Goal: Task Accomplishment & Management: Use online tool/utility

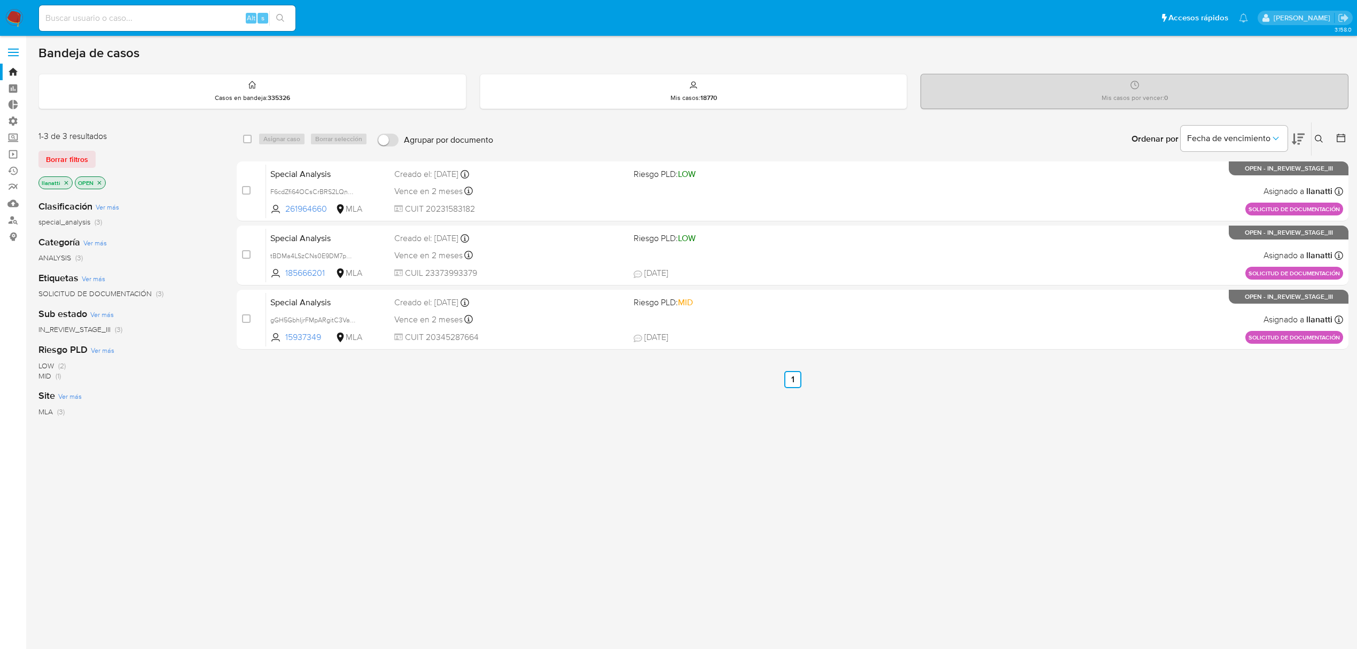
click at [67, 152] on span "Borrar filtros" at bounding box center [67, 159] width 42 height 15
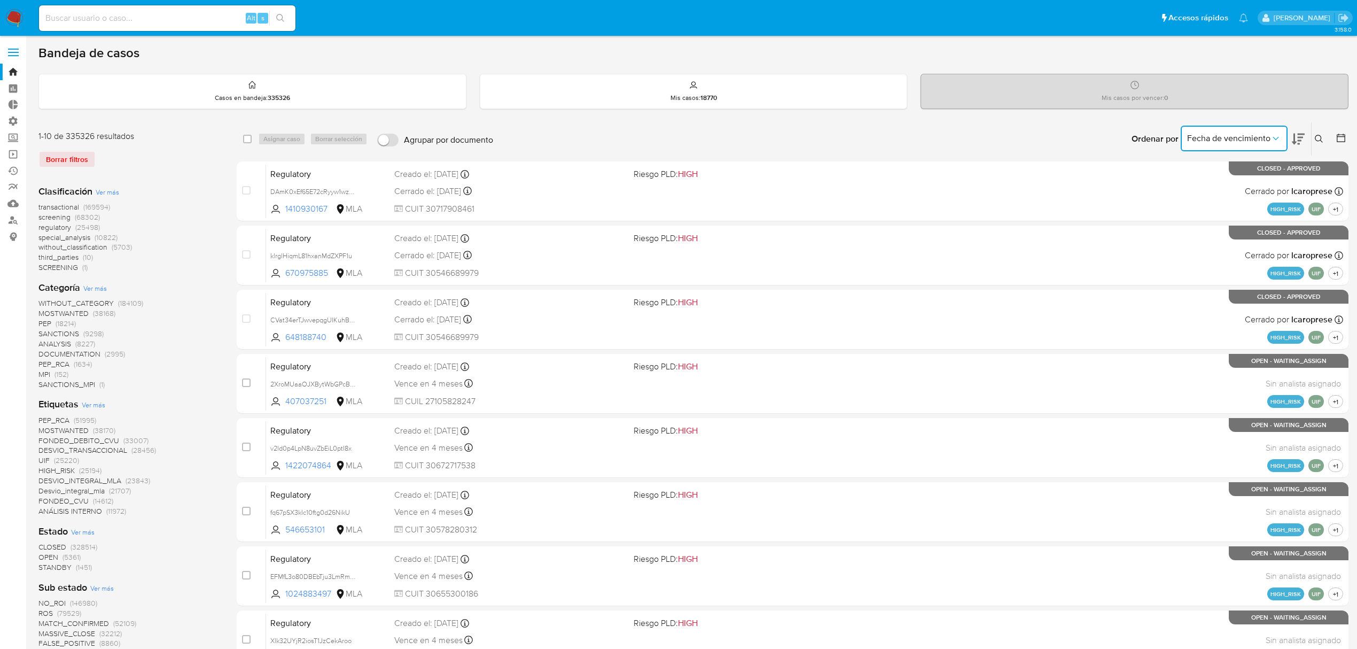
click at [932, 140] on span "Fecha de vencimiento" at bounding box center [1228, 138] width 83 height 11
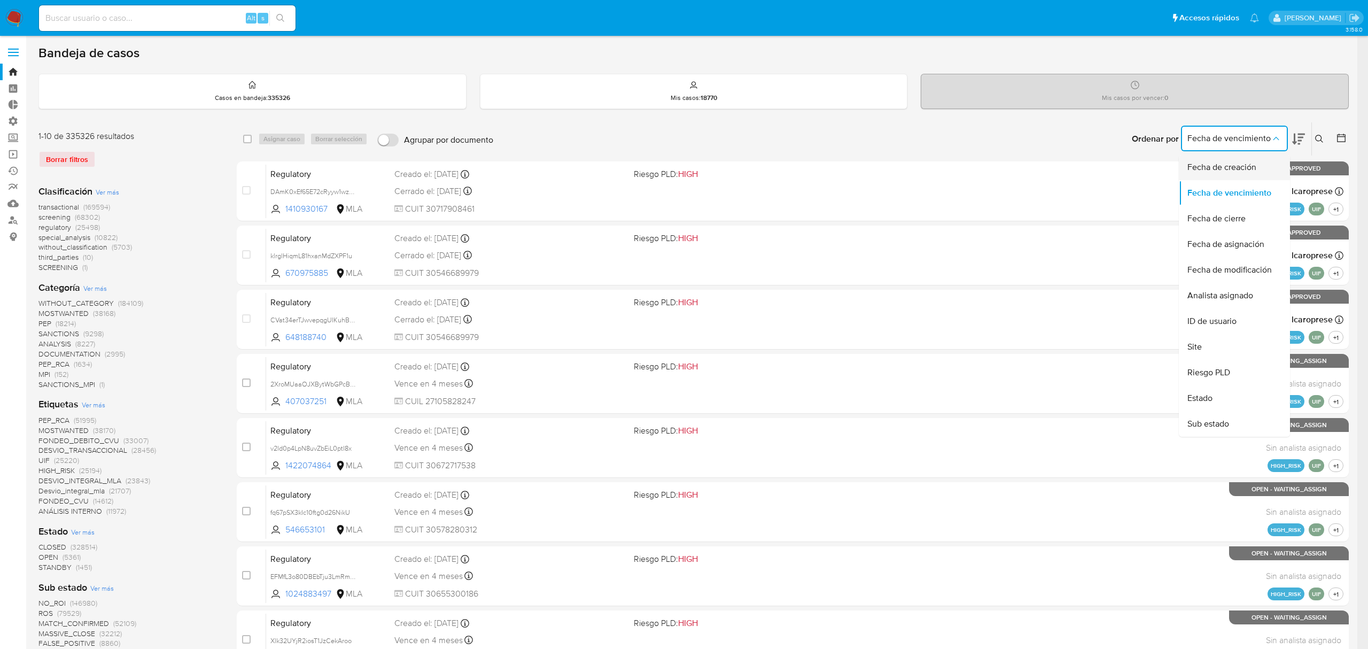
click at [932, 172] on span "Fecha de creación" at bounding box center [1221, 167] width 69 height 11
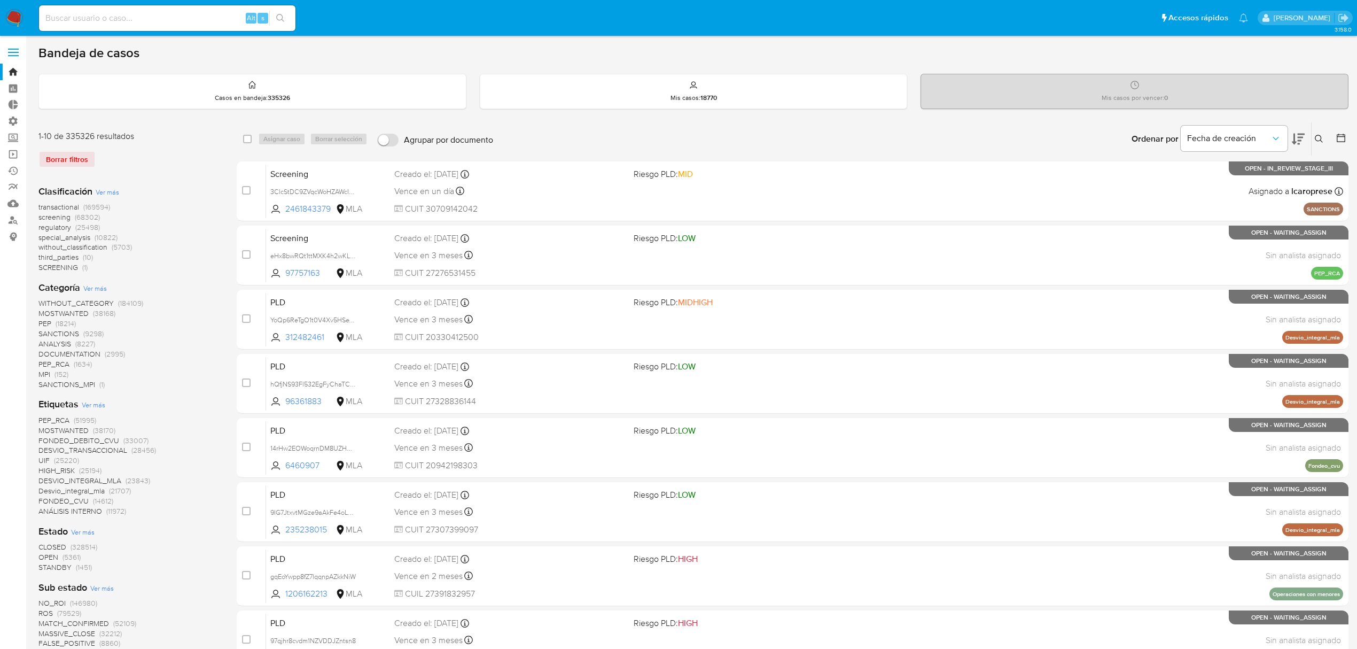
click at [932, 135] on icon at bounding box center [1341, 138] width 9 height 9
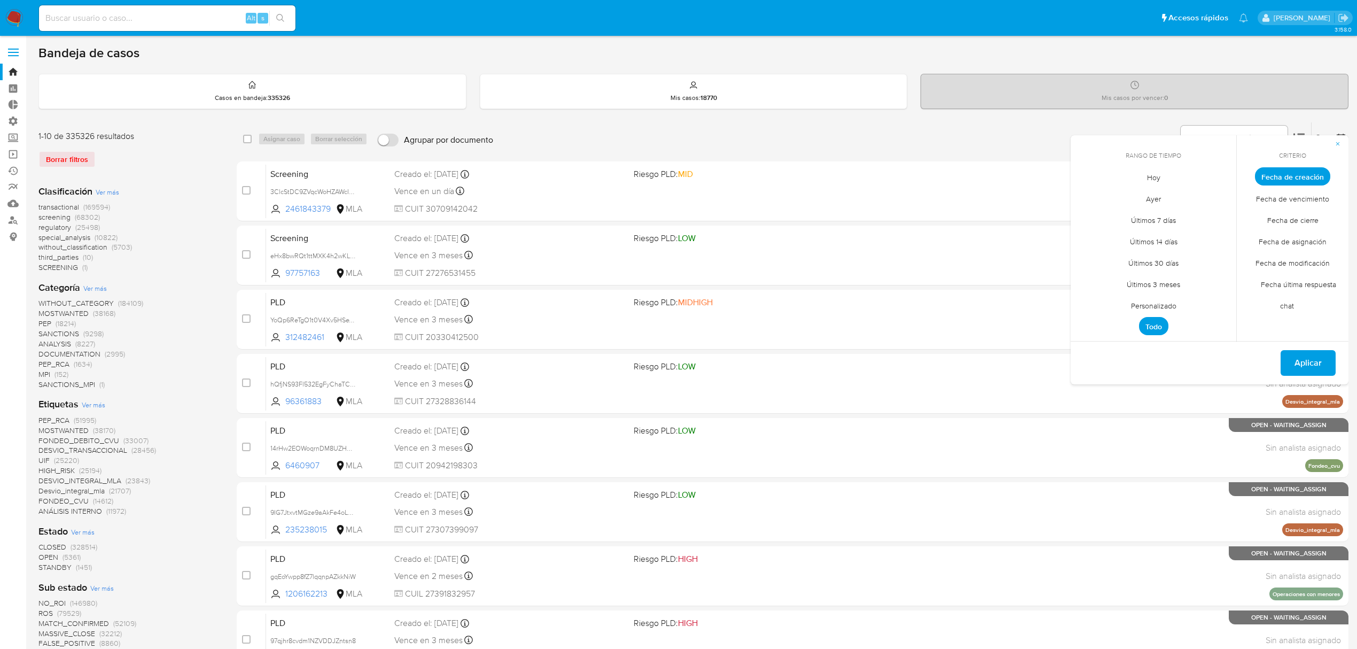
click at [932, 308] on span "Personalizado" at bounding box center [1154, 305] width 68 height 22
click at [932, 259] on button "12" at bounding box center [1175, 257] width 17 height 17
click at [932, 368] on span "Aplicar" at bounding box center [1308, 364] width 27 height 24
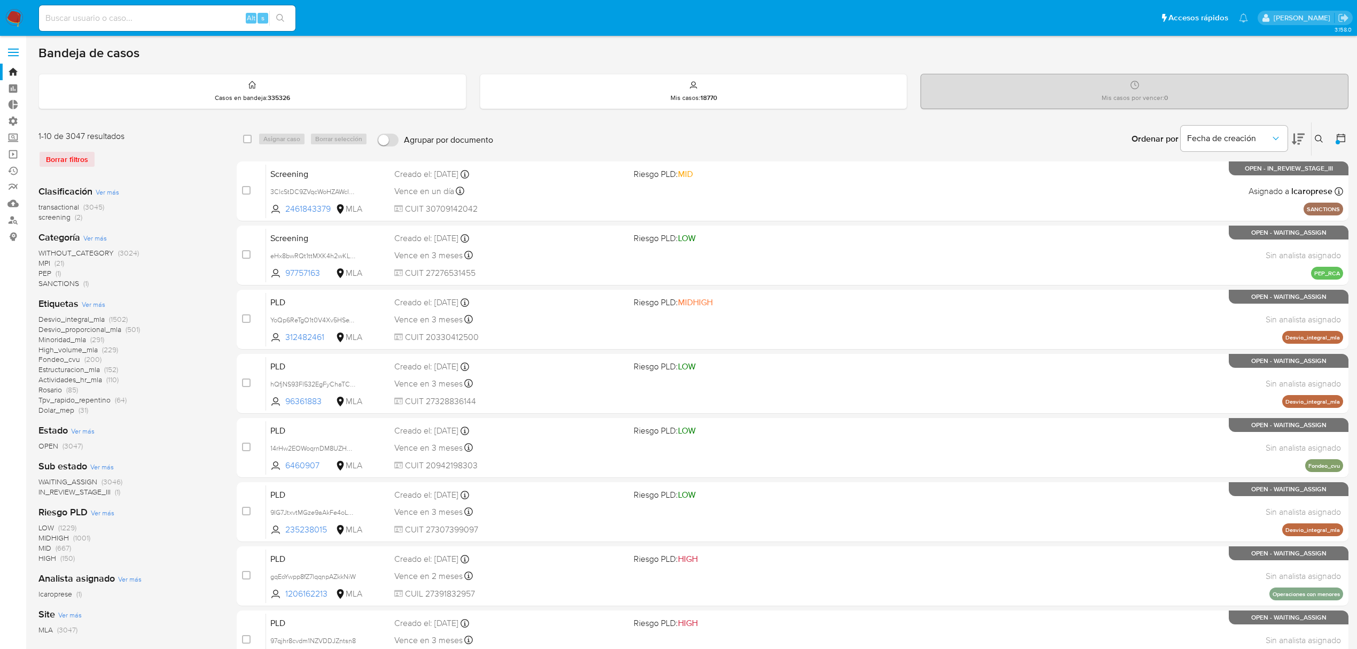
click at [77, 206] on span "transactional" at bounding box center [58, 206] width 41 height 11
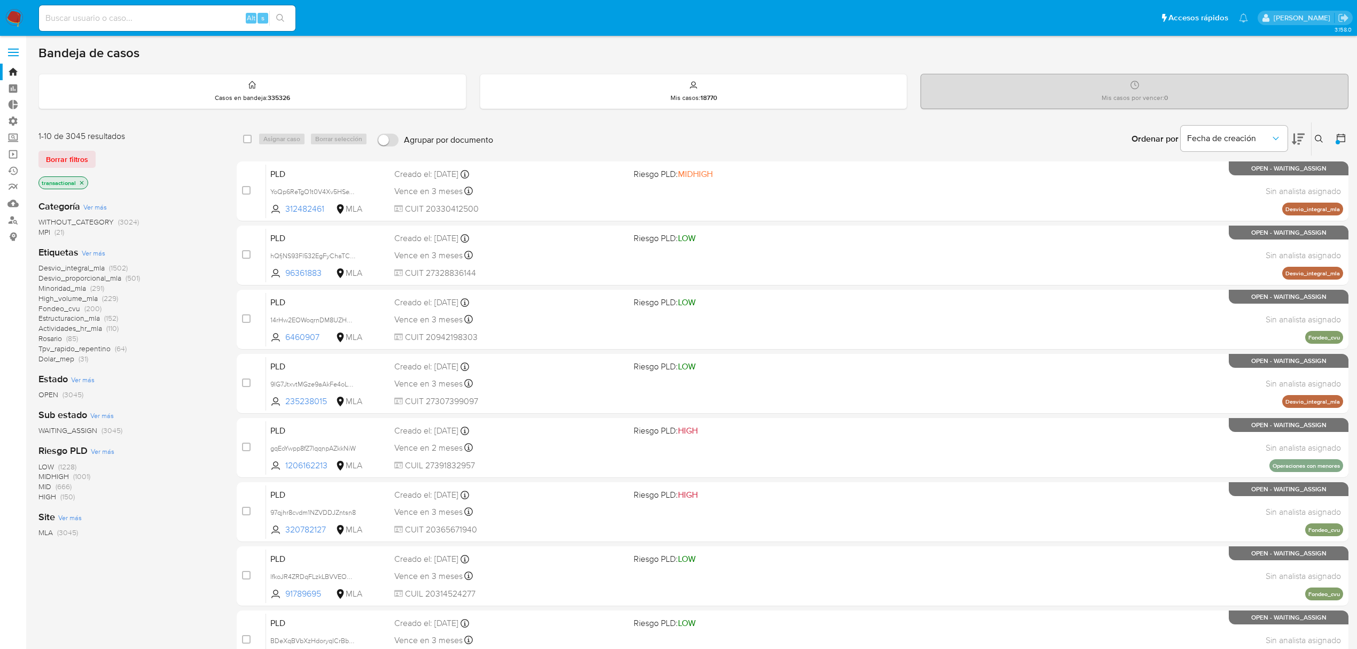
click at [90, 252] on span "Ver más" at bounding box center [94, 253] width 24 height 10
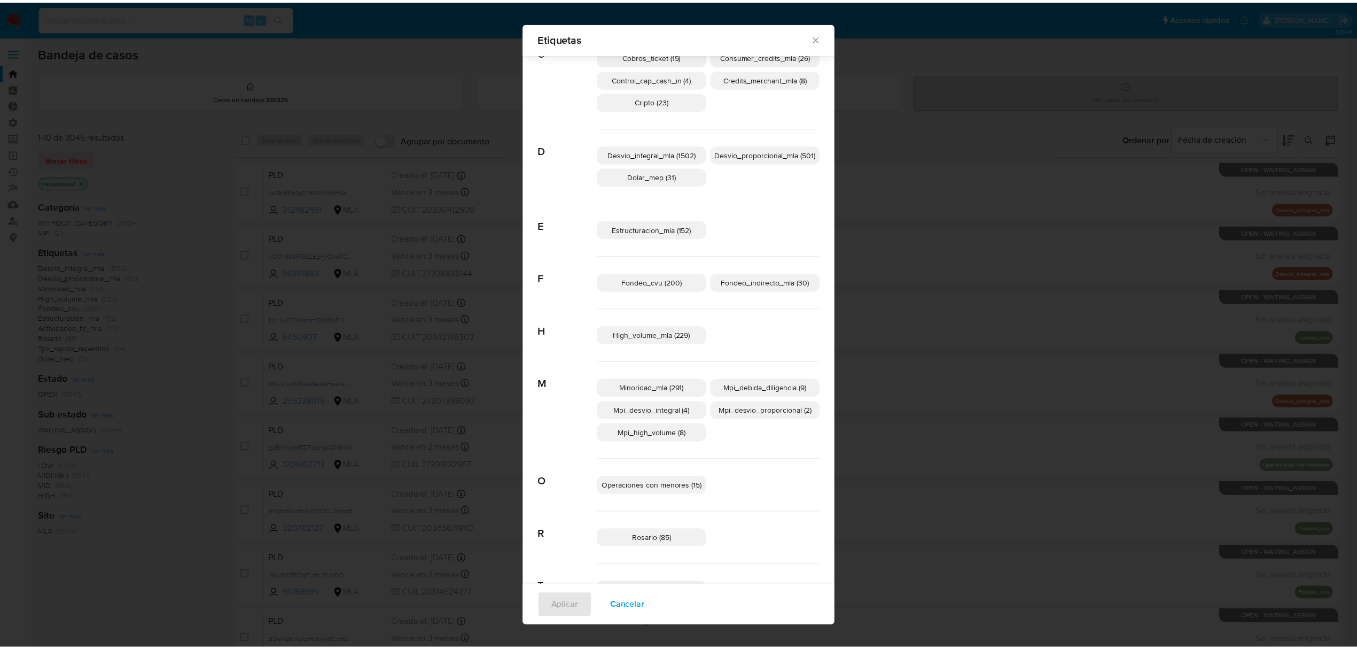
scroll to position [136, 0]
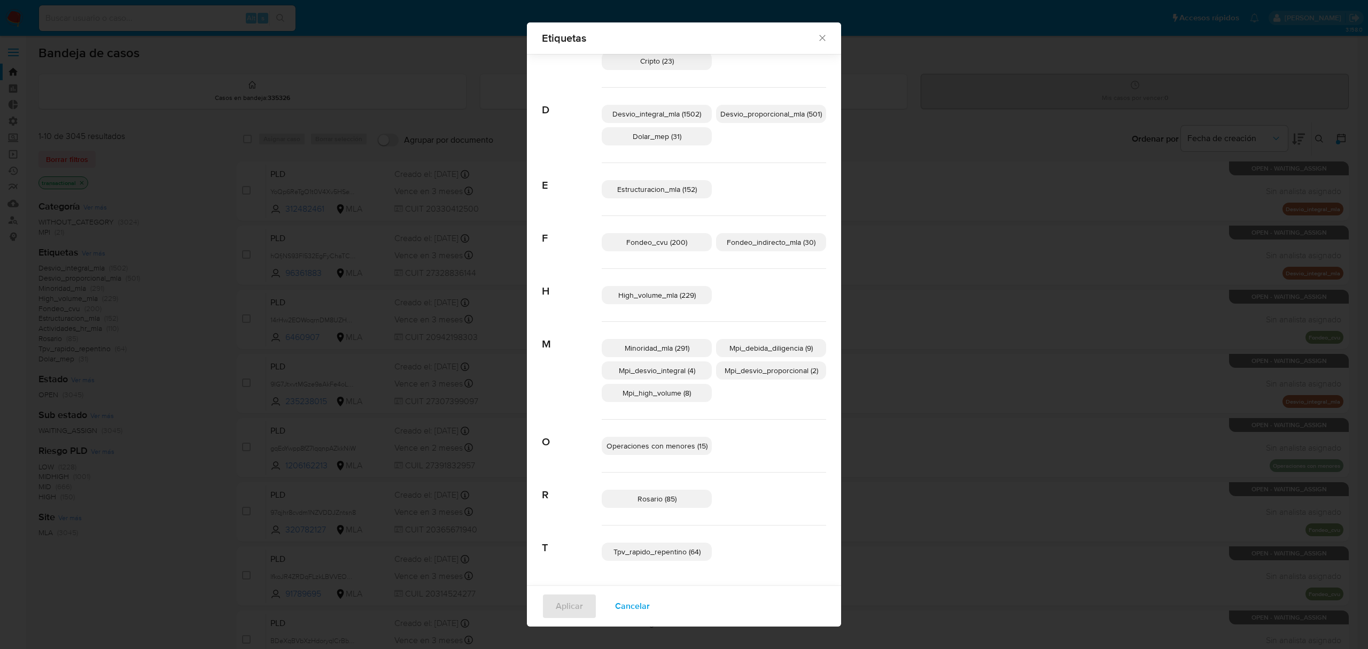
click at [817, 36] on icon "Cerrar" at bounding box center [822, 38] width 11 height 11
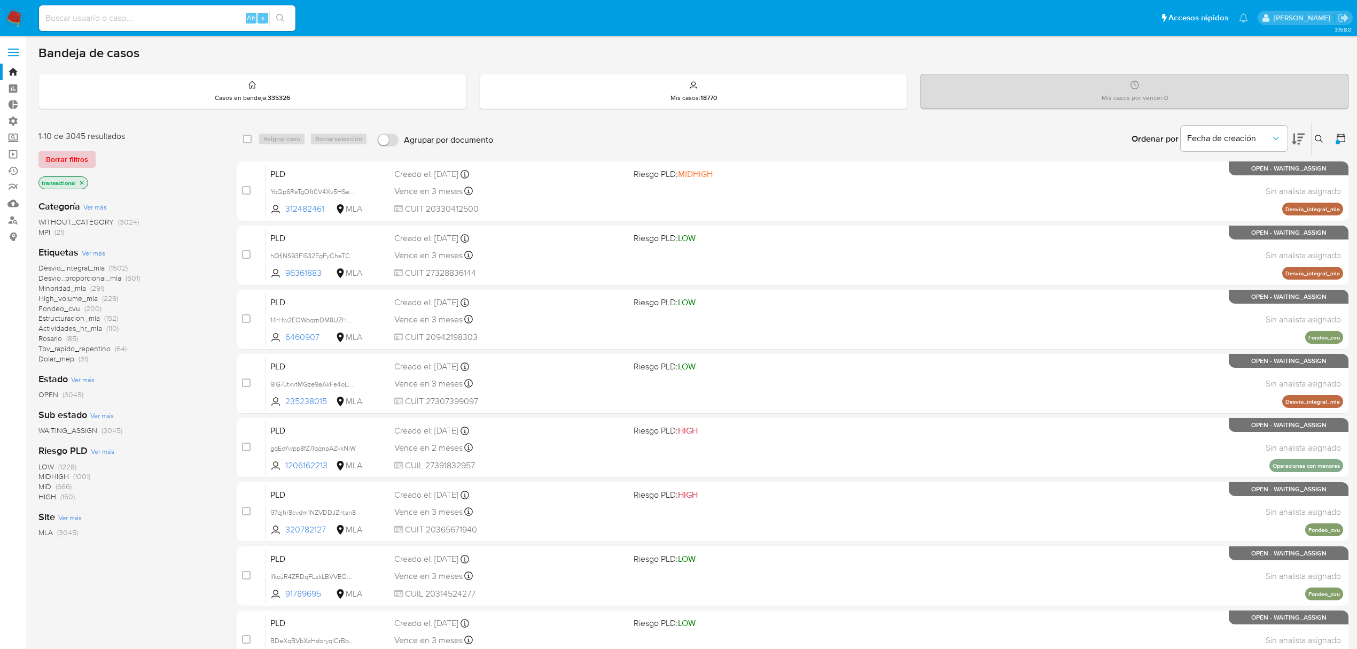
click at [71, 161] on span "Borrar filtros" at bounding box center [67, 159] width 42 height 15
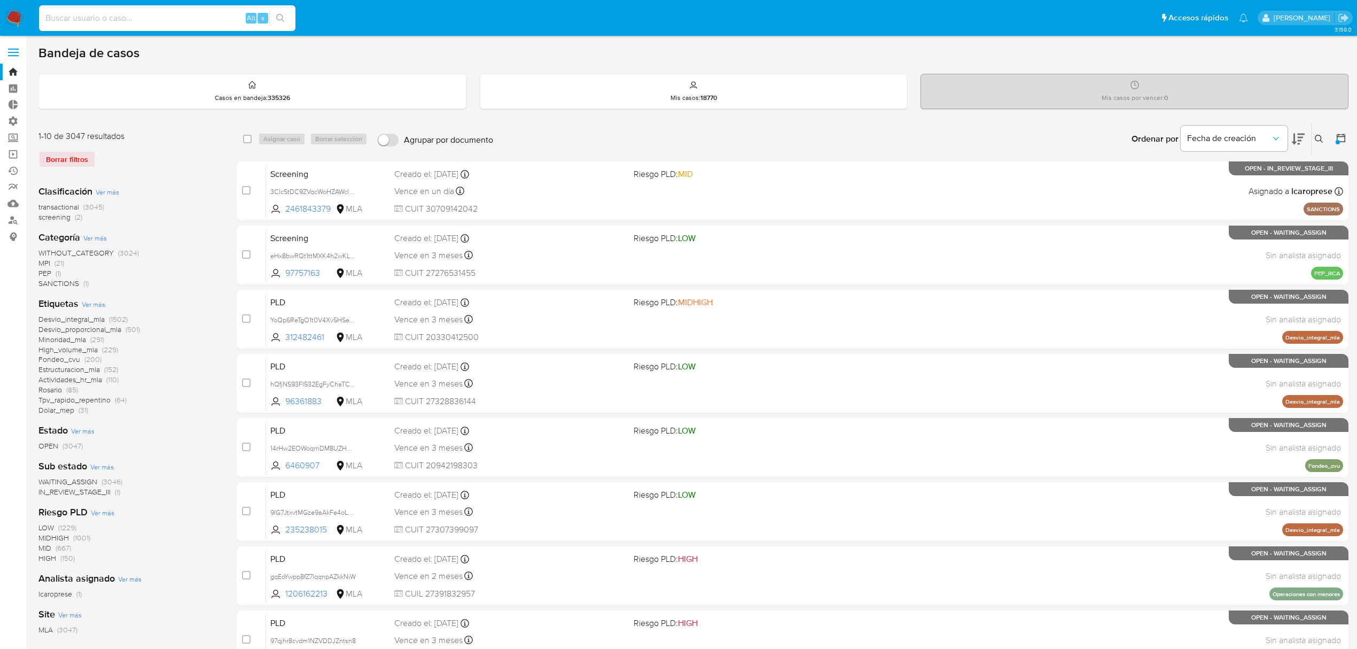
click at [89, 18] on input at bounding box center [167, 18] width 257 height 14
paste input "2477440674"
type input "2477440674"
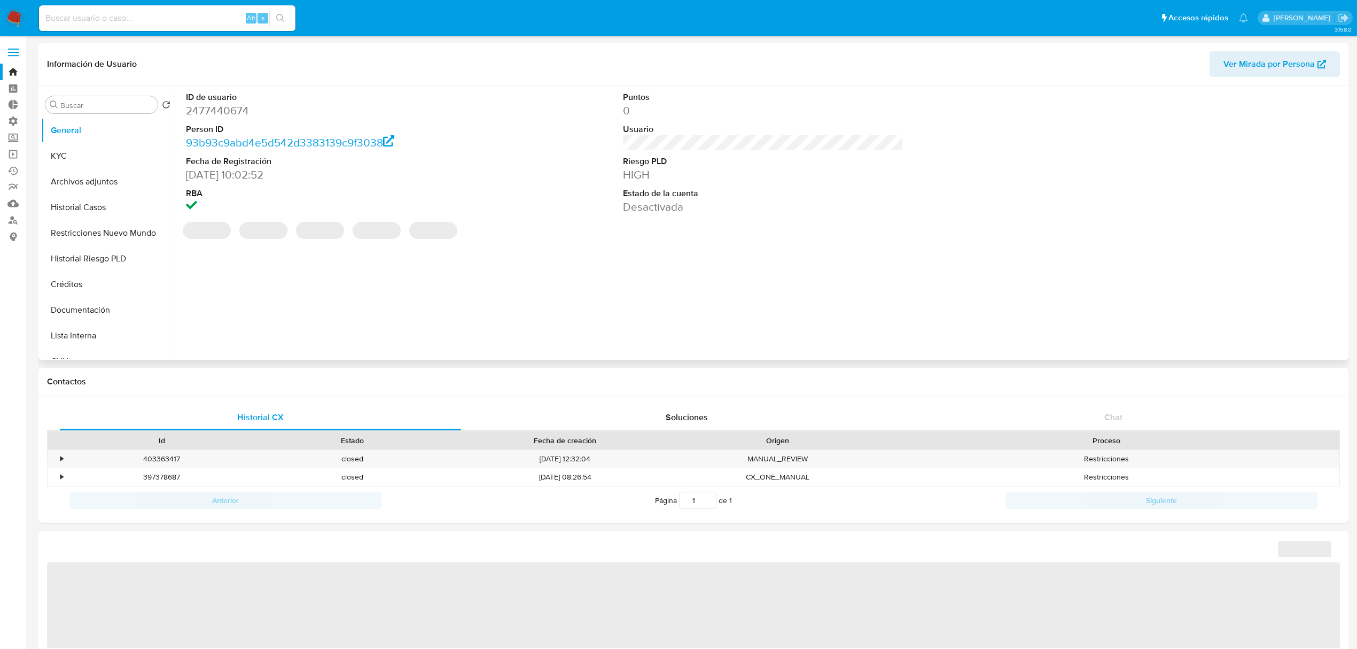
select select "10"
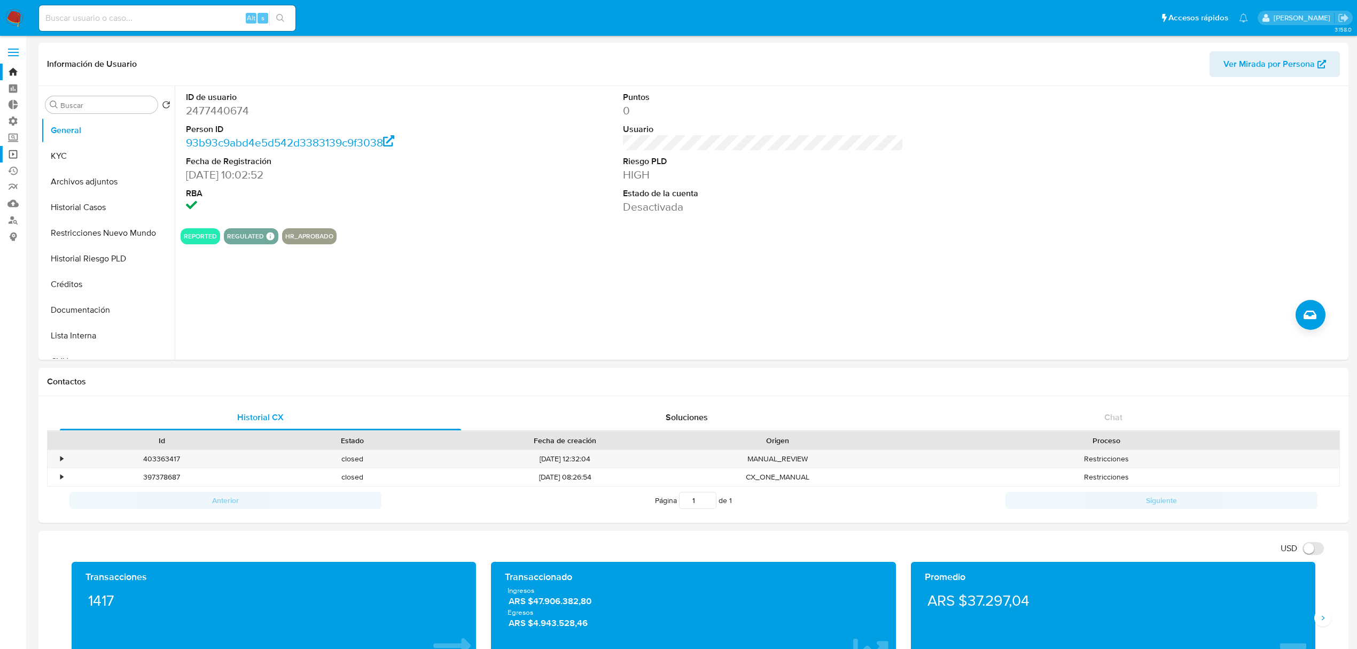
click at [15, 158] on link "Operaciones masivas" at bounding box center [63, 154] width 127 height 17
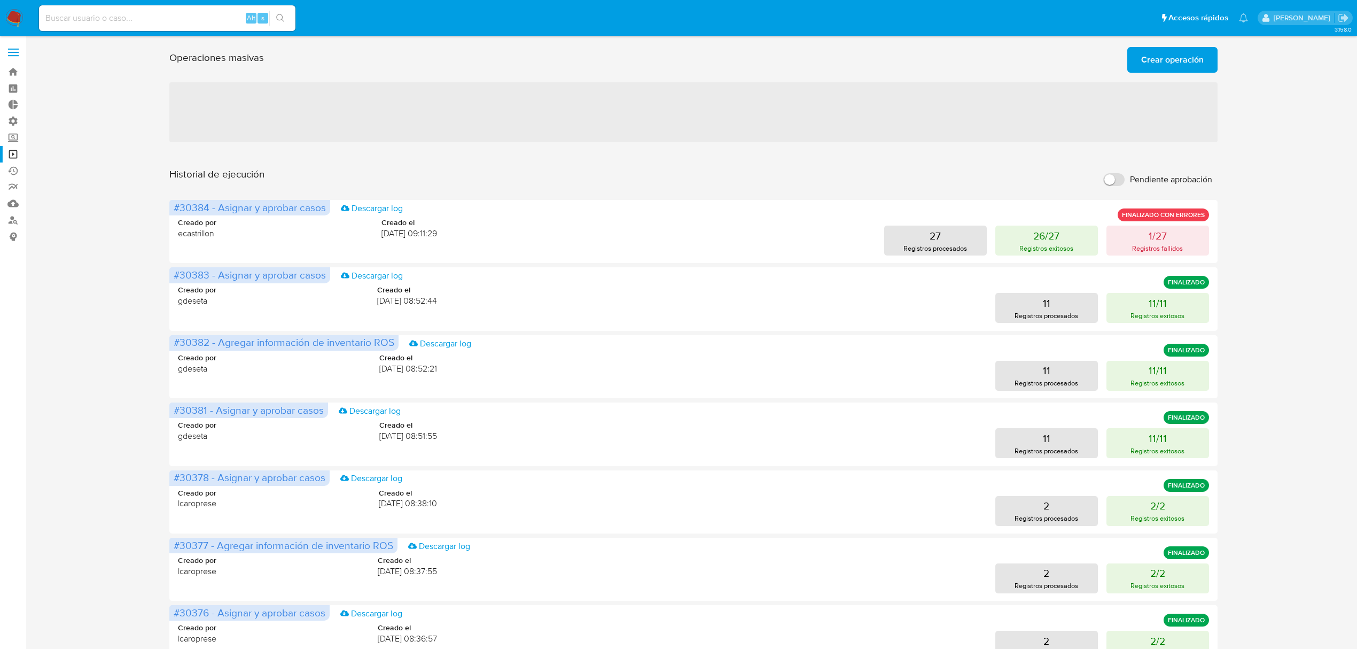
click at [465, 112] on span "‌" at bounding box center [693, 112] width 1049 height 60
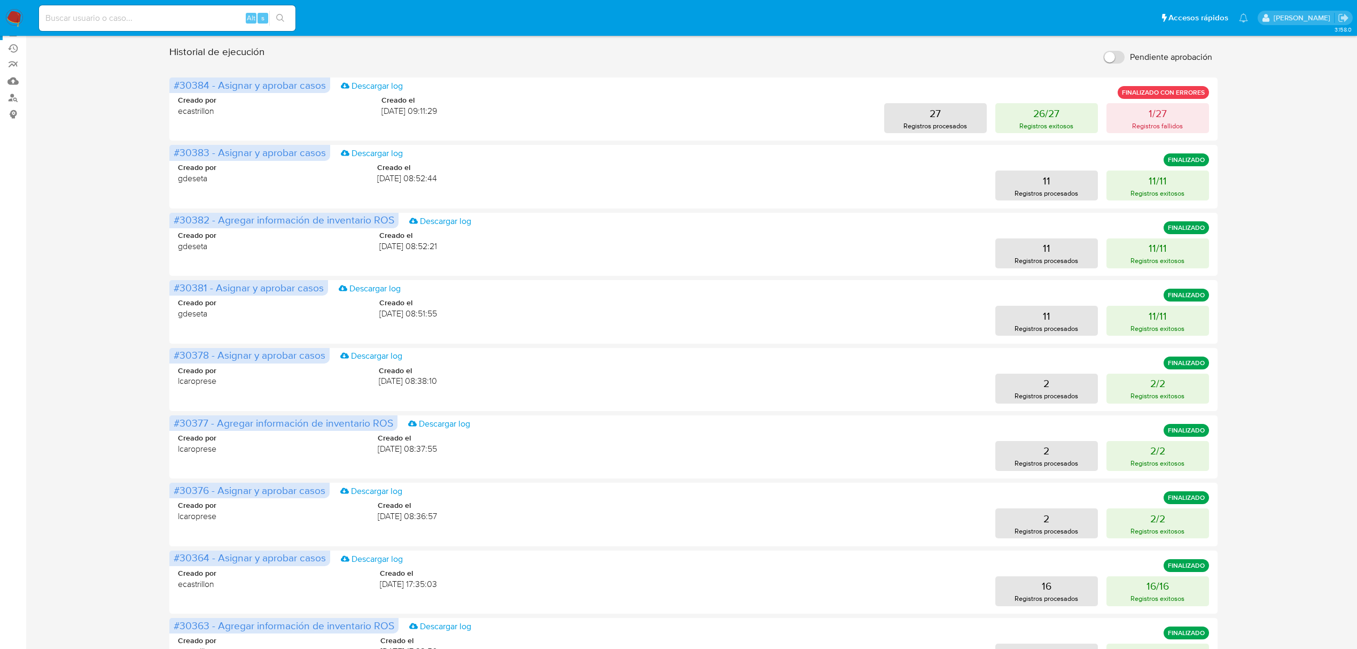
scroll to position [302, 0]
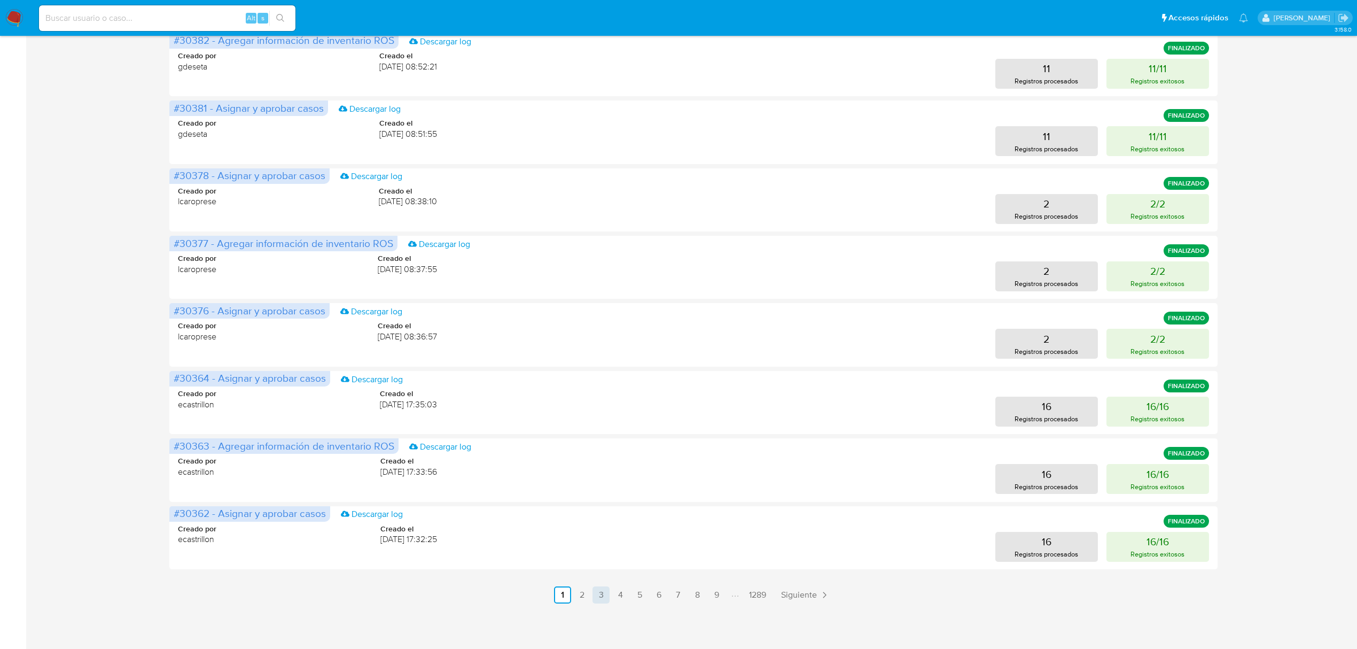
click at [597, 591] on link "3" at bounding box center [601, 594] width 17 height 17
click at [650, 599] on link "4" at bounding box center [649, 594] width 17 height 17
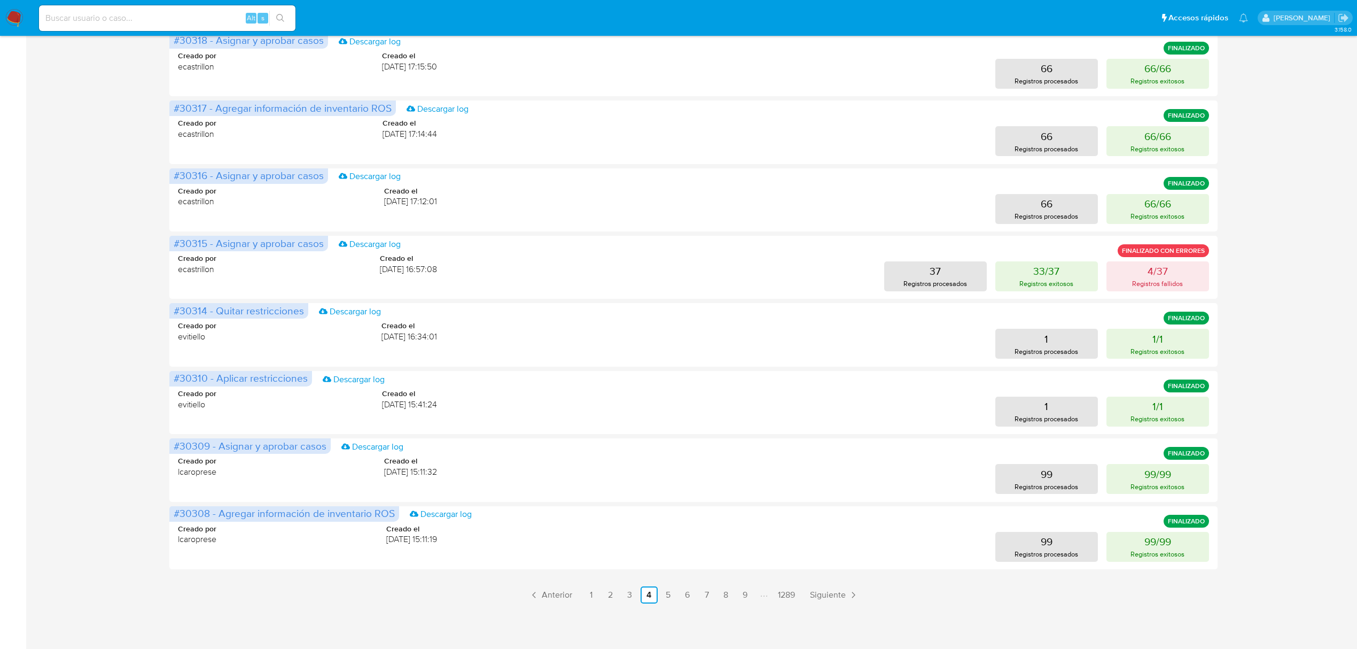
click at [658, 597] on ul "Anterior 1 2 3 4 5 6 7 8 9 1289 Siguiente" at bounding box center [693, 594] width 1049 height 17
click at [670, 597] on link "5" at bounding box center [668, 594] width 17 height 17
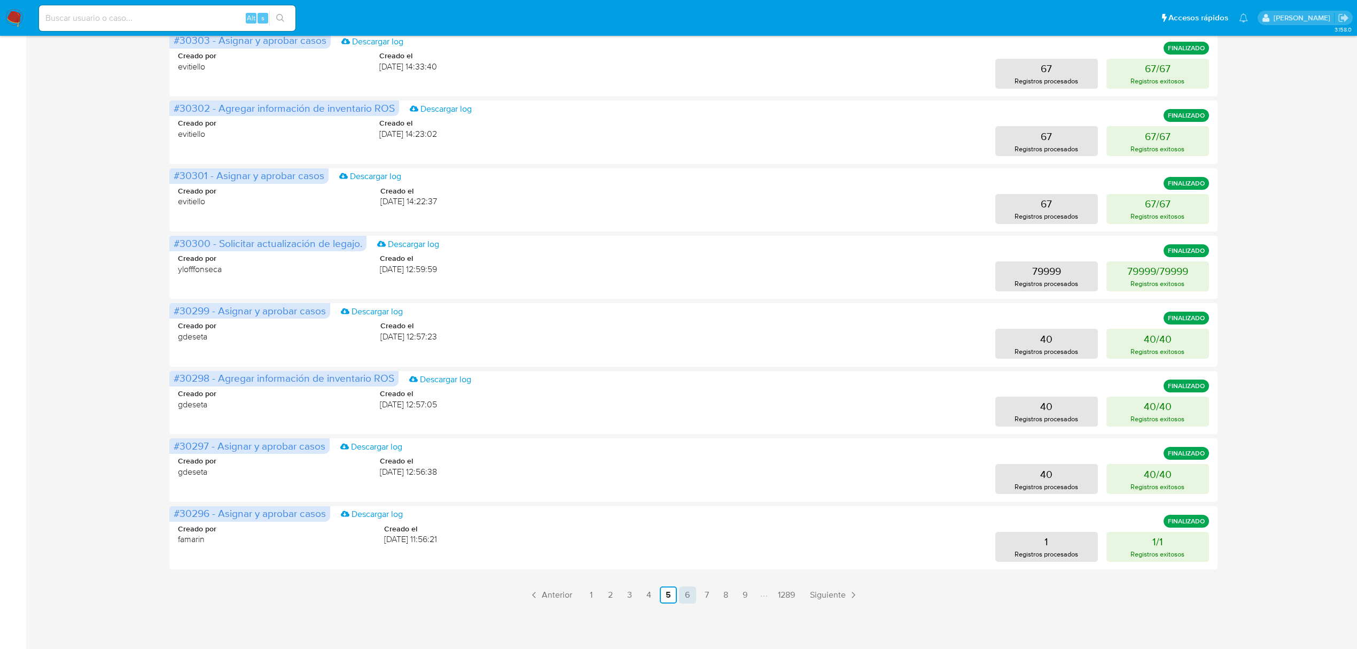
click at [691, 595] on link "6" at bounding box center [687, 594] width 17 height 17
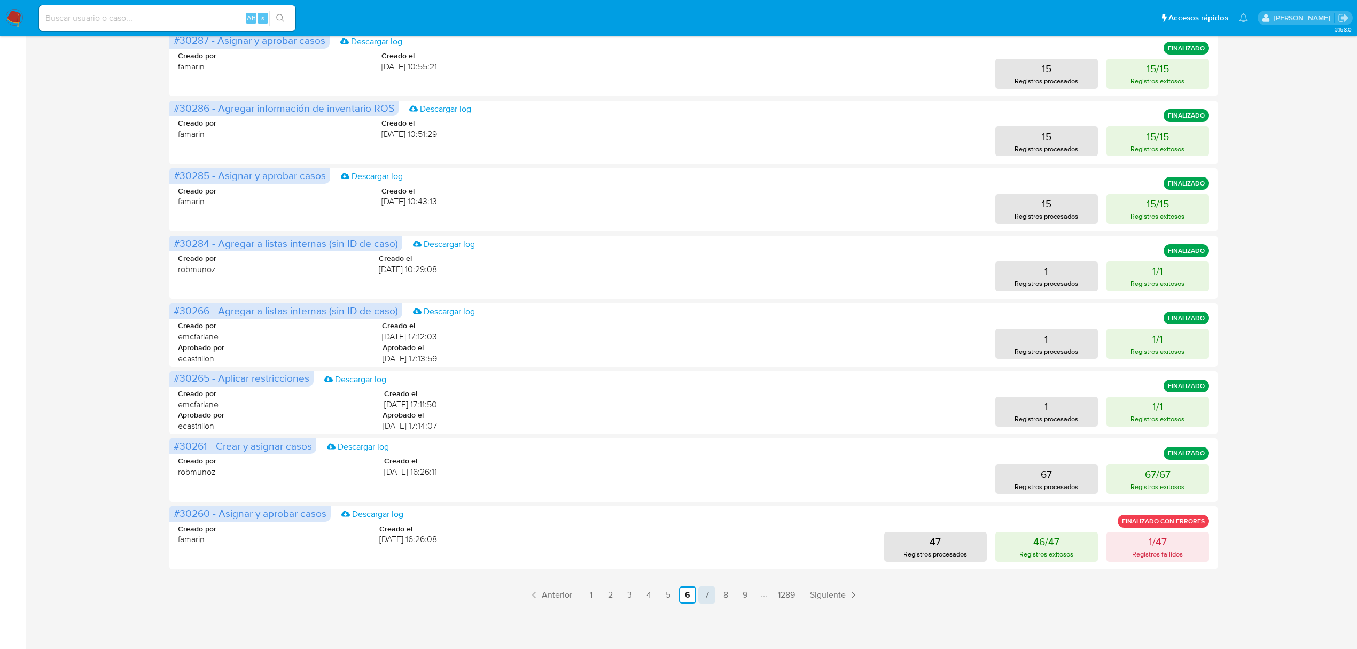
click at [701, 593] on link "7" at bounding box center [706, 594] width 17 height 17
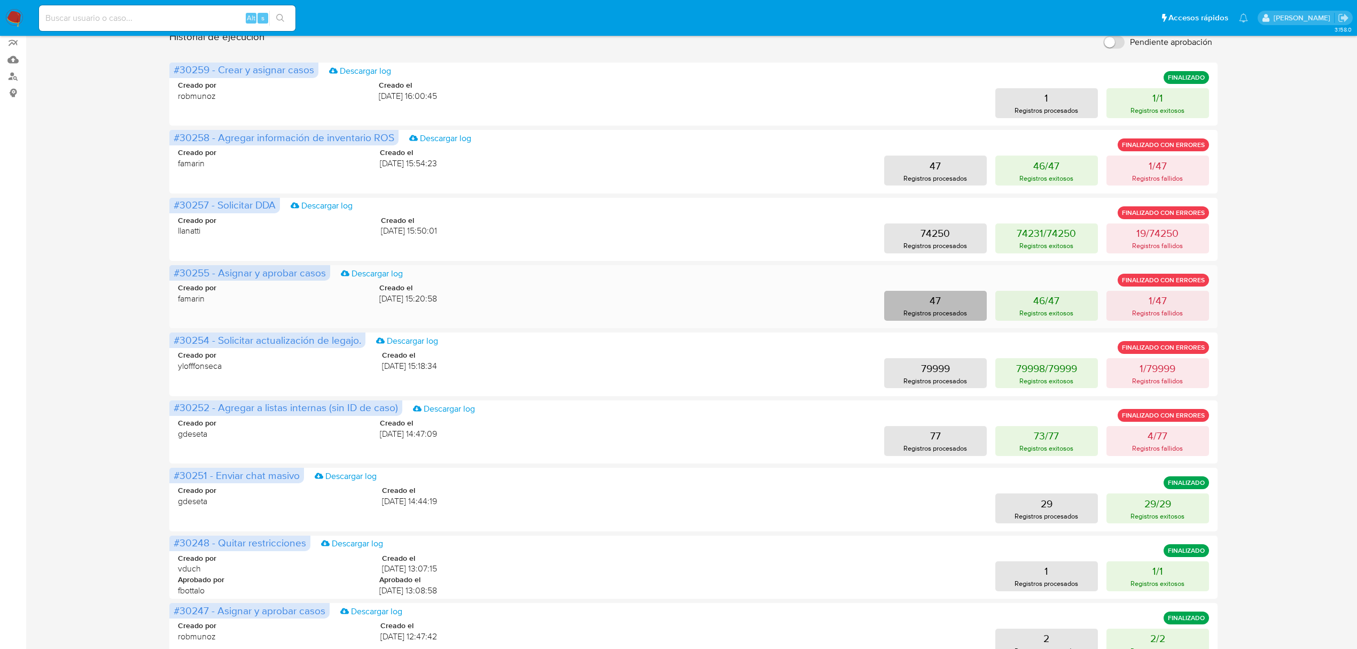
scroll to position [308, 0]
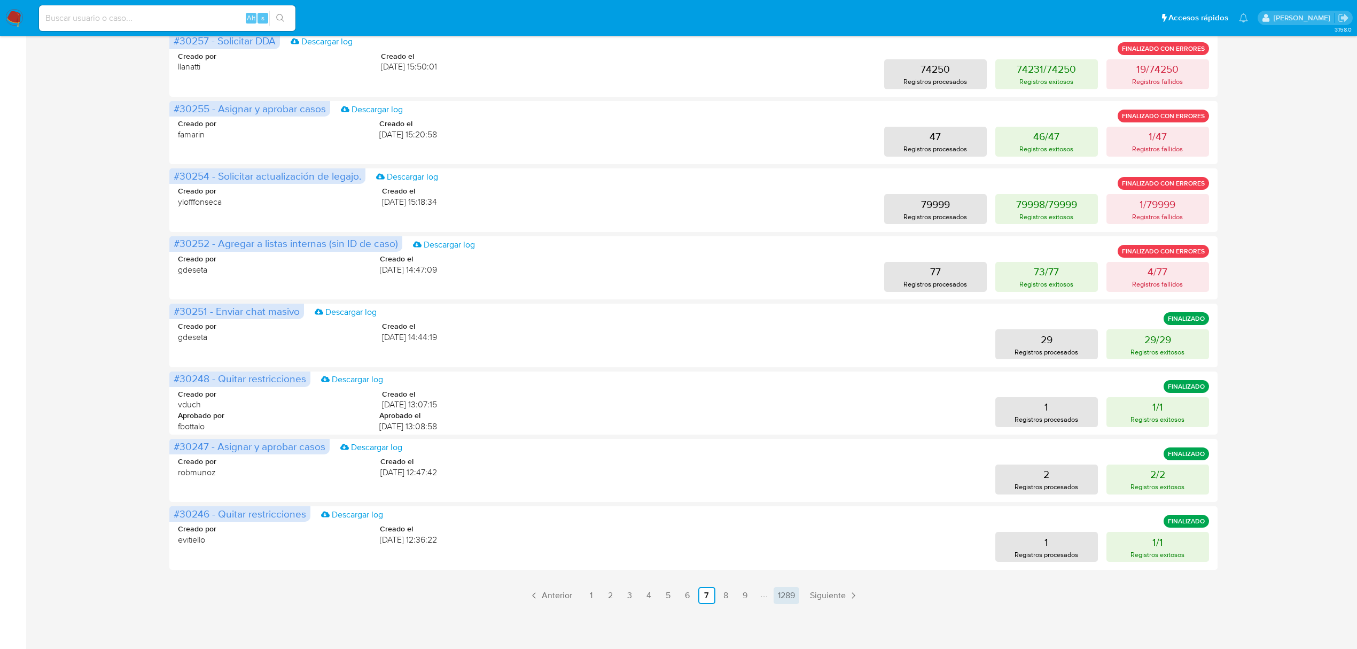
click at [789, 591] on link "1289" at bounding box center [787, 595] width 26 height 17
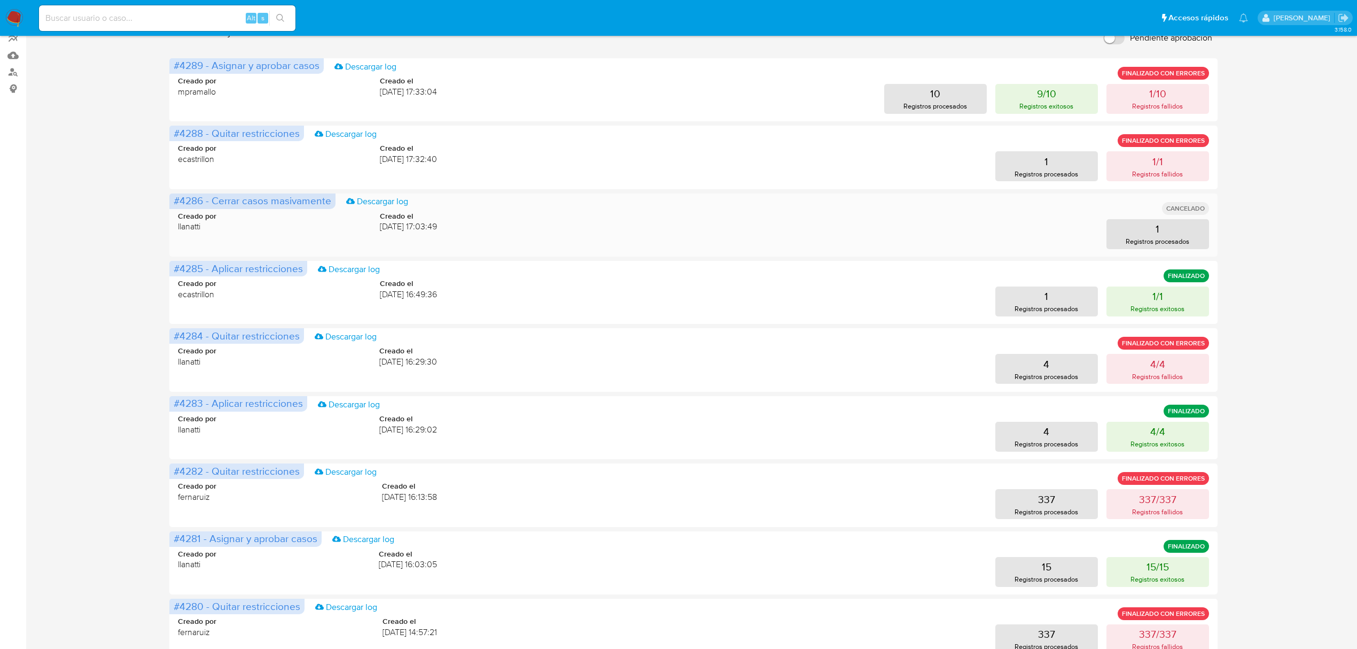
scroll to position [240, 0]
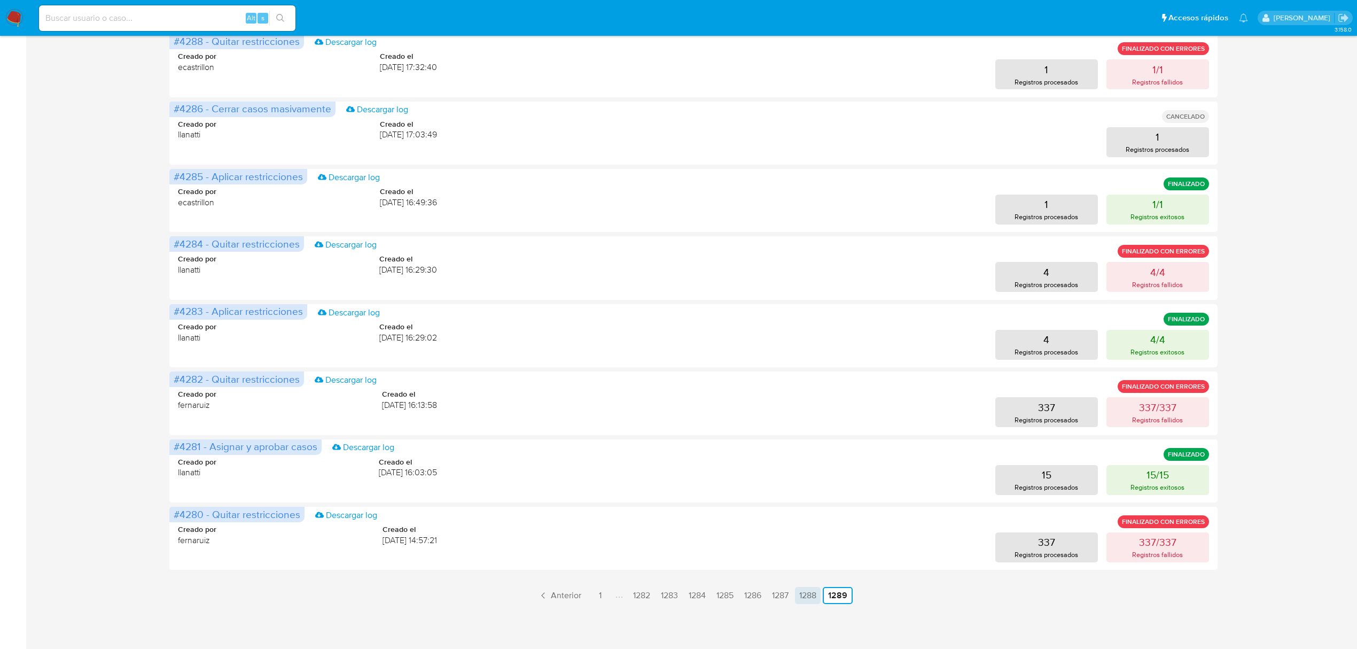
click at [811, 594] on link "1288" at bounding box center [808, 595] width 26 height 17
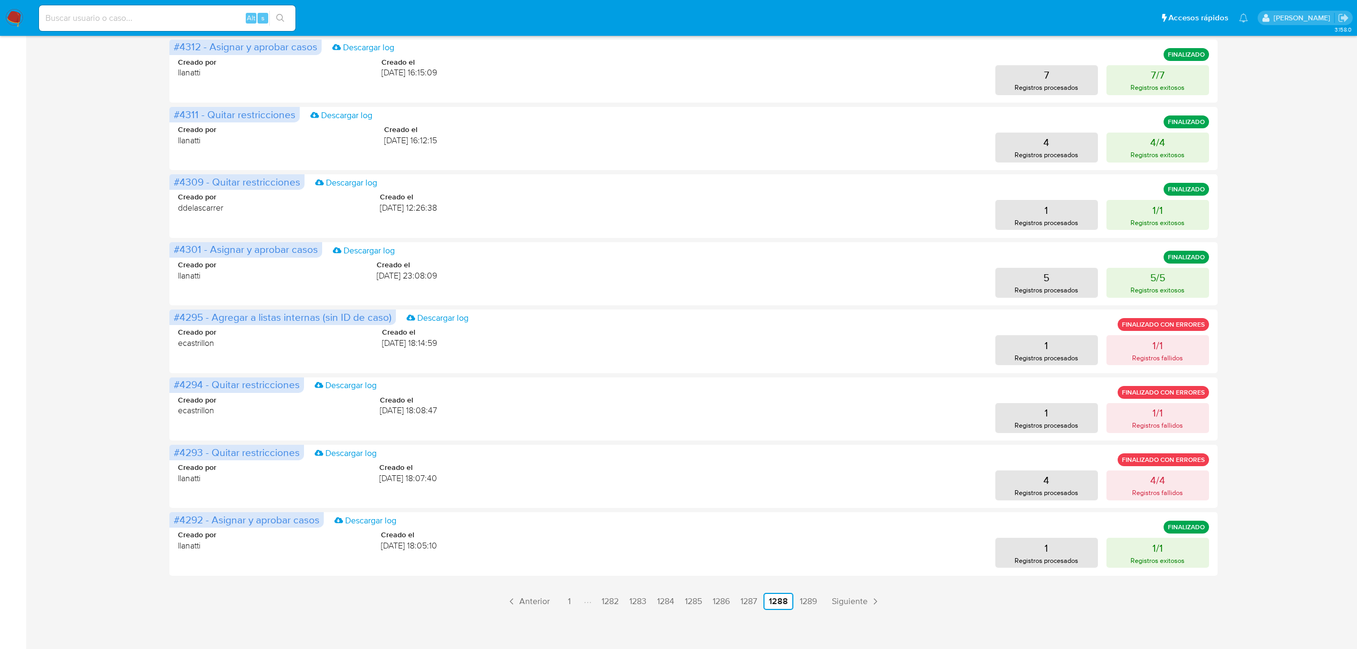
scroll to position [308, 0]
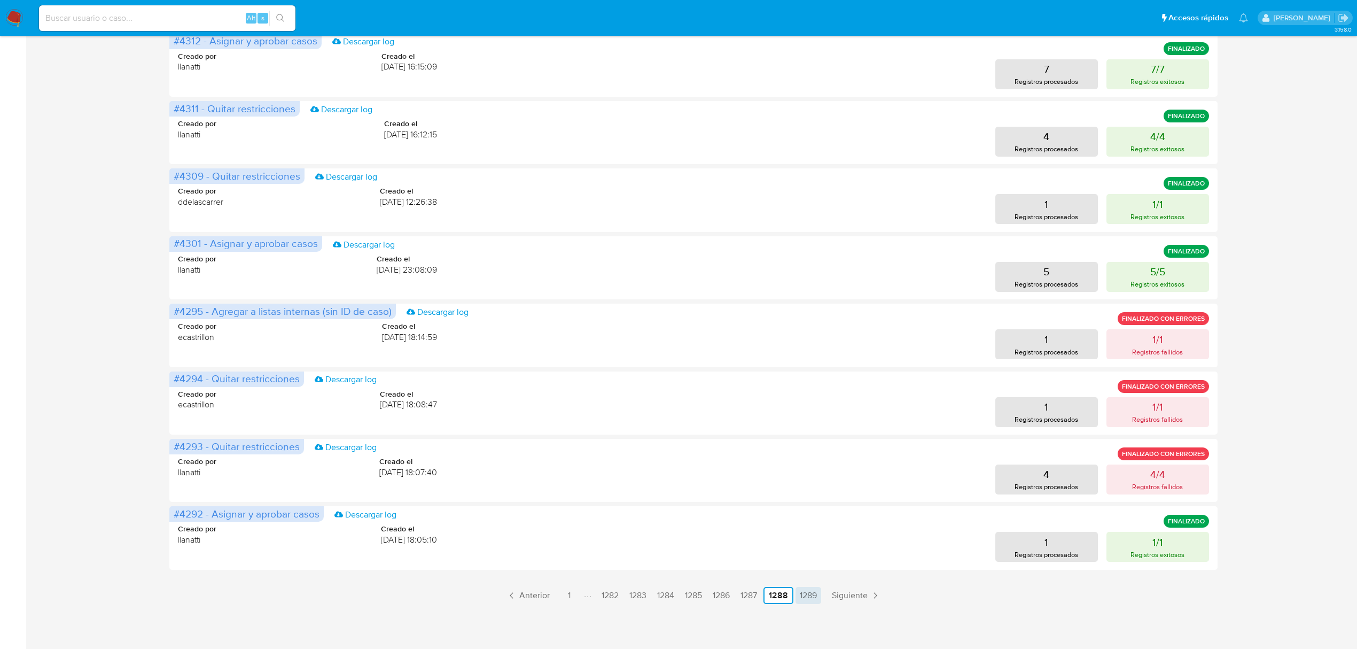
click at [804, 593] on link "1289" at bounding box center [809, 595] width 26 height 17
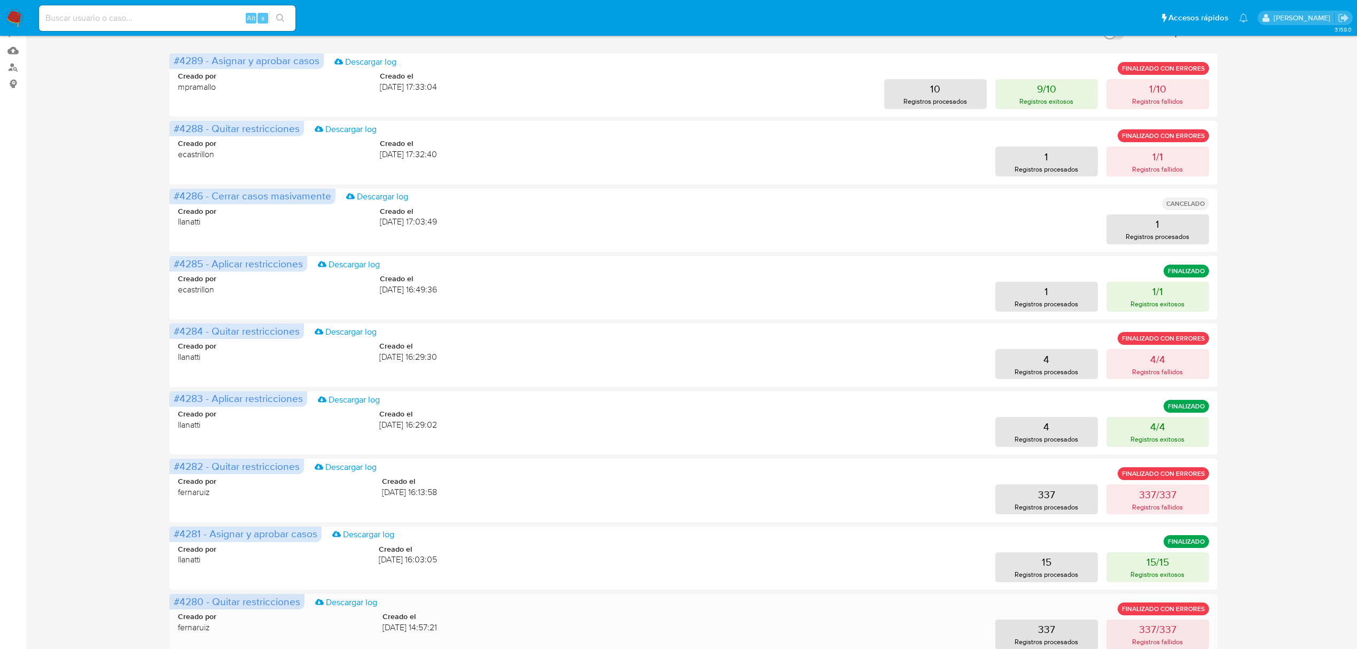
scroll to position [240, 0]
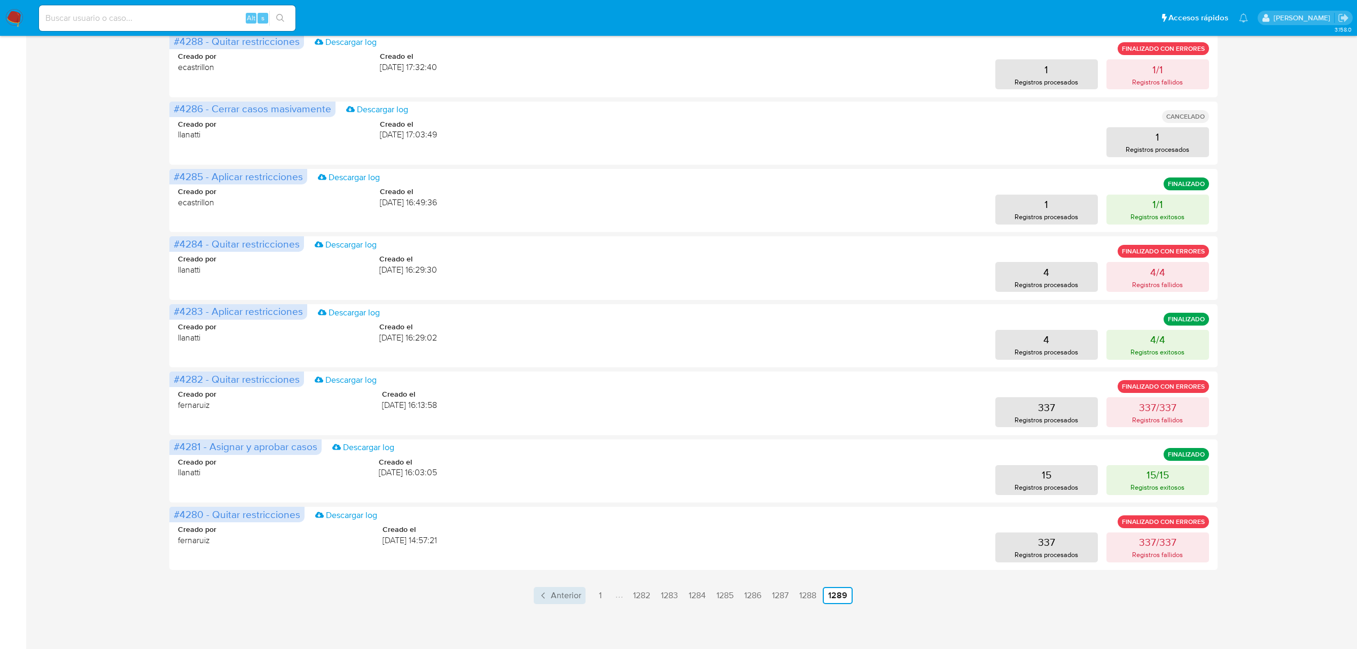
click at [567, 591] on span "Anterior" at bounding box center [566, 595] width 30 height 9
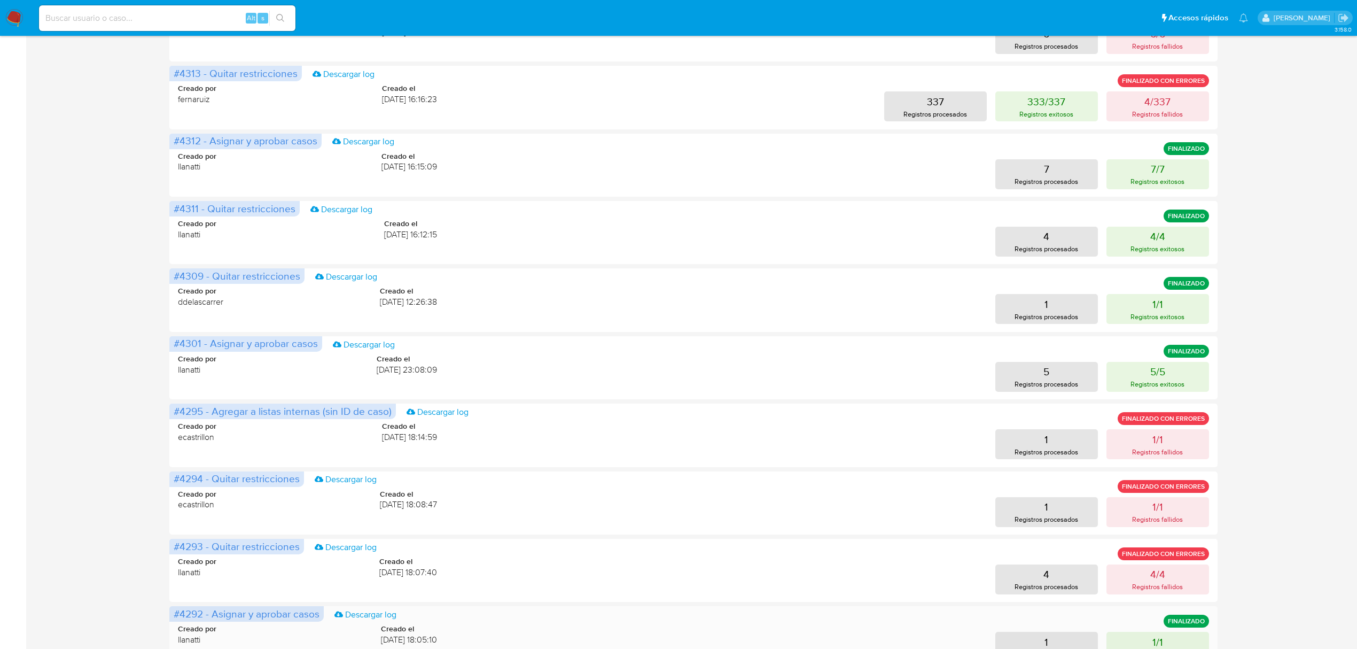
scroll to position [308, 0]
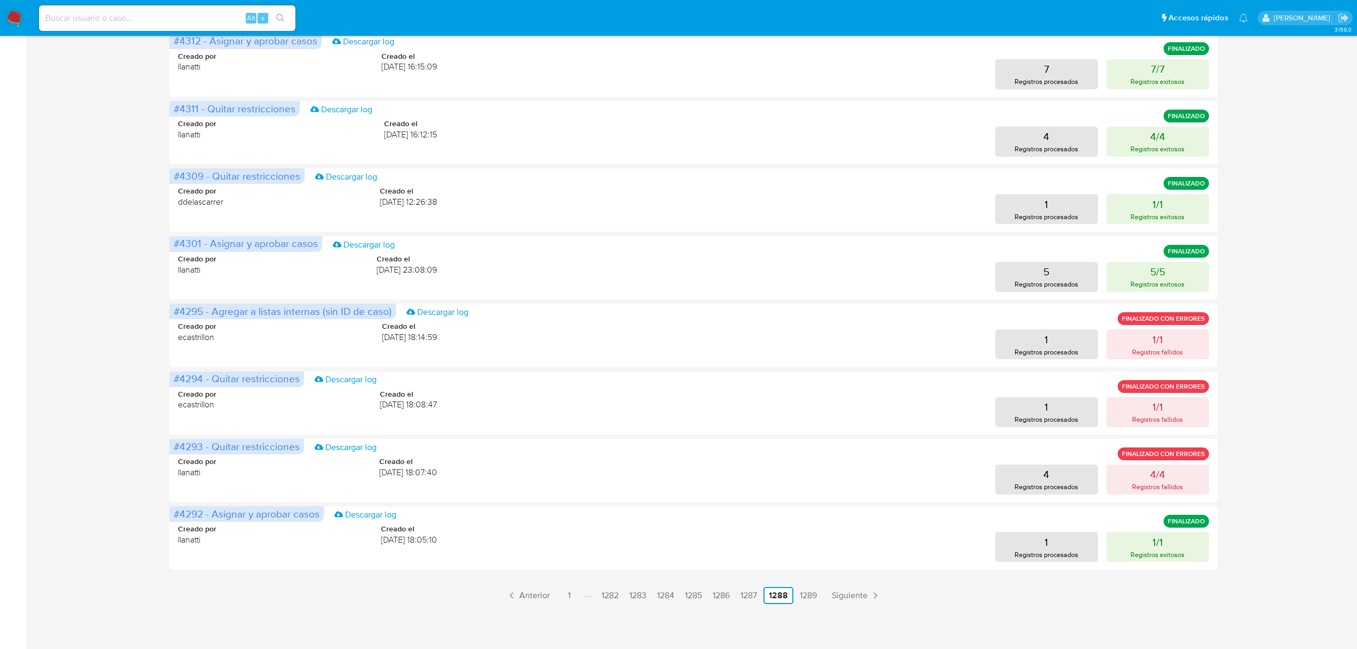
click at [822, 612] on div "3.158.0" at bounding box center [693, 188] width 1310 height 907
click at [821, 601] on link "1289" at bounding box center [809, 595] width 26 height 17
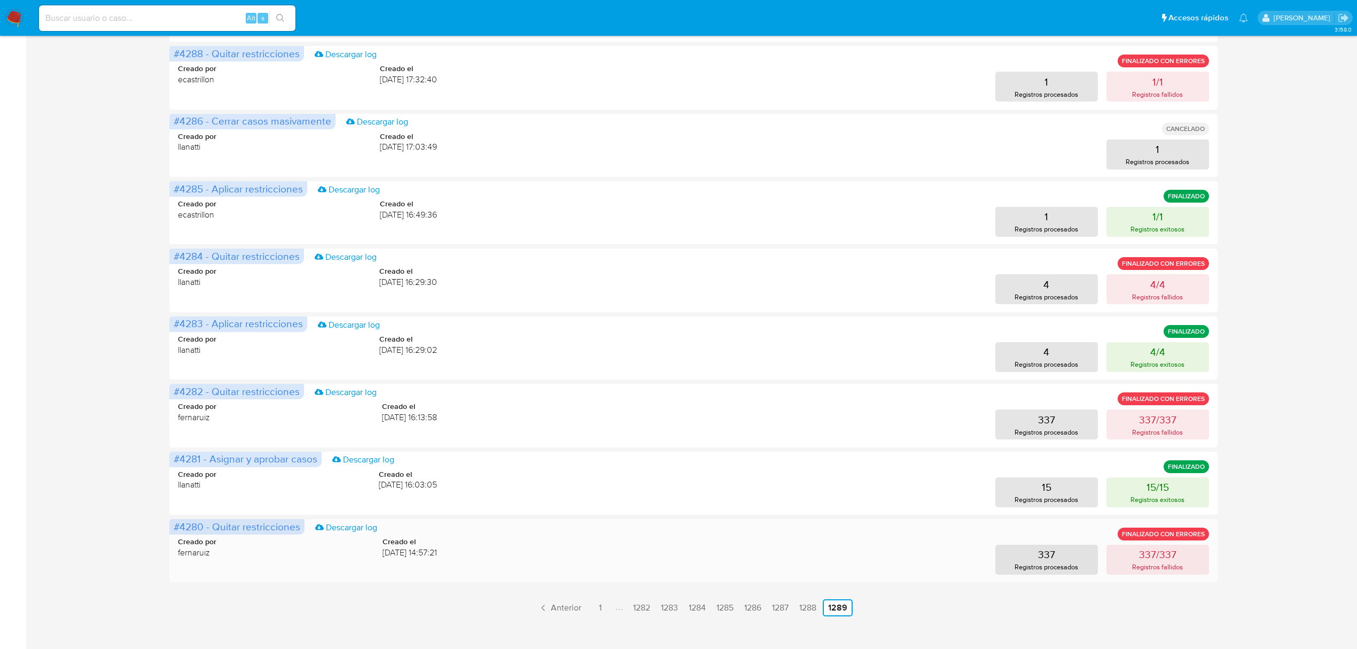
scroll to position [240, 0]
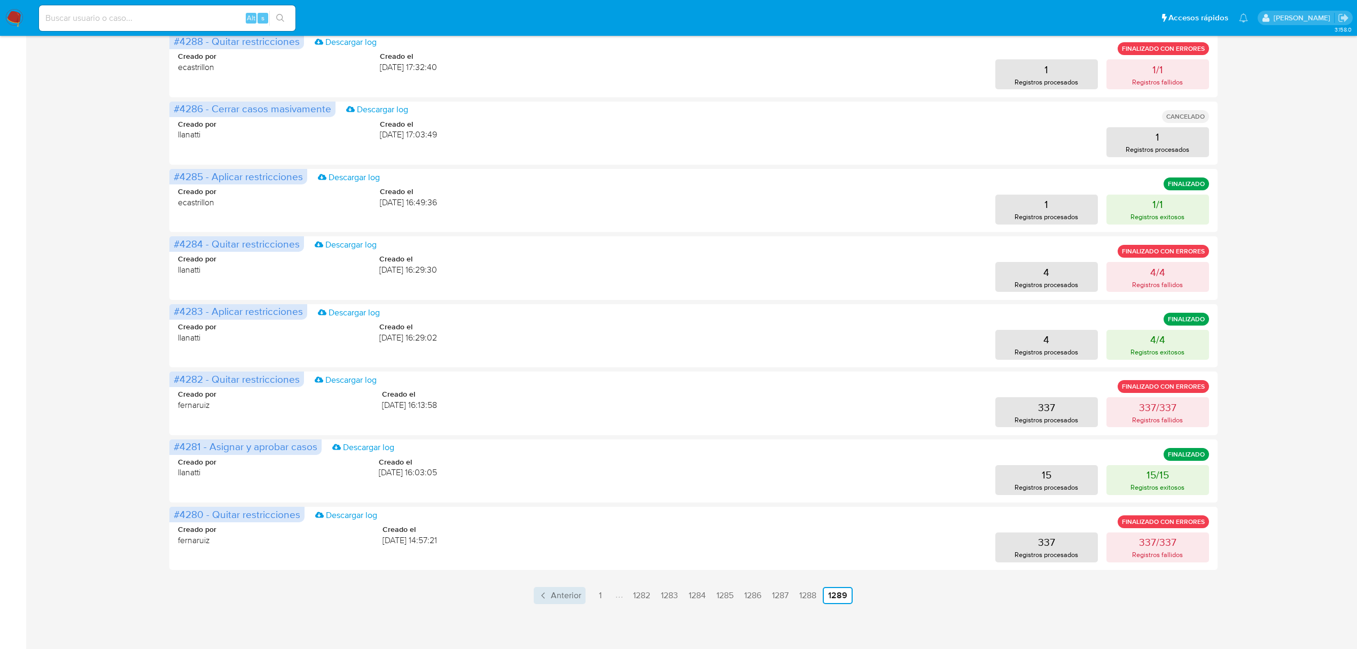
click at [558, 591] on span "Anterior" at bounding box center [566, 595] width 30 height 9
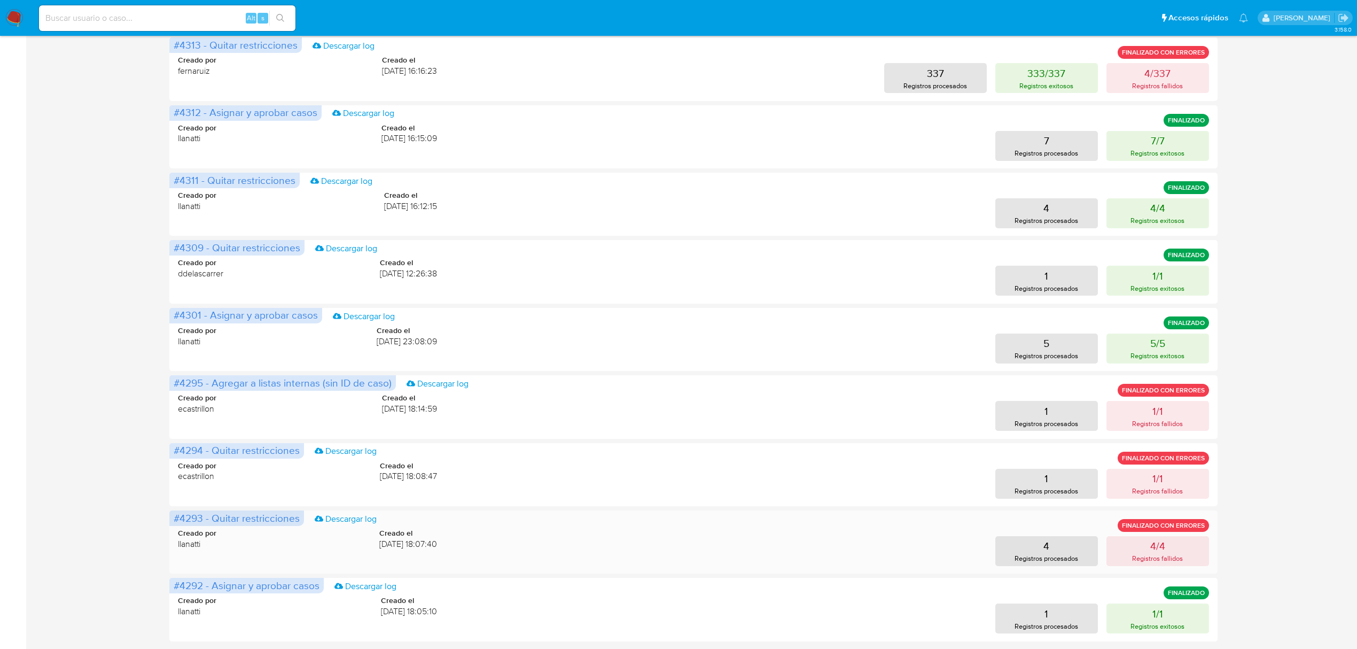
scroll to position [308, 0]
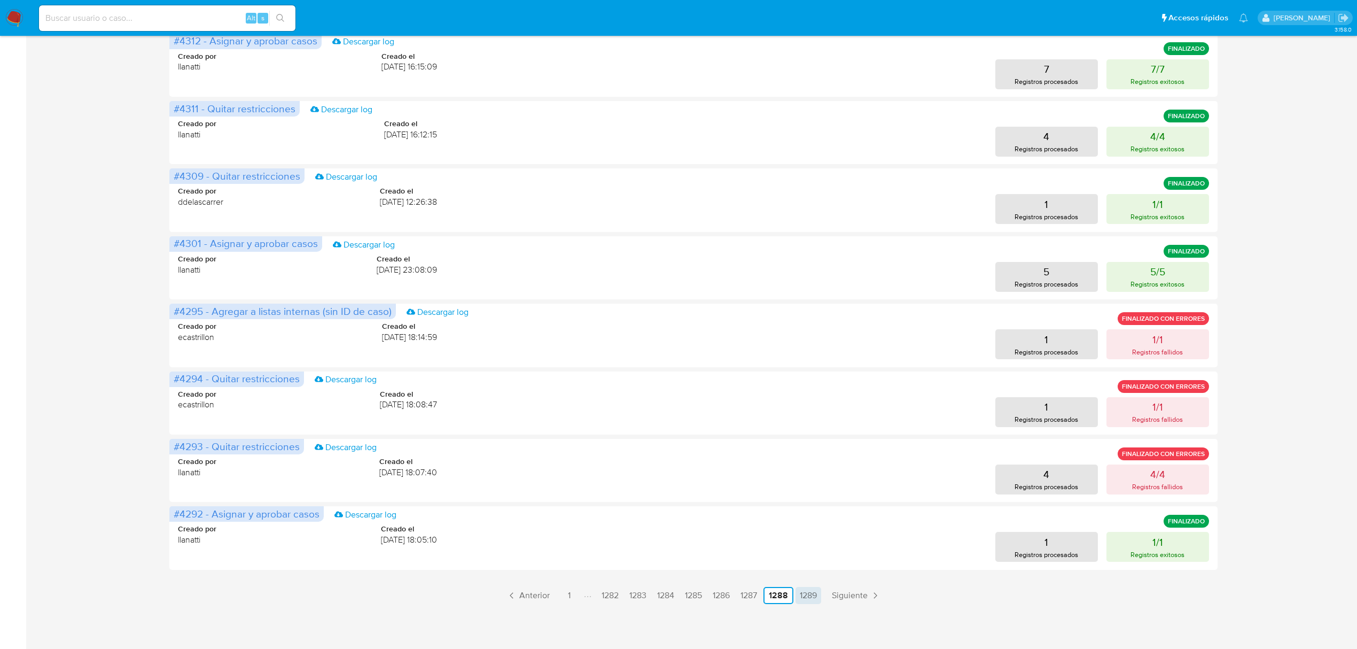
click at [812, 591] on link "1289" at bounding box center [809, 595] width 26 height 17
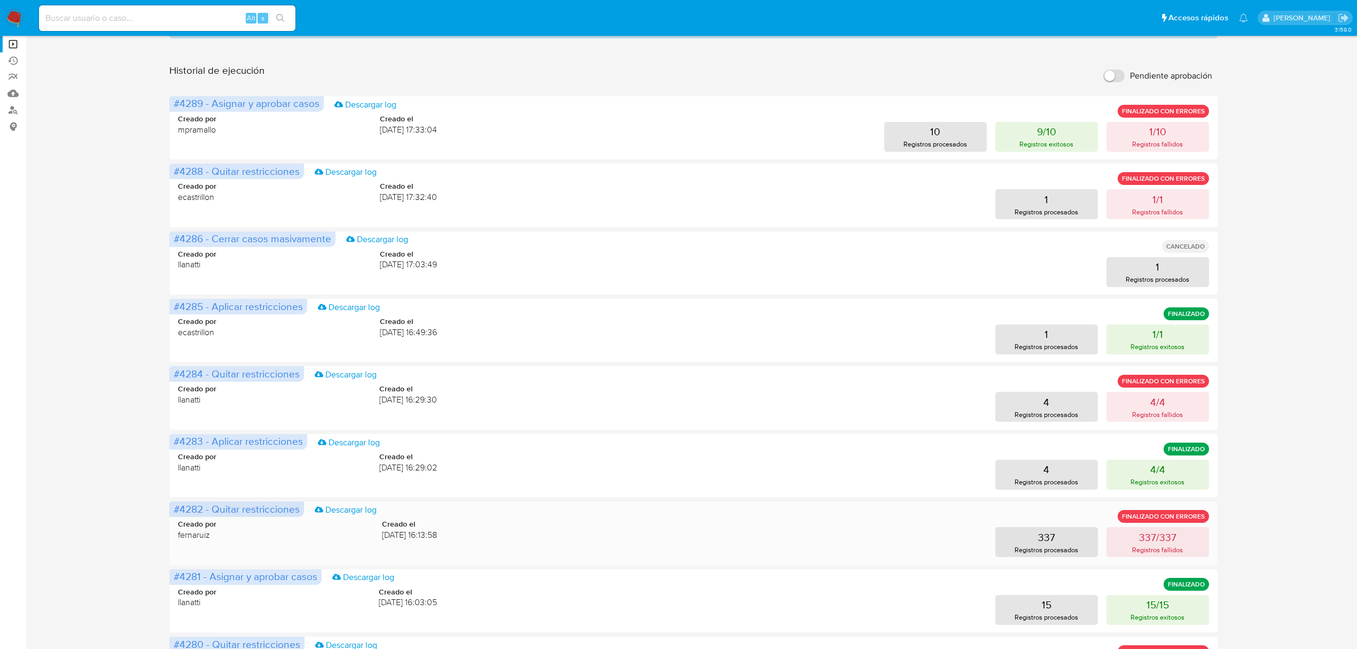
scroll to position [240, 0]
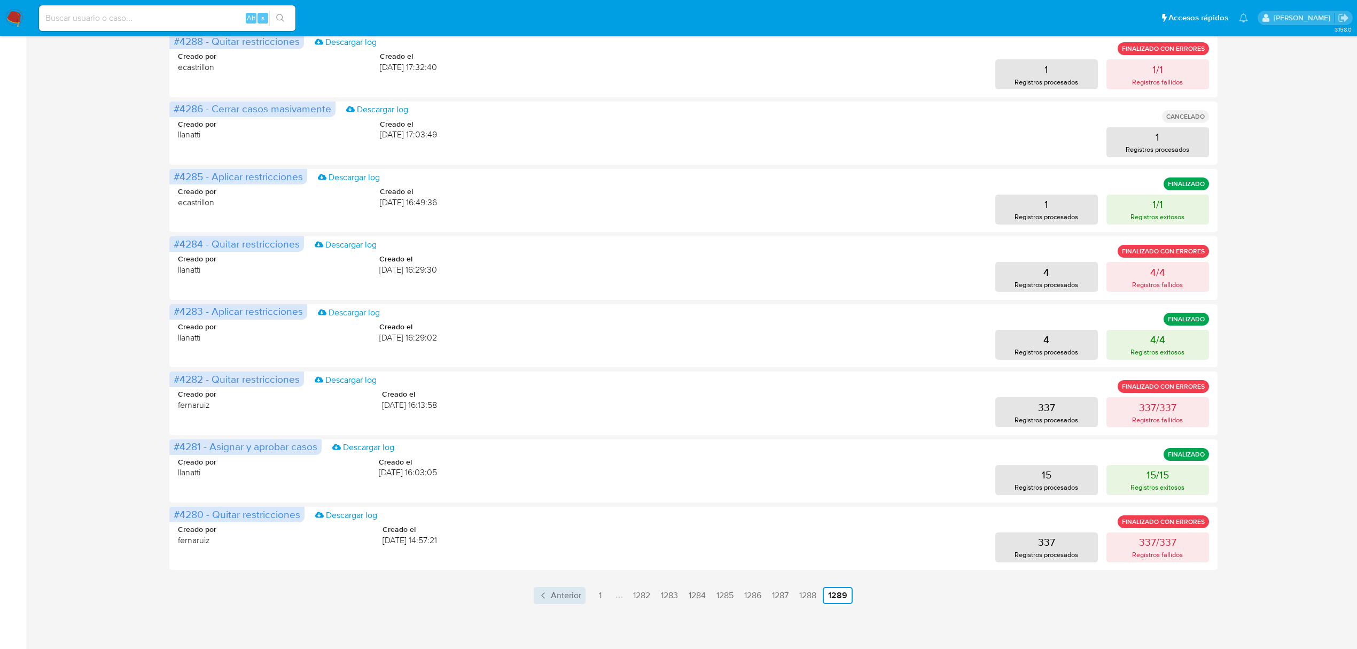
click at [561, 593] on span "Anterior" at bounding box center [566, 595] width 30 height 9
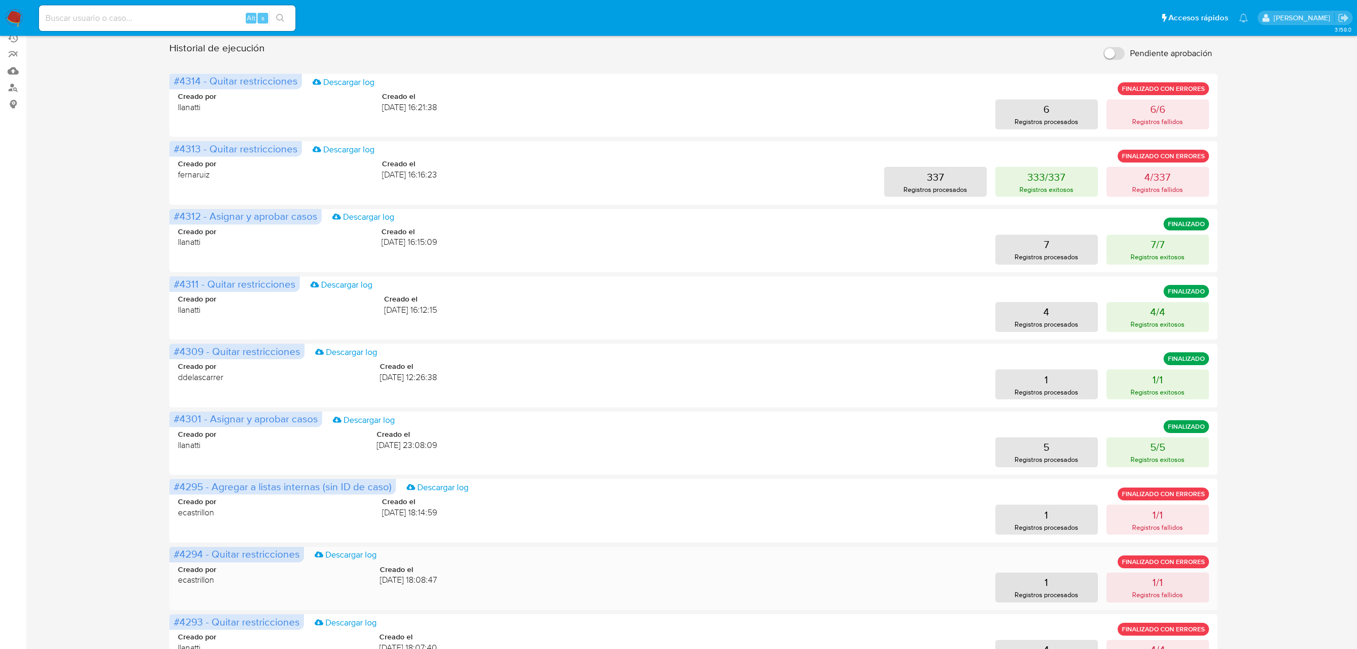
scroll to position [308, 0]
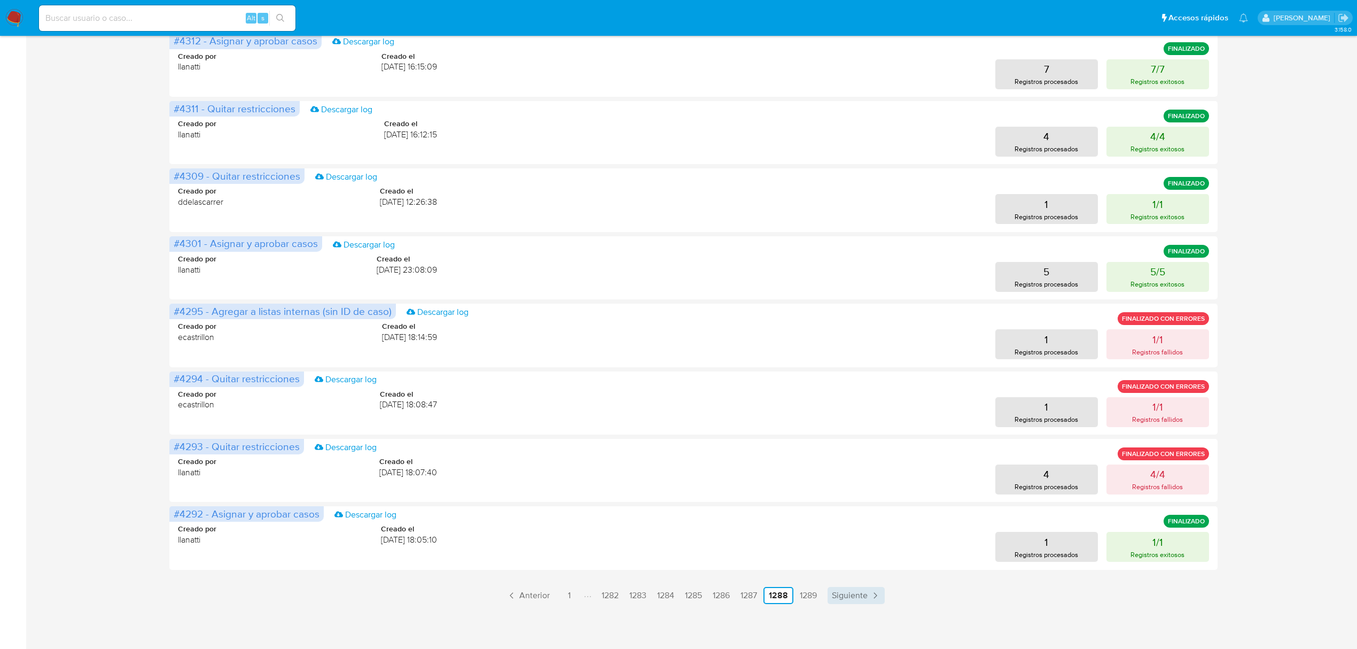
click at [851, 595] on span "Siguiente" at bounding box center [850, 595] width 36 height 9
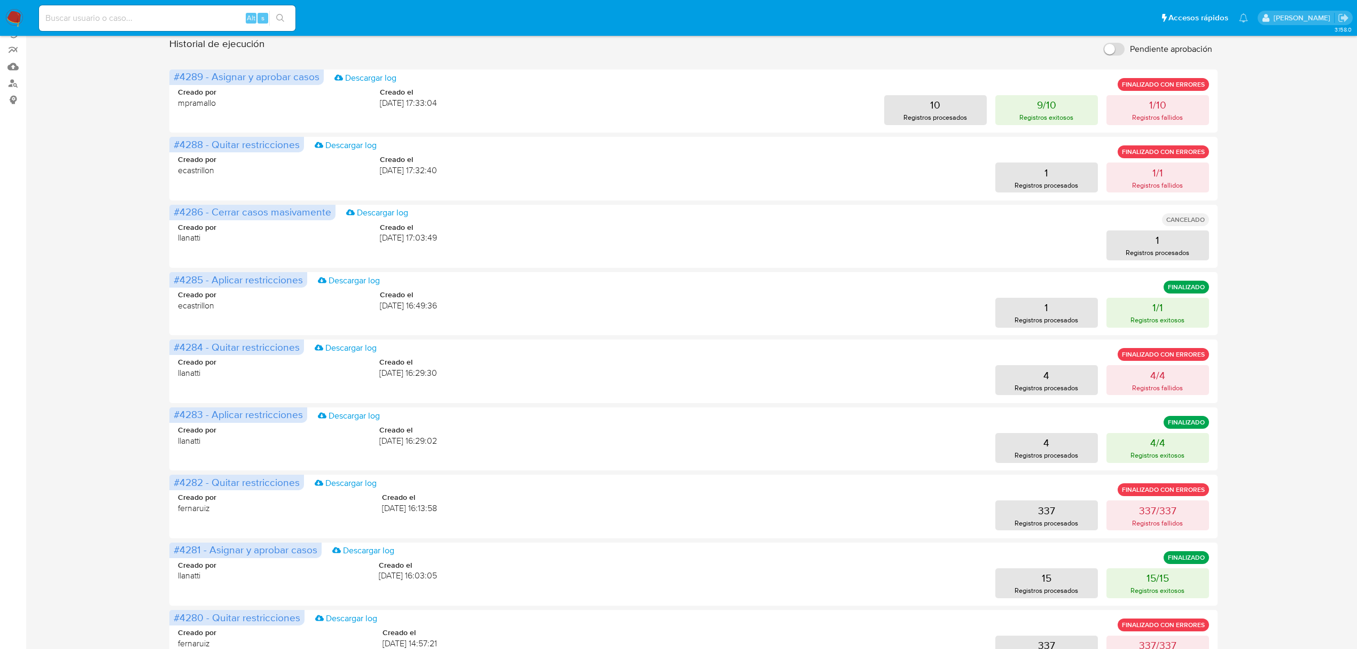
scroll to position [0, 0]
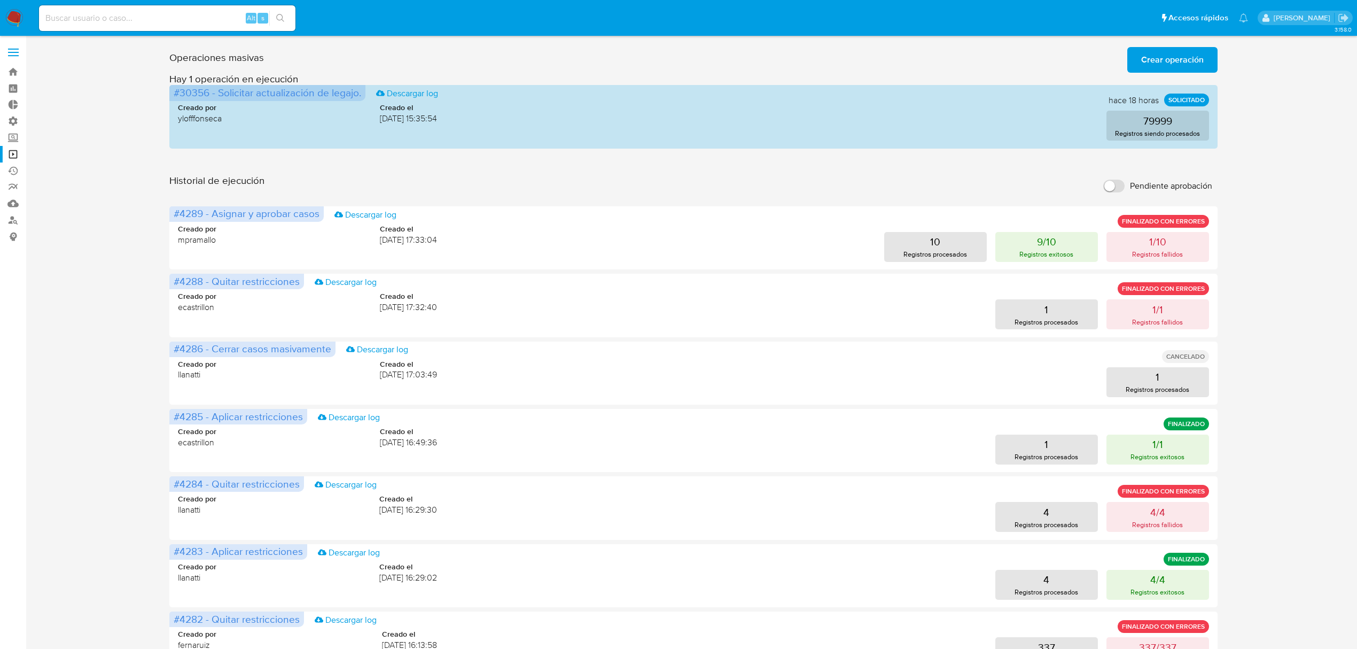
click at [20, 18] on img at bounding box center [14, 18] width 18 height 18
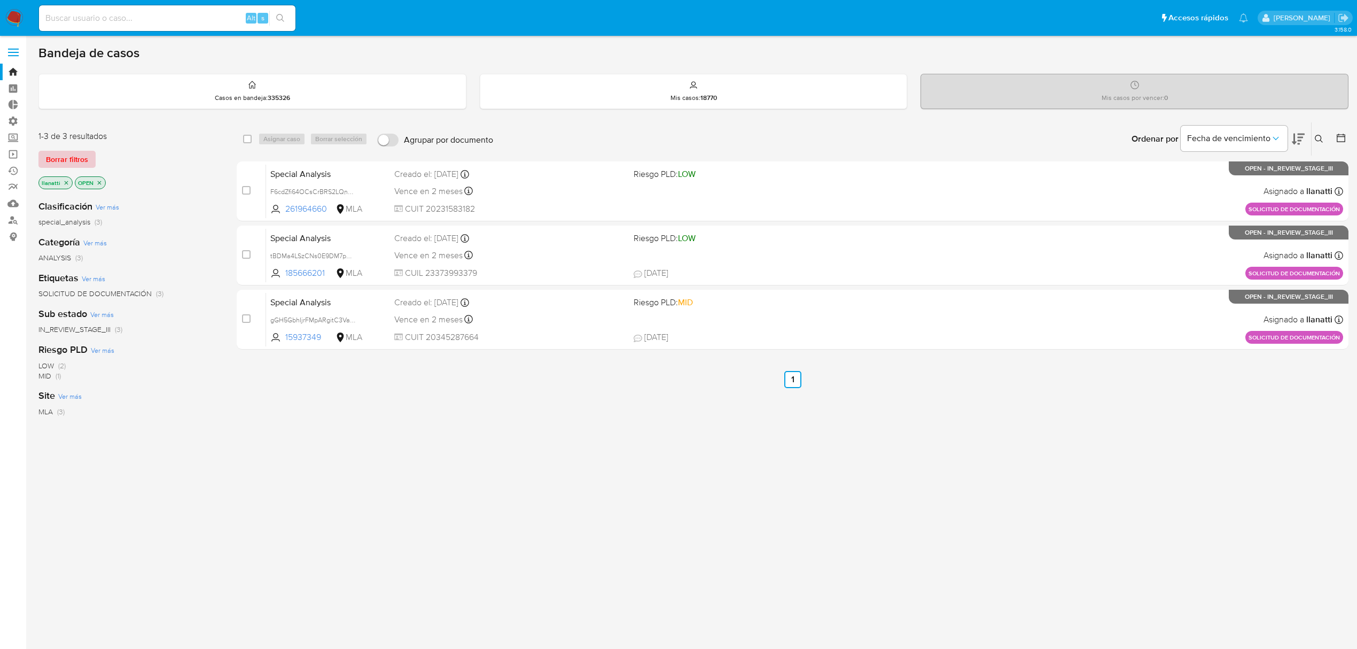
click at [52, 156] on span "Borrar filtros" at bounding box center [67, 159] width 42 height 15
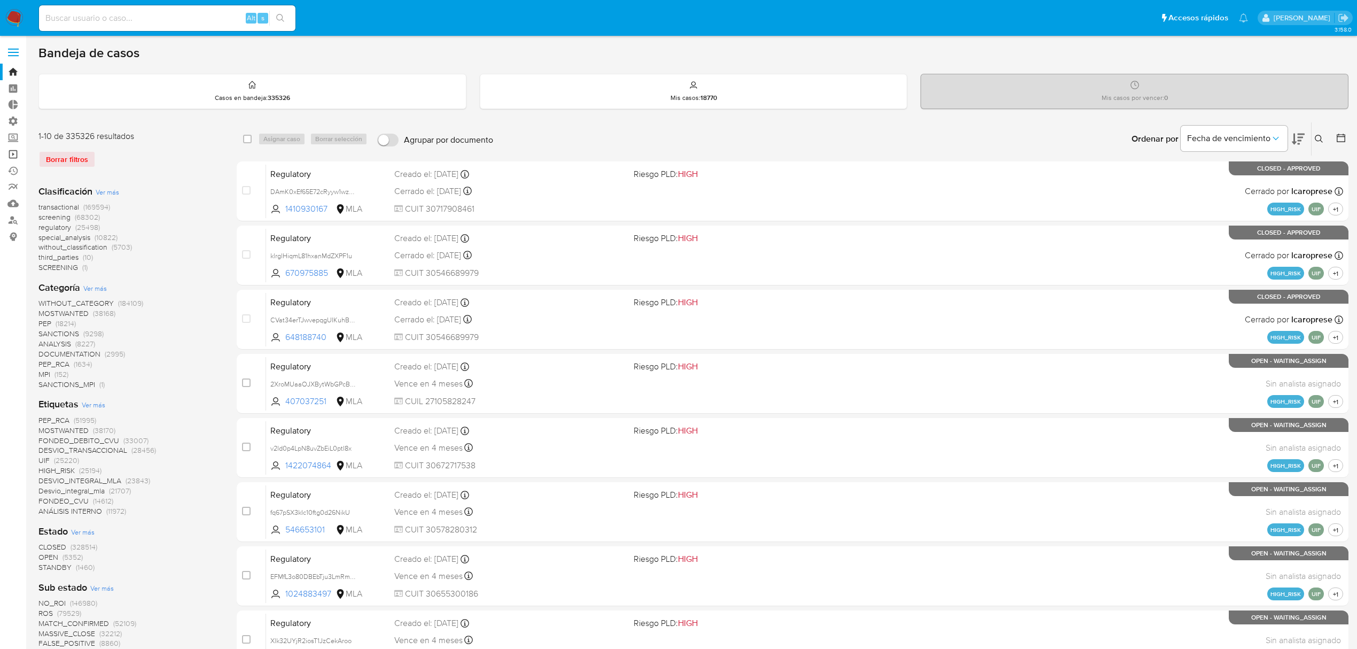
click at [7, 154] on link "Operaciones masivas" at bounding box center [63, 154] width 127 height 17
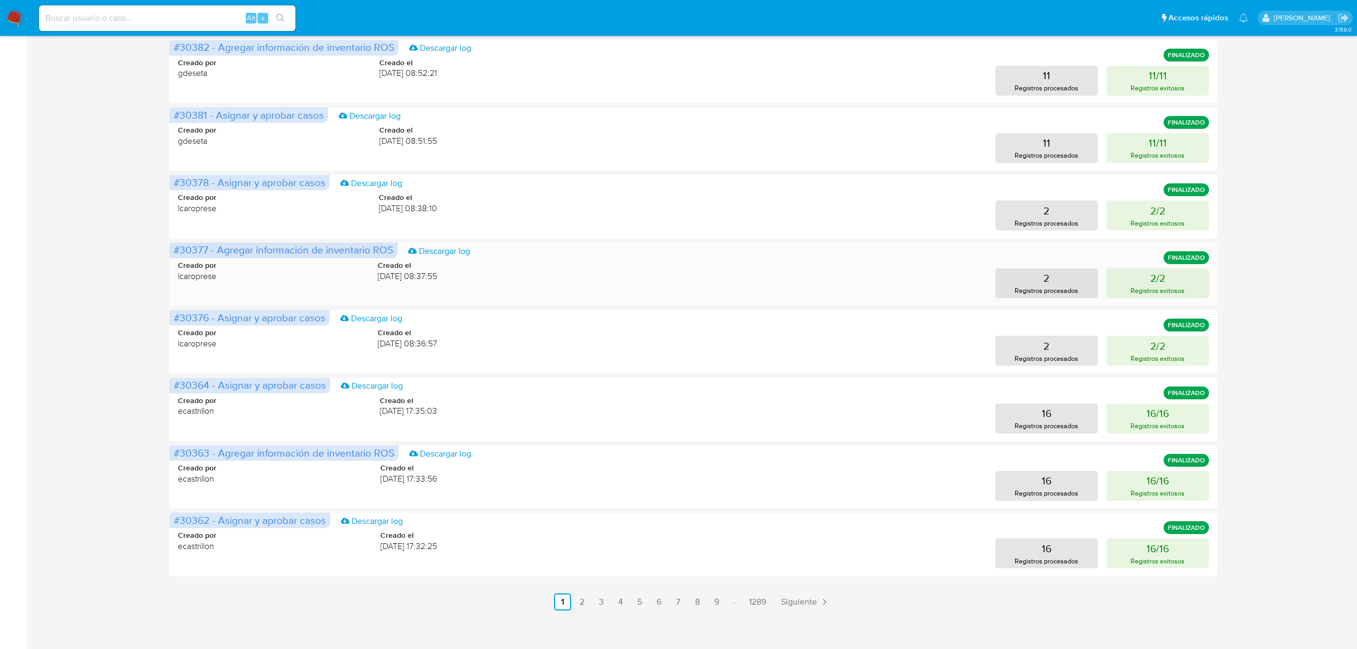
scroll to position [308, 0]
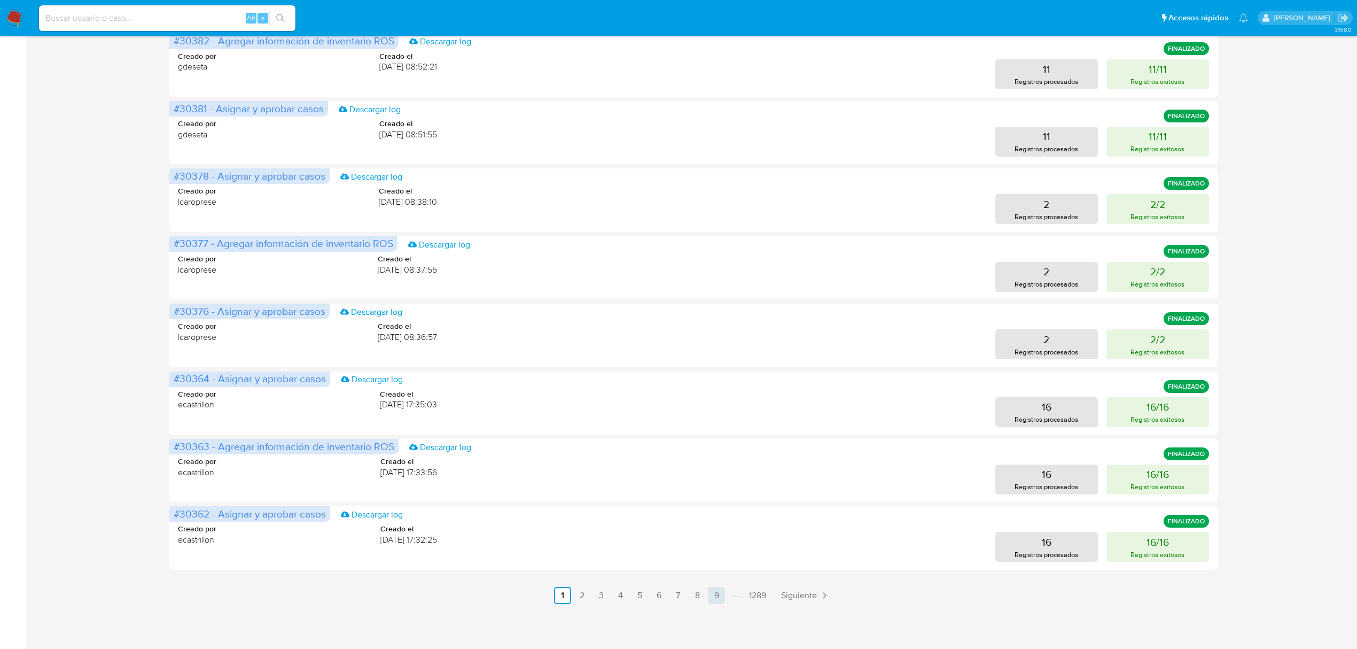
click at [720, 592] on link "9" at bounding box center [716, 595] width 17 height 17
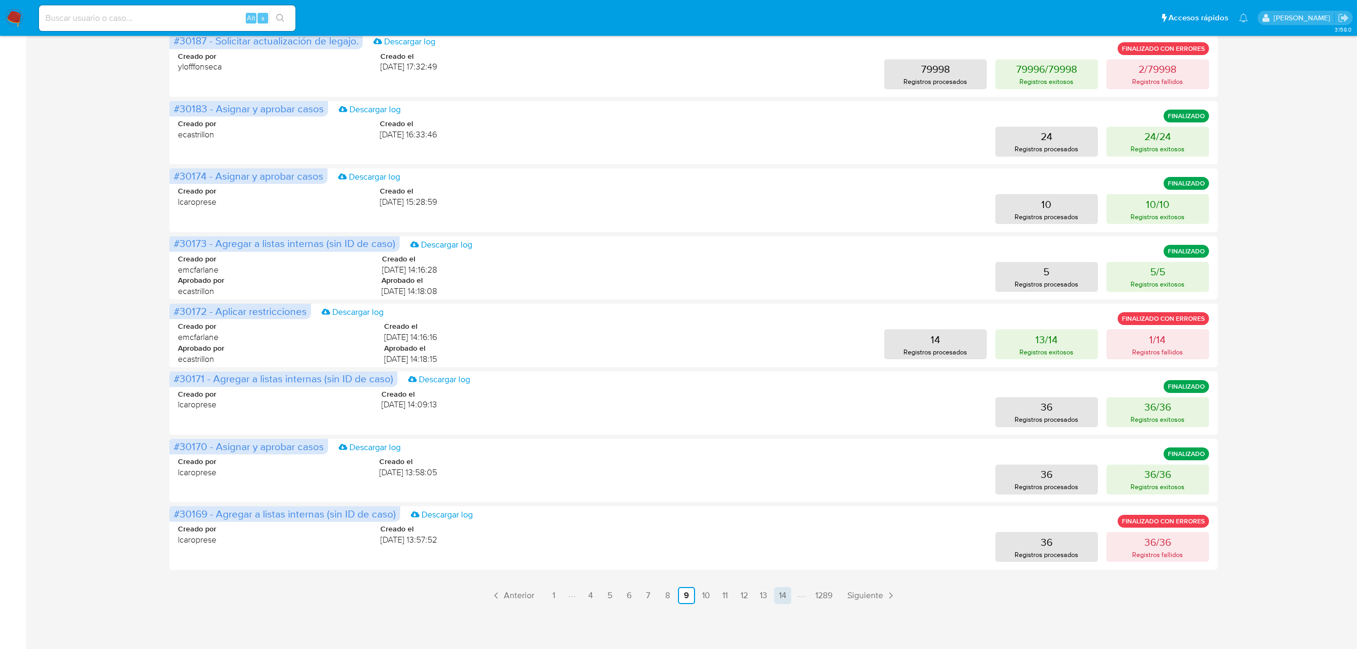
click at [777, 588] on link "14" at bounding box center [782, 595] width 17 height 17
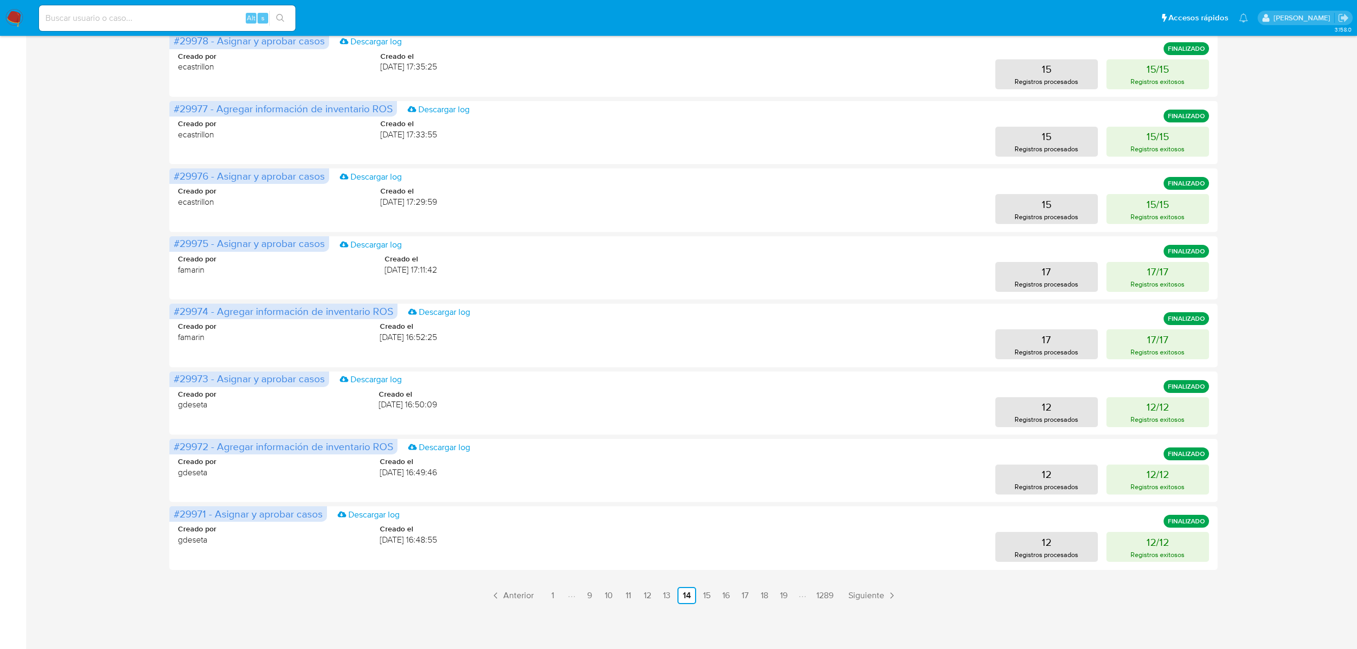
click at [781, 607] on div "3.158.0" at bounding box center [693, 188] width 1310 height 907
click at [782, 587] on link "19" at bounding box center [783, 595] width 17 height 17
click at [785, 594] on link "24" at bounding box center [786, 595] width 18 height 17
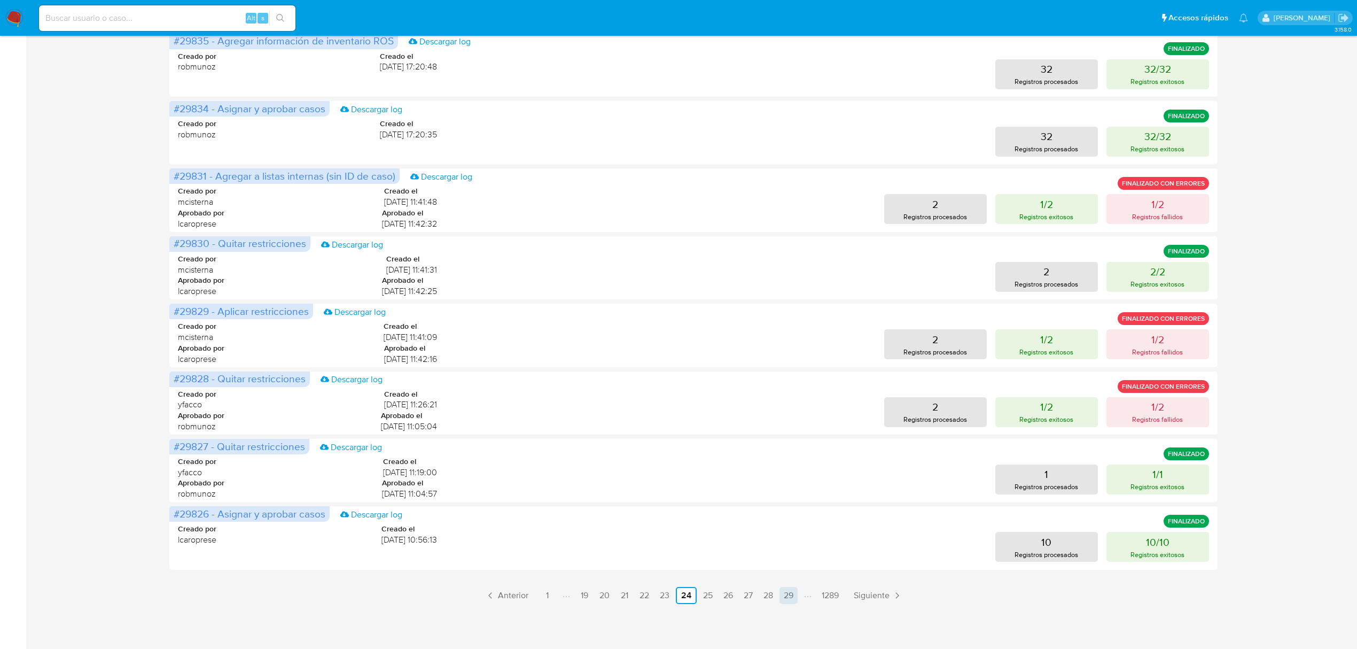
click at [795, 597] on link "29" at bounding box center [789, 595] width 18 height 17
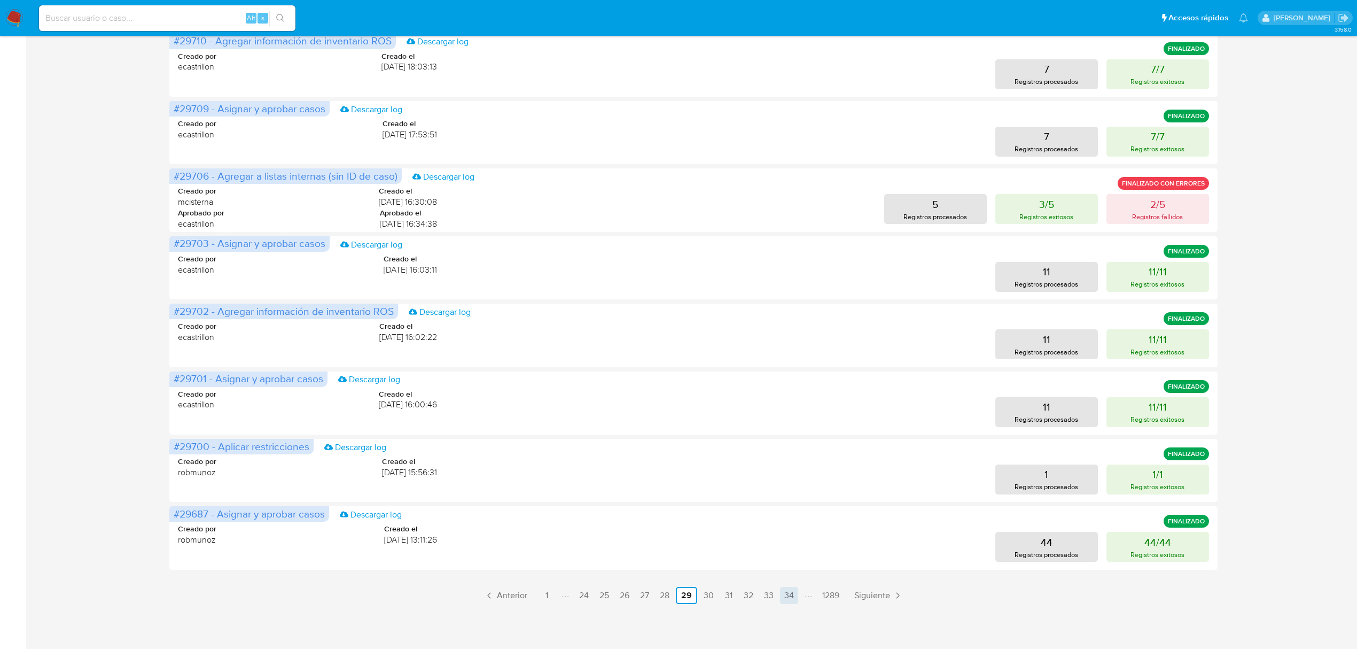
click at [785, 595] on link "34" at bounding box center [789, 595] width 18 height 17
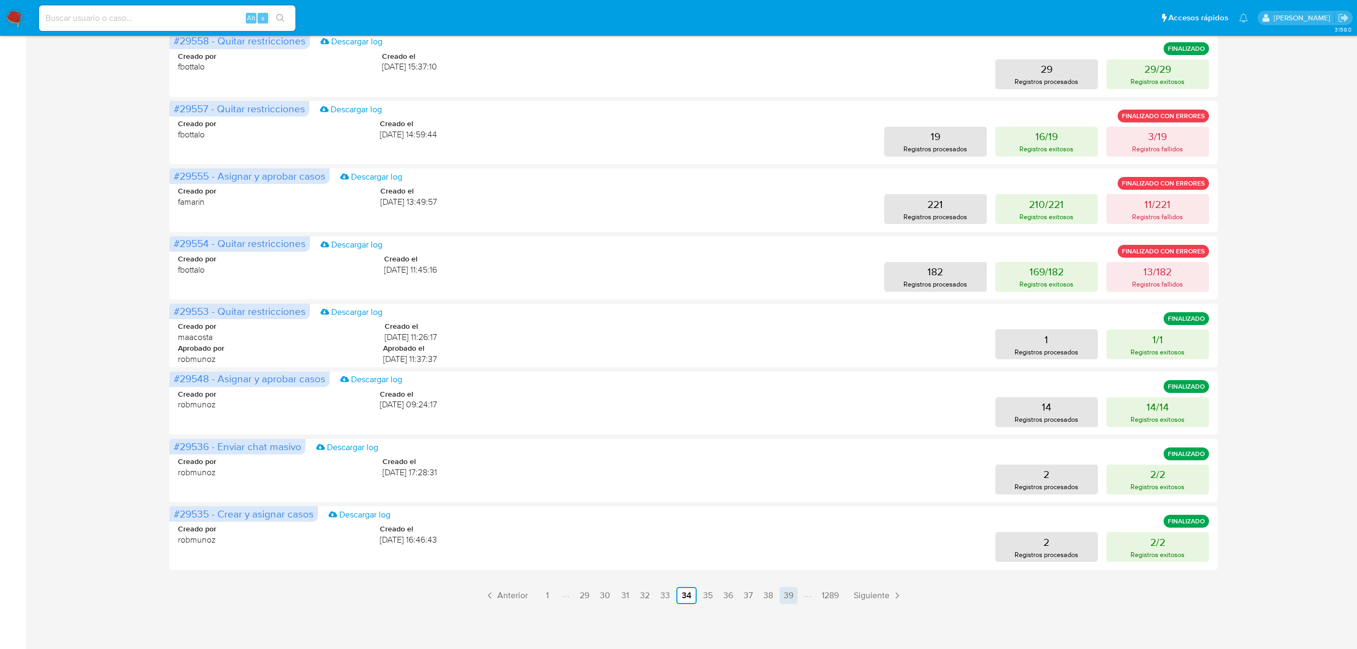
click at [787, 600] on link "39" at bounding box center [789, 595] width 18 height 17
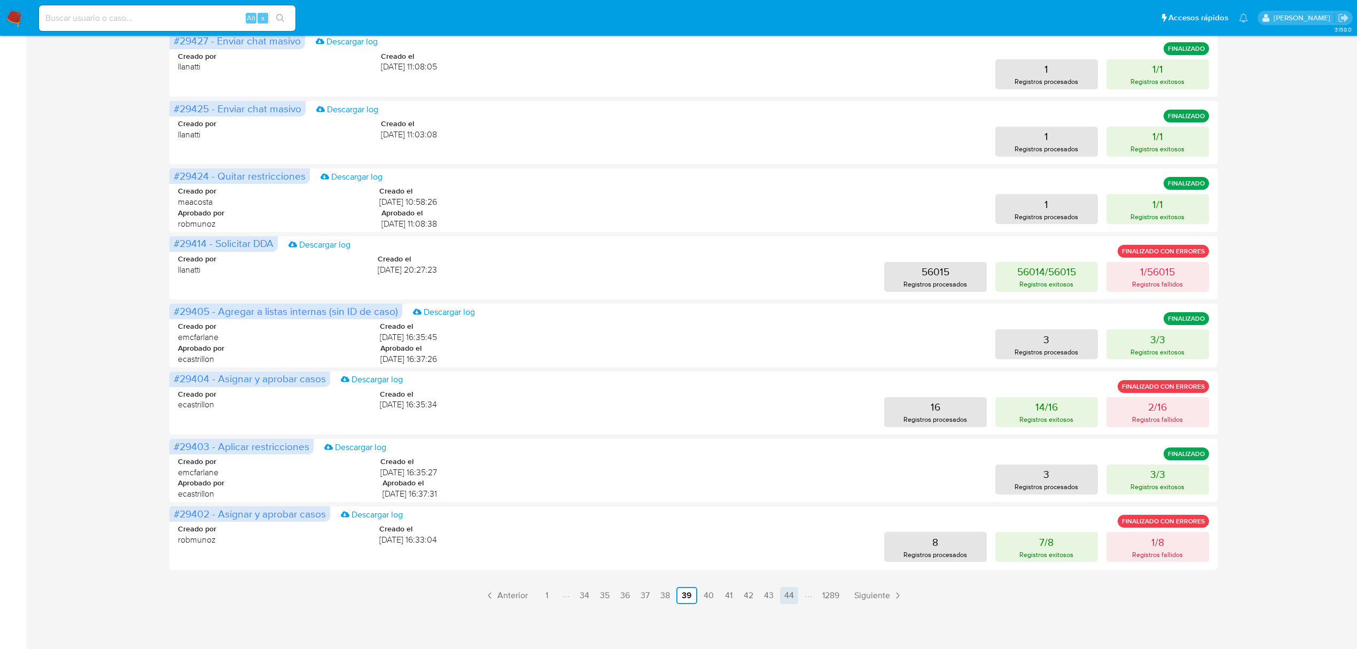
click at [791, 597] on link "44" at bounding box center [789, 595] width 18 height 17
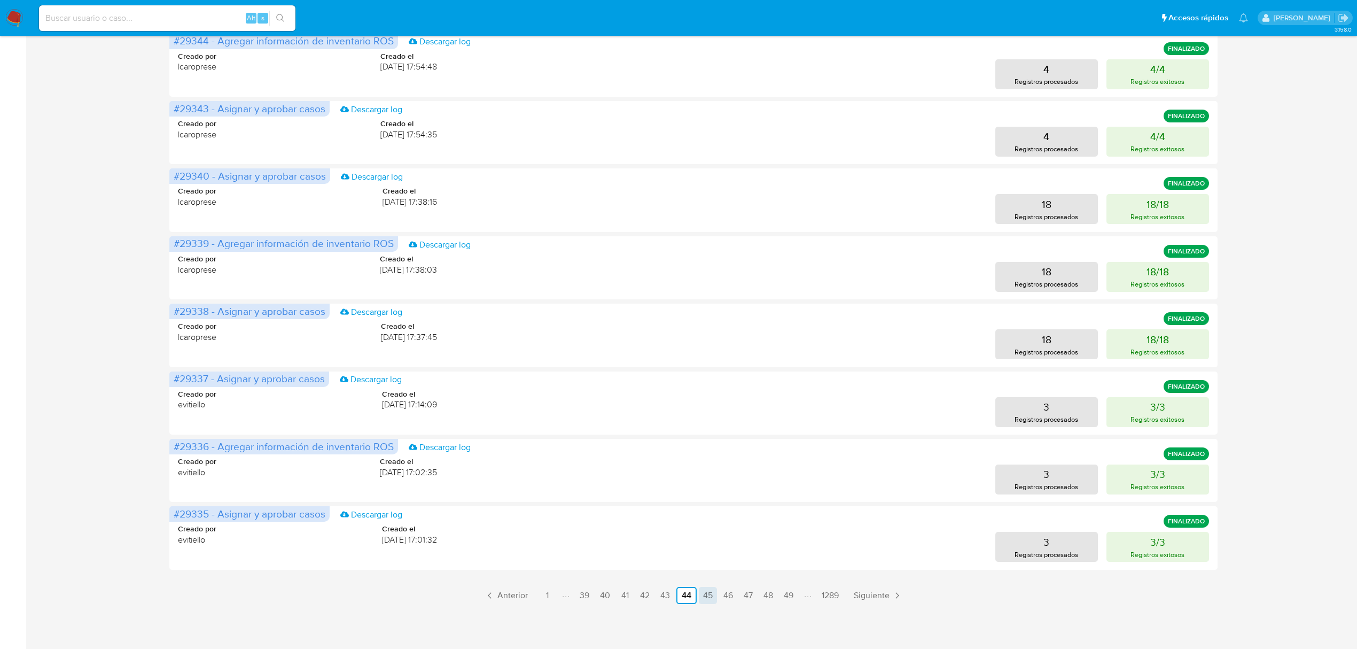
click at [705, 591] on link "45" at bounding box center [708, 595] width 18 height 17
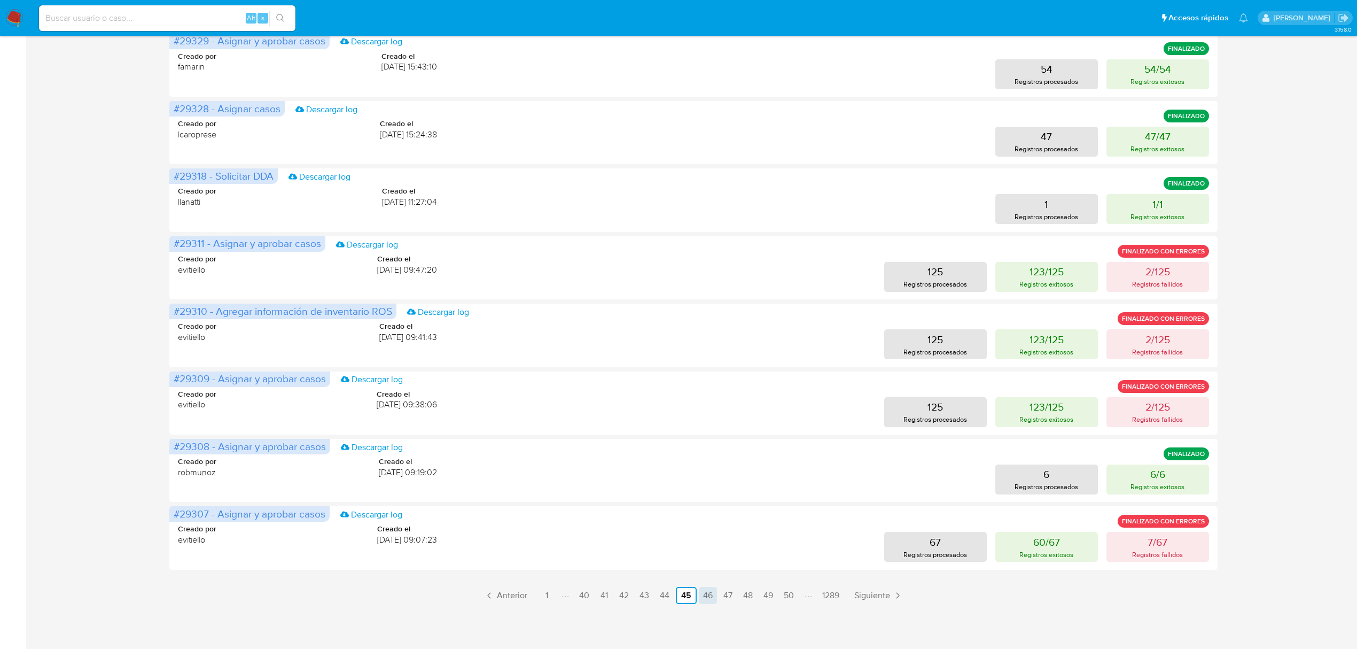
click at [710, 590] on link "46" at bounding box center [708, 595] width 18 height 17
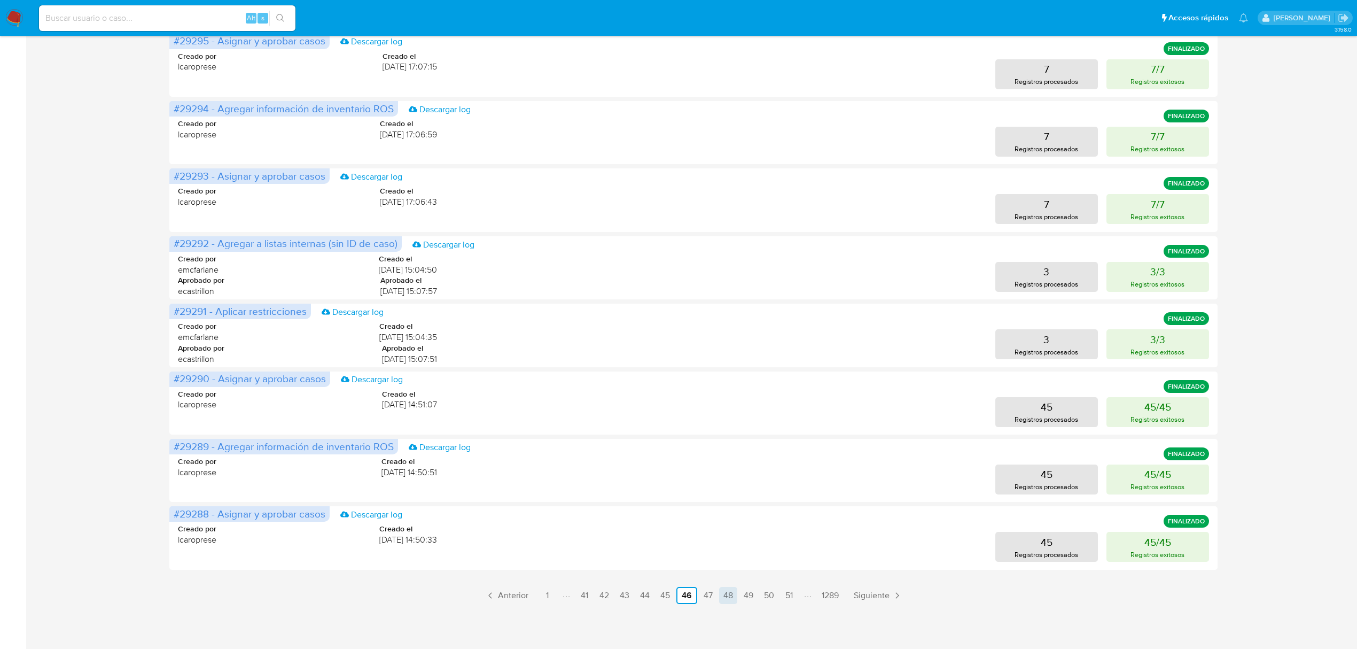
click at [712, 595] on link "47" at bounding box center [709, 595] width 18 height 17
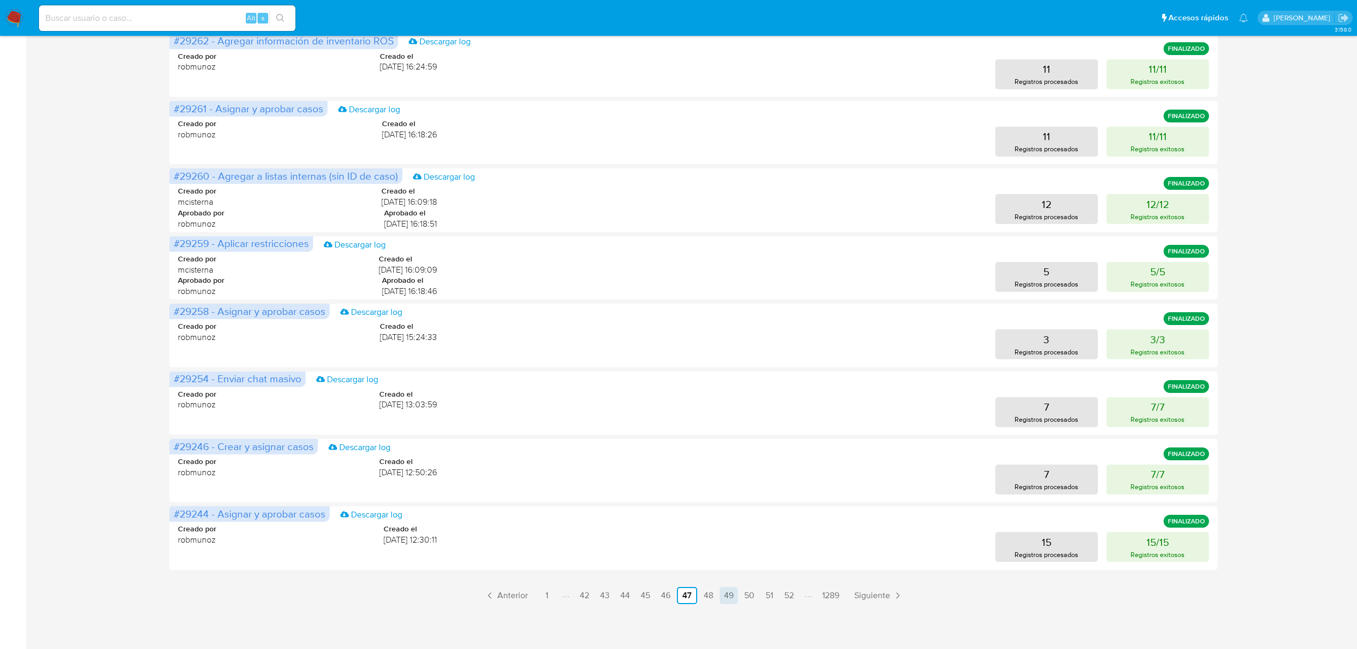
click at [709, 596] on link "48" at bounding box center [709, 595] width 18 height 17
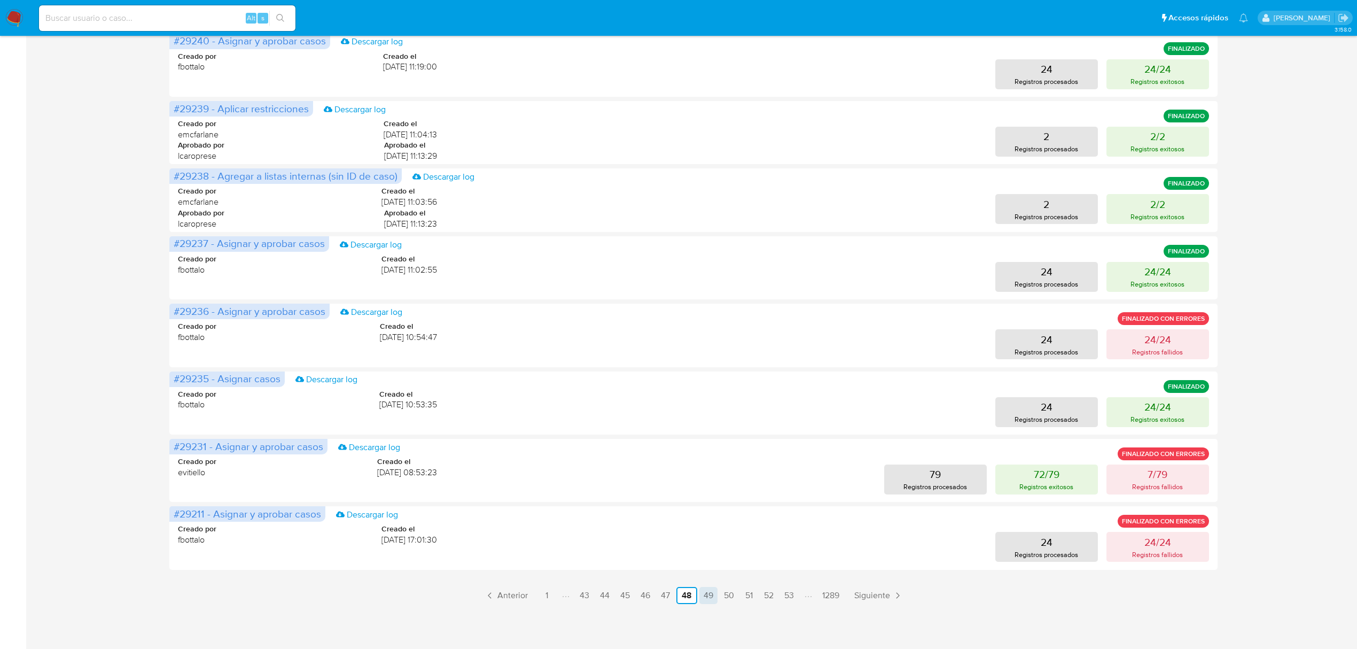
click at [709, 596] on link "49" at bounding box center [709, 595] width 18 height 17
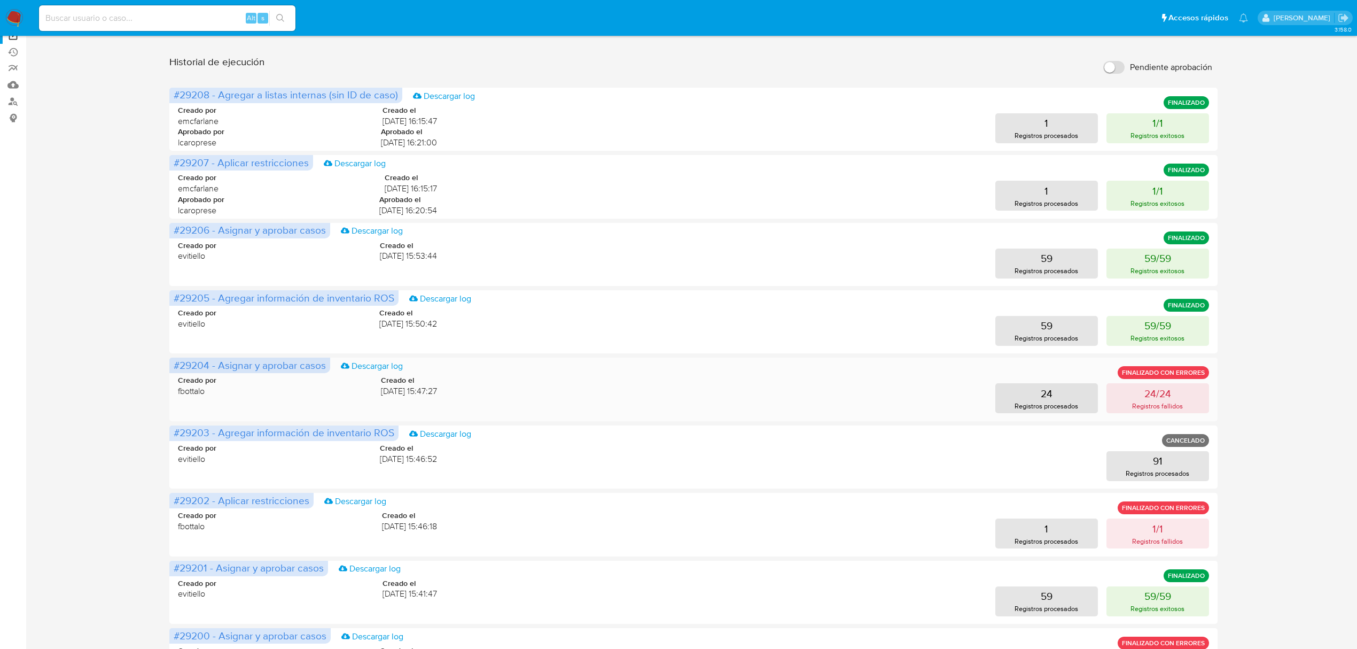
scroll to position [0, 0]
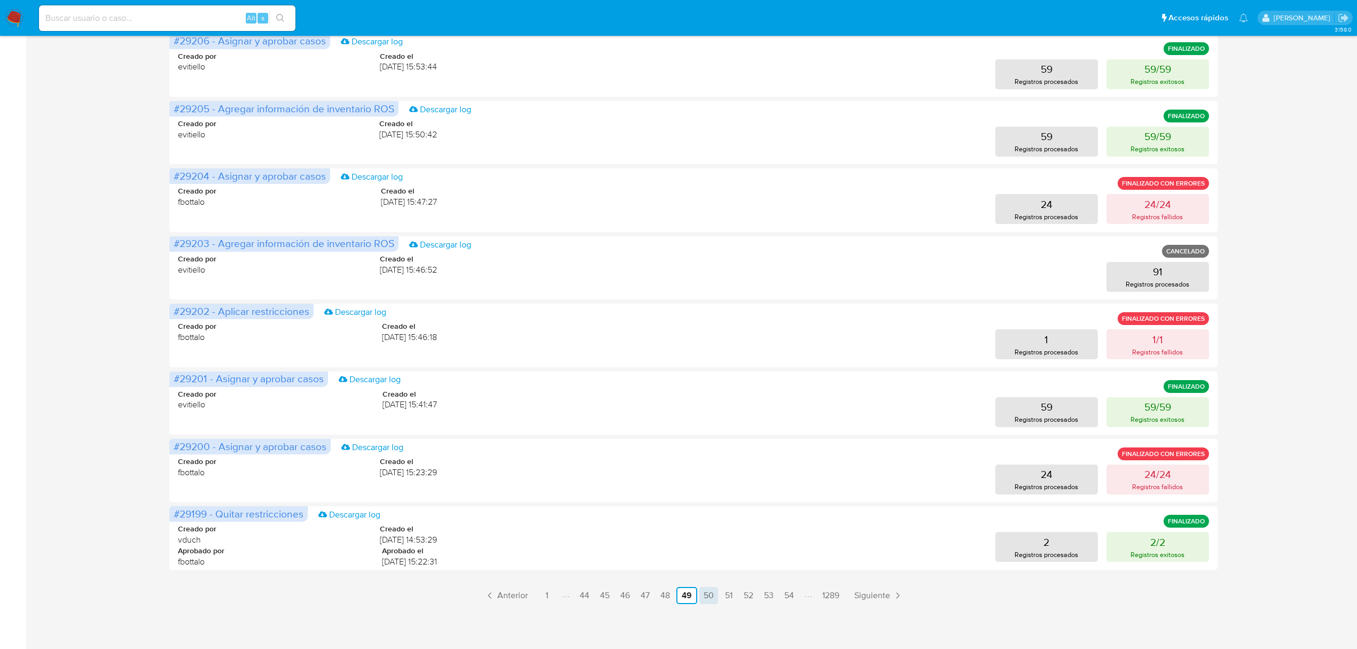
click at [710, 597] on link "50" at bounding box center [709, 595] width 19 height 17
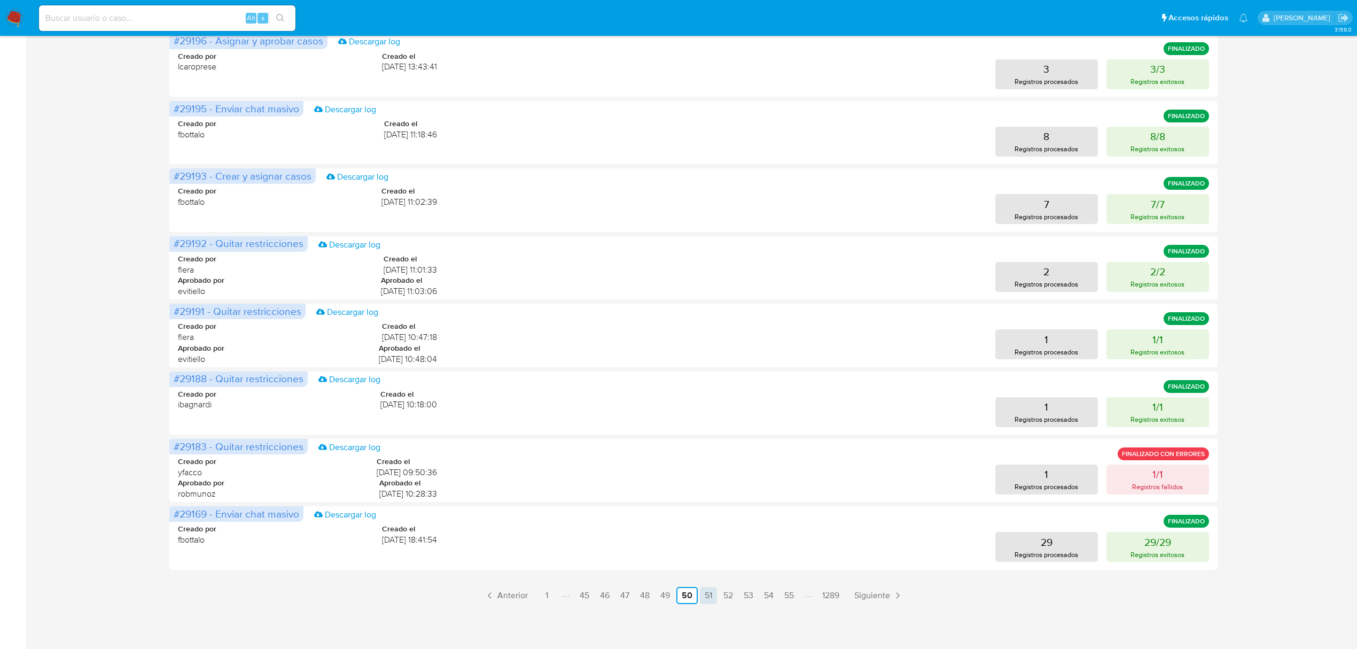
click at [712, 593] on link "51" at bounding box center [708, 595] width 17 height 17
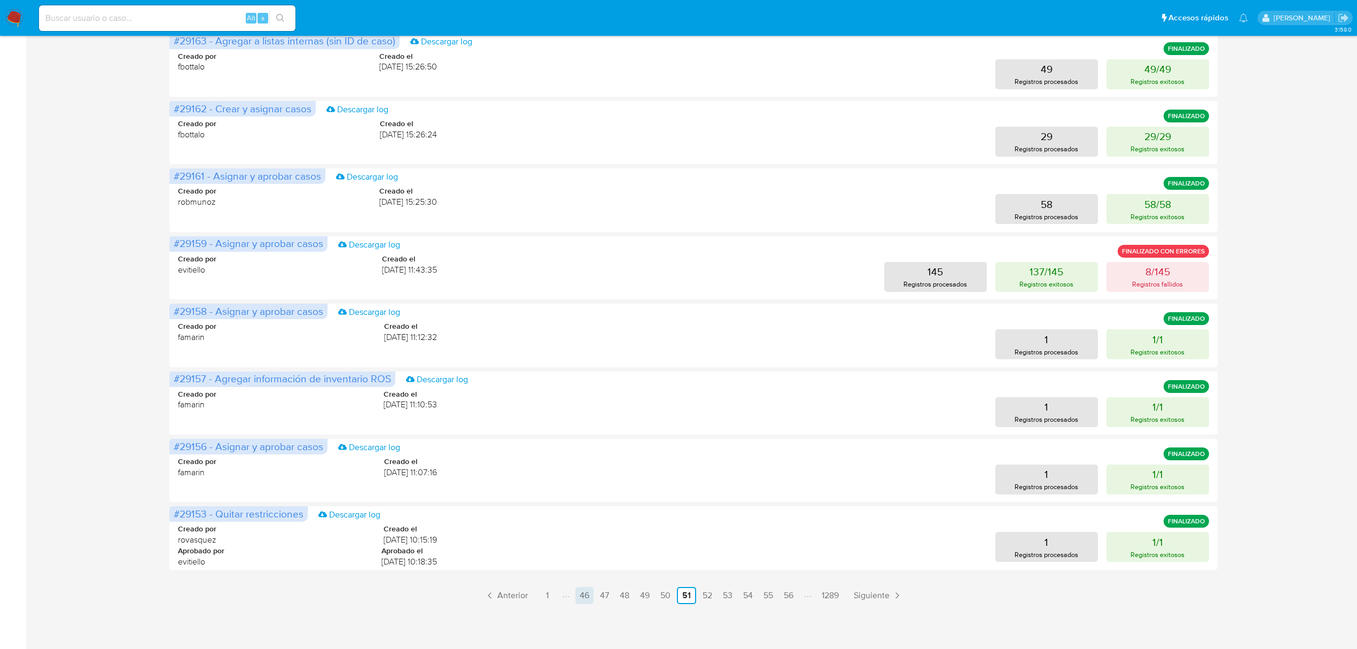
click at [581, 588] on link "46" at bounding box center [585, 595] width 18 height 17
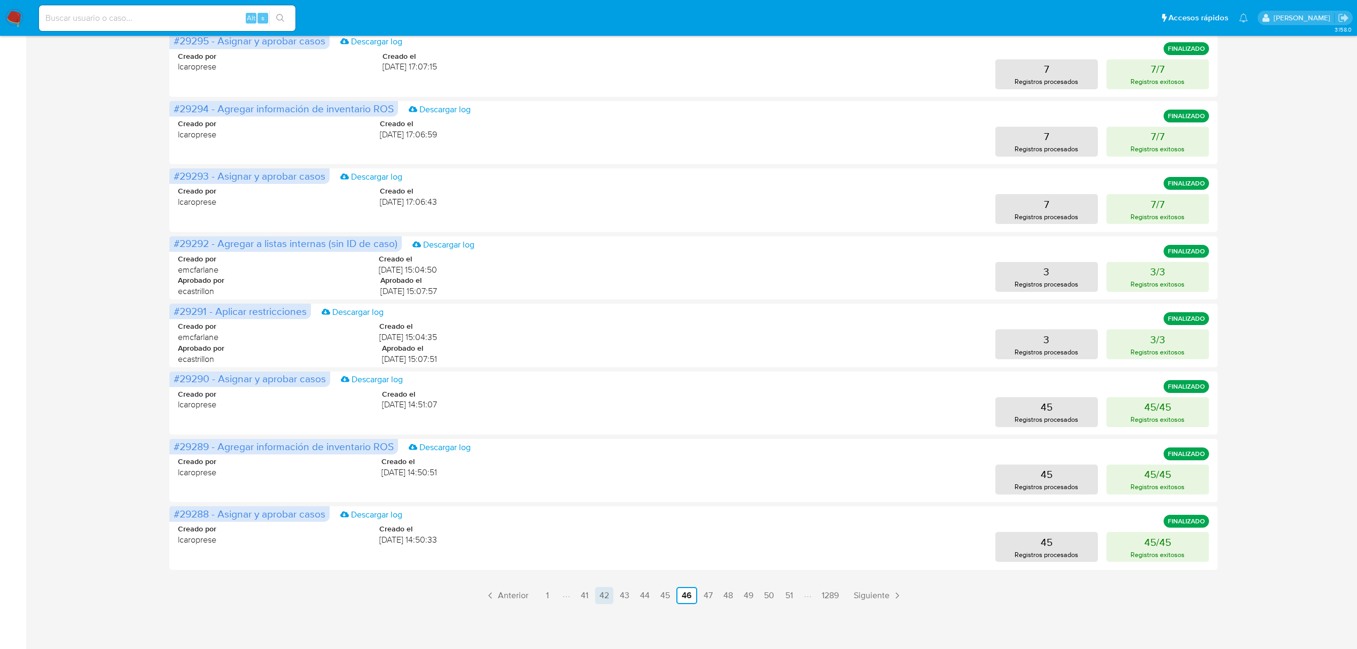
click at [611, 595] on link "42" at bounding box center [604, 595] width 18 height 17
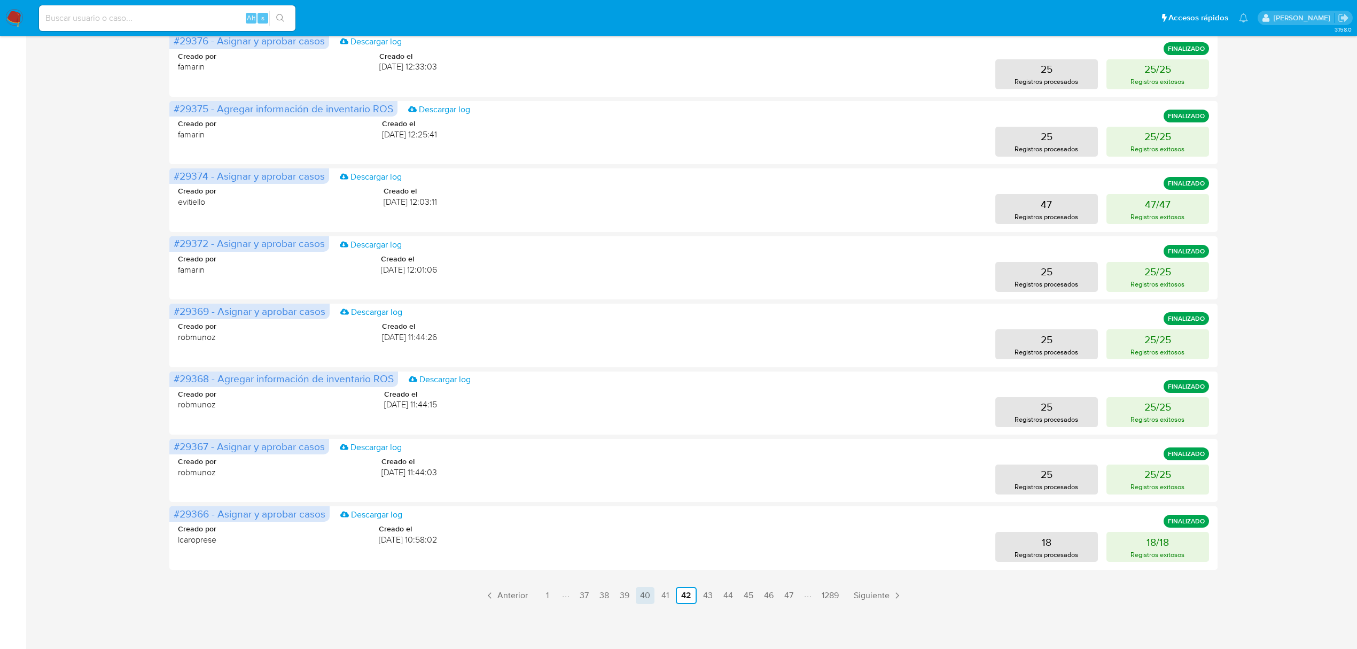
click at [642, 593] on link "40" at bounding box center [645, 595] width 19 height 17
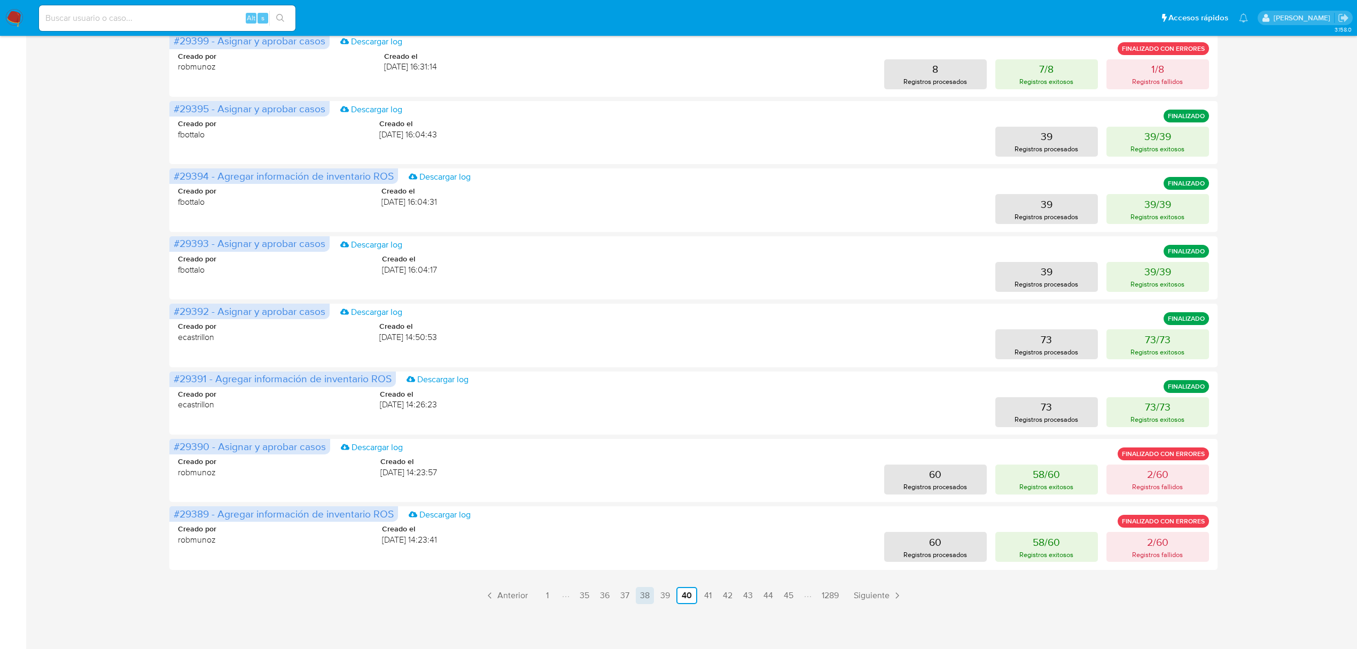
click at [648, 597] on link "38" at bounding box center [645, 595] width 18 height 17
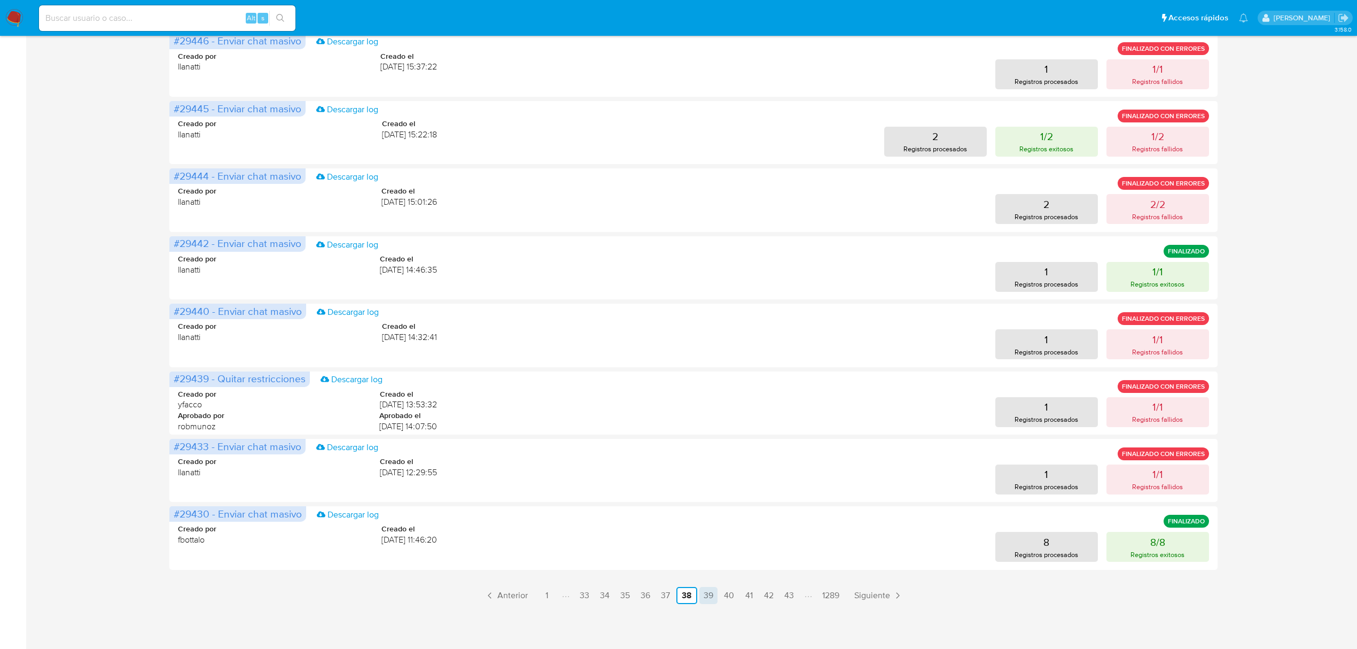
click at [702, 595] on link "39" at bounding box center [709, 595] width 18 height 17
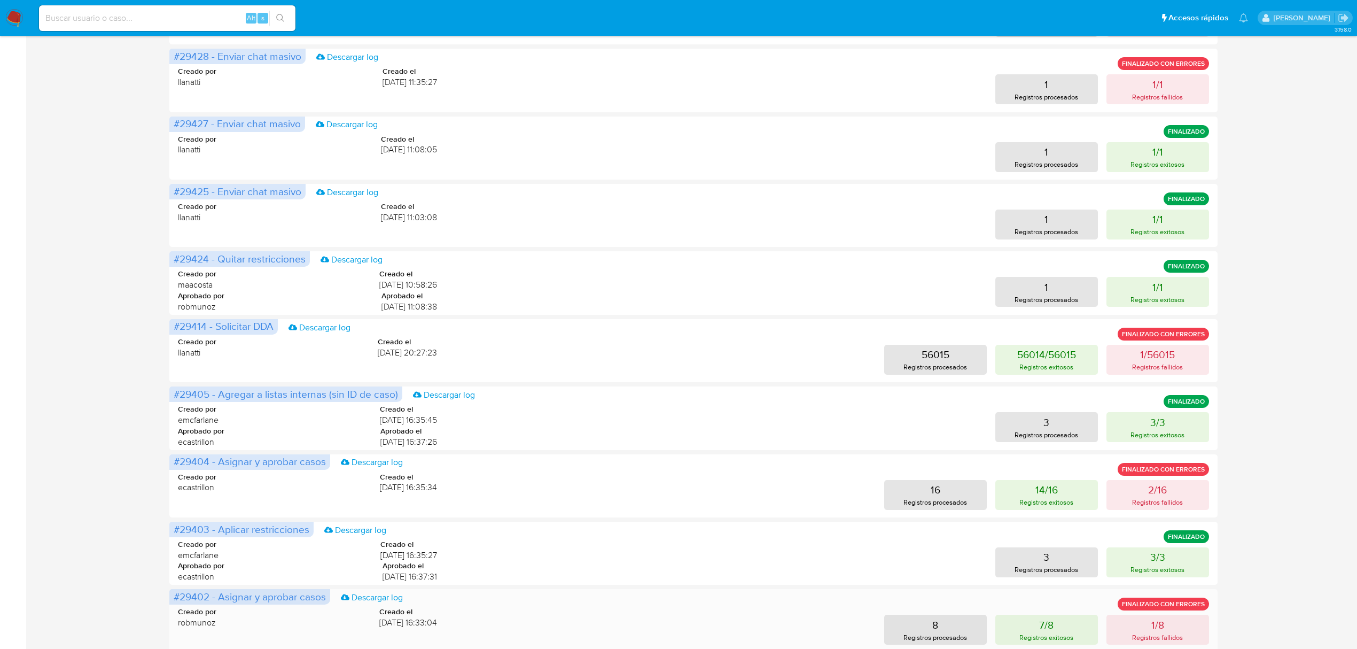
scroll to position [308, 0]
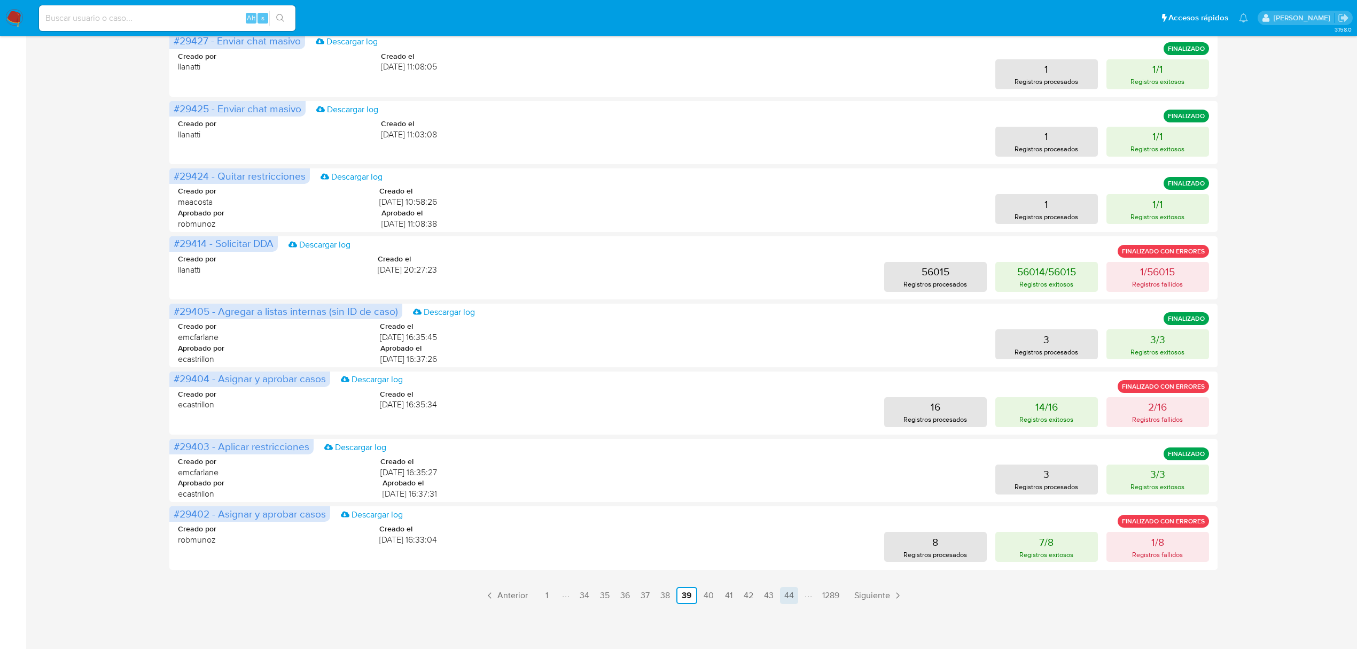
click at [783, 591] on link "44" at bounding box center [789, 595] width 18 height 17
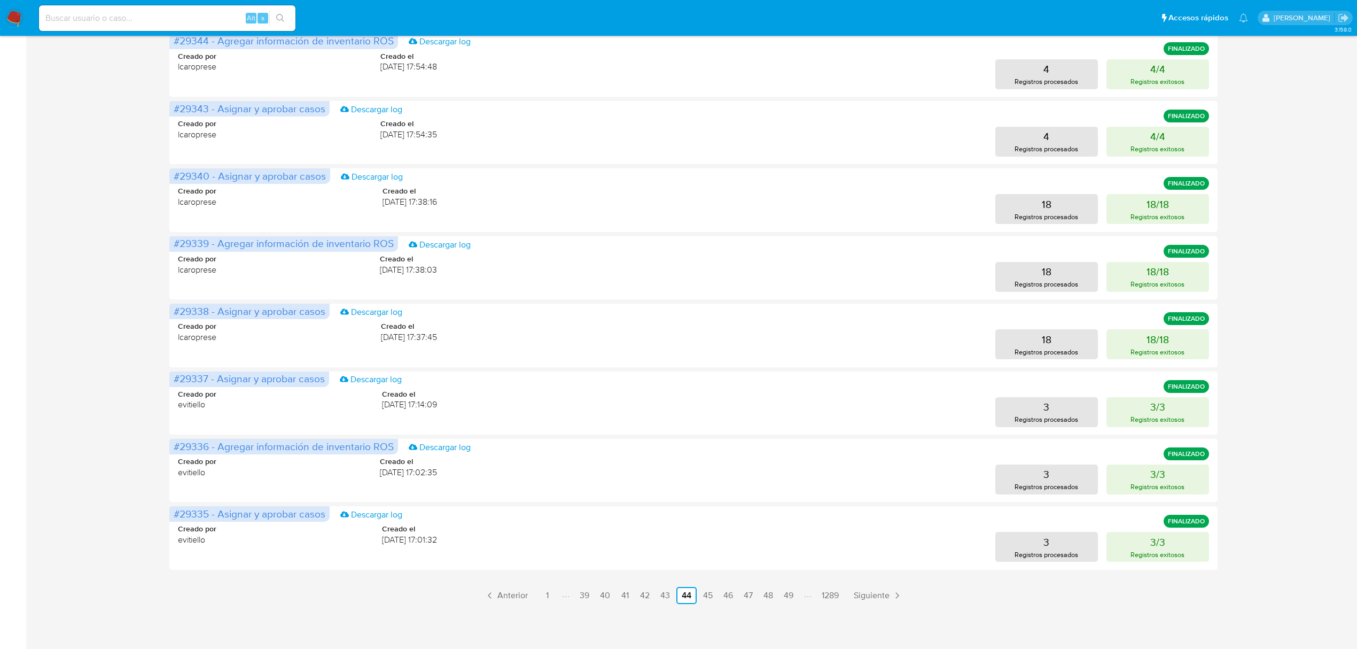
click at [743, 596] on link "47" at bounding box center [749, 595] width 18 height 17
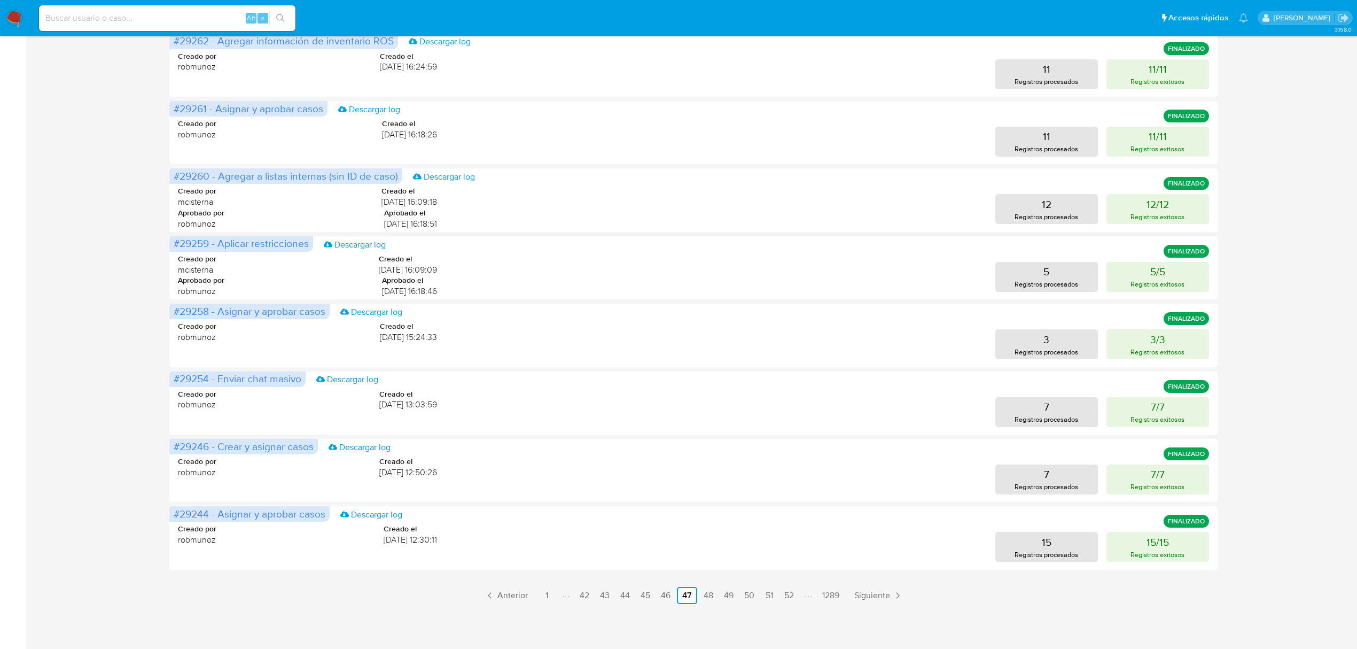
click at [752, 593] on link "50" at bounding box center [749, 595] width 19 height 17
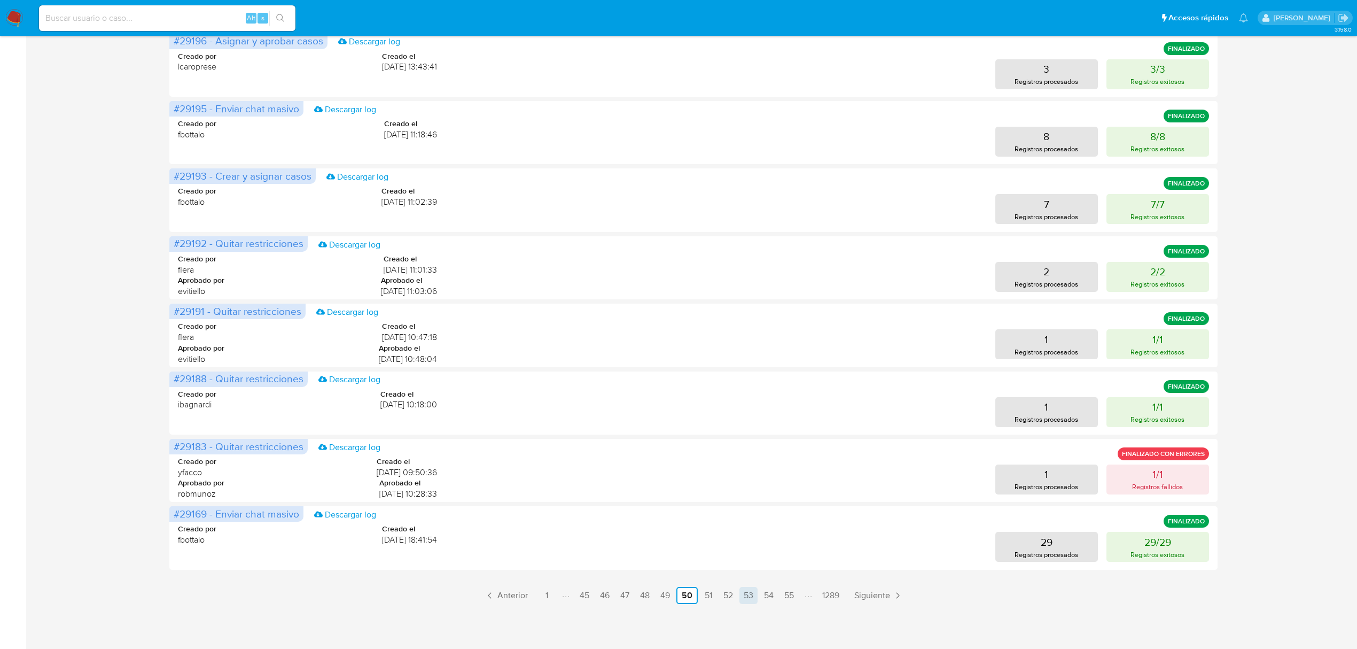
click at [757, 591] on link "53" at bounding box center [749, 595] width 18 height 17
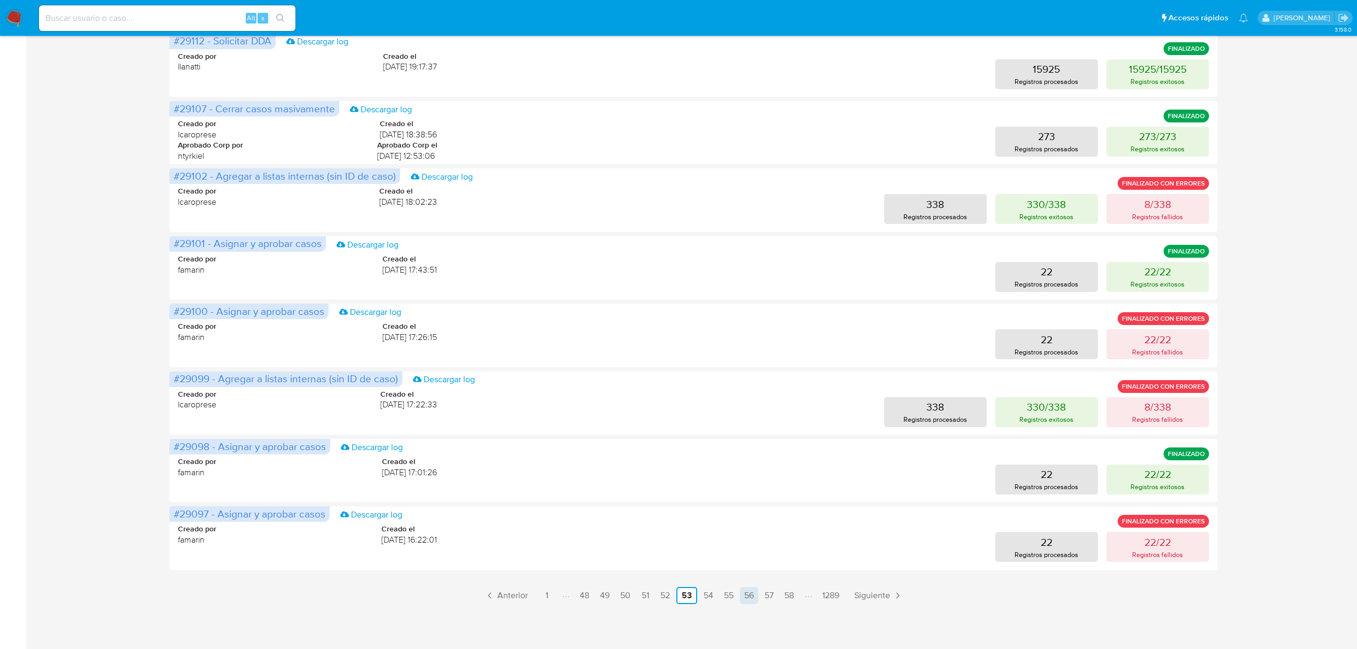
click at [757, 595] on link "56" at bounding box center [749, 595] width 18 height 17
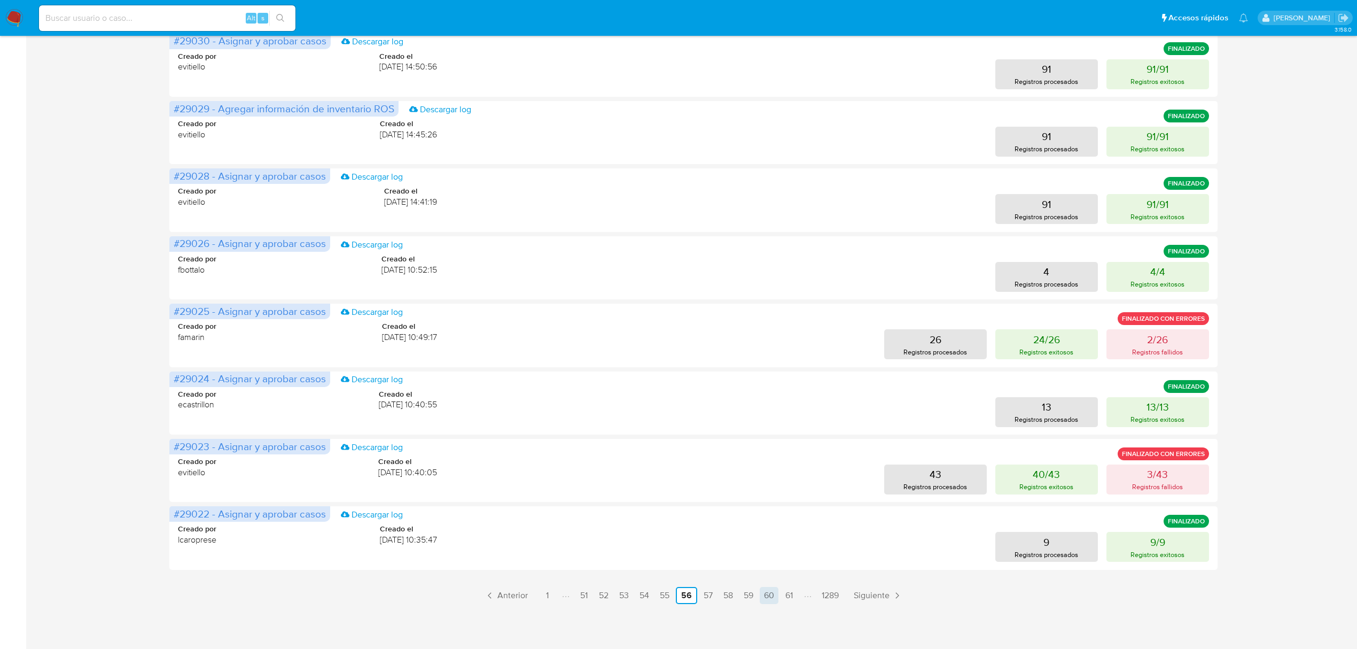
click at [763, 591] on link "60" at bounding box center [769, 595] width 19 height 17
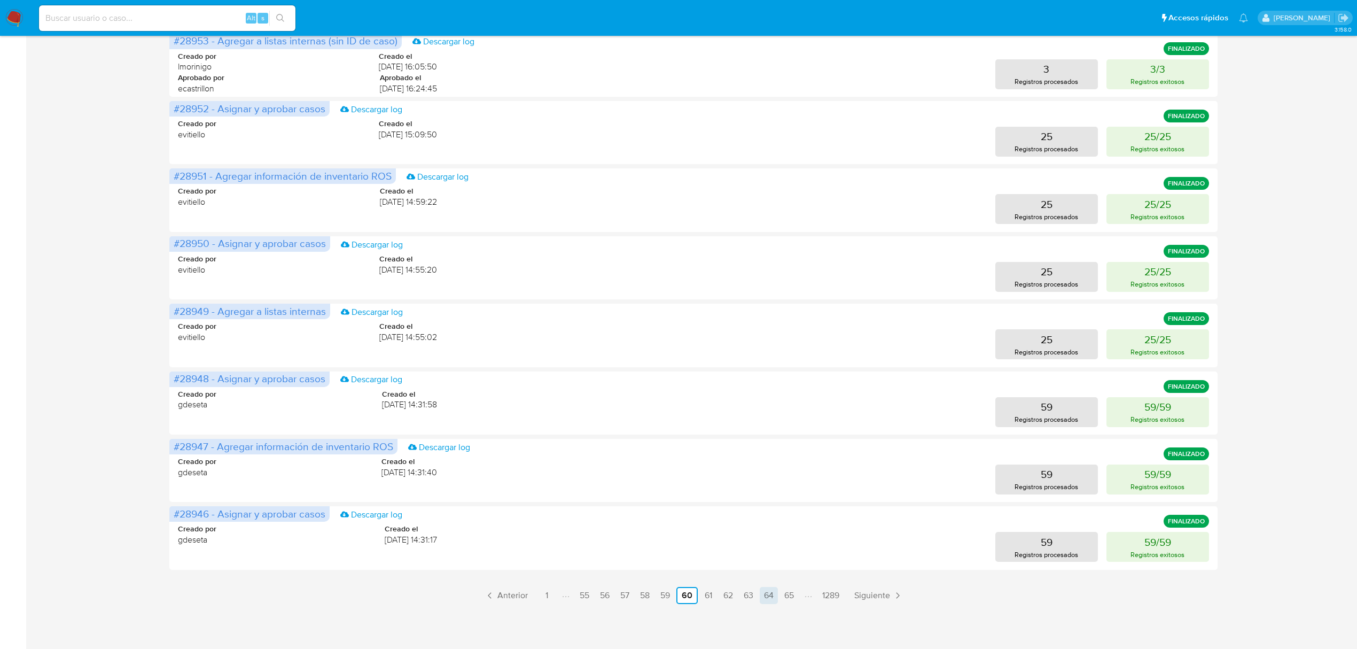
click at [774, 595] on link "64" at bounding box center [769, 595] width 18 height 17
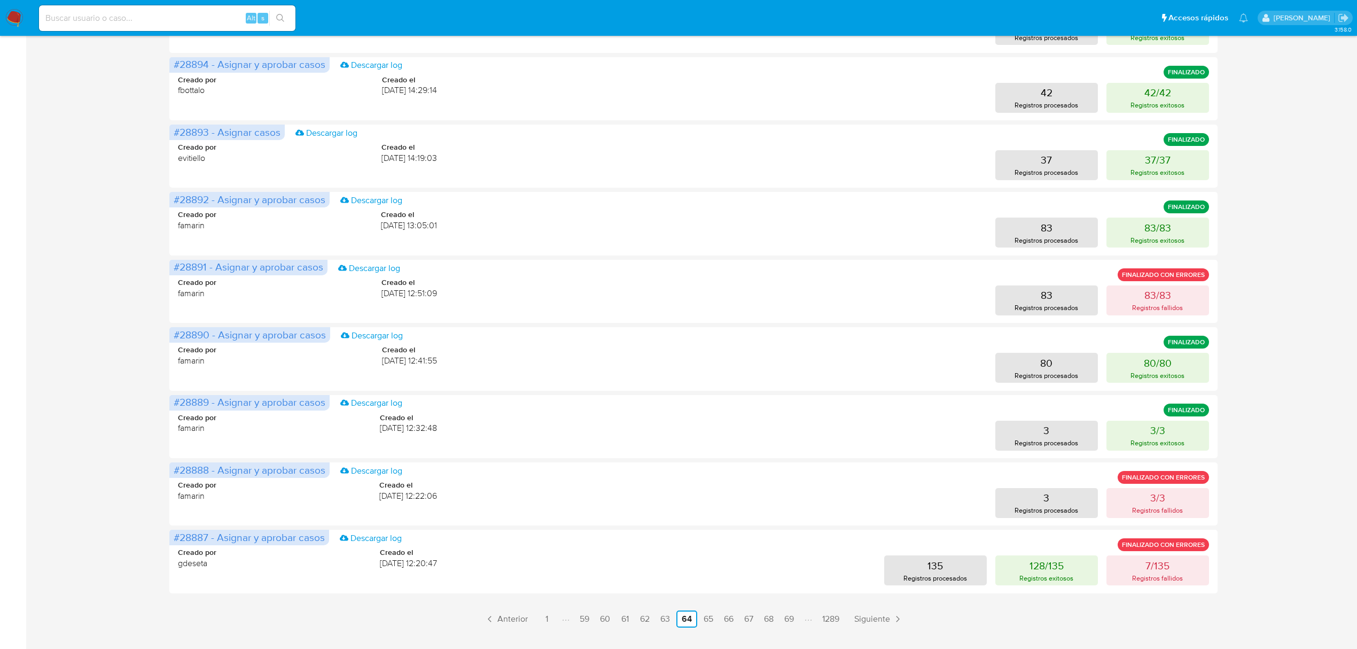
scroll to position [285, 0]
click at [640, 620] on link "62" at bounding box center [645, 618] width 18 height 17
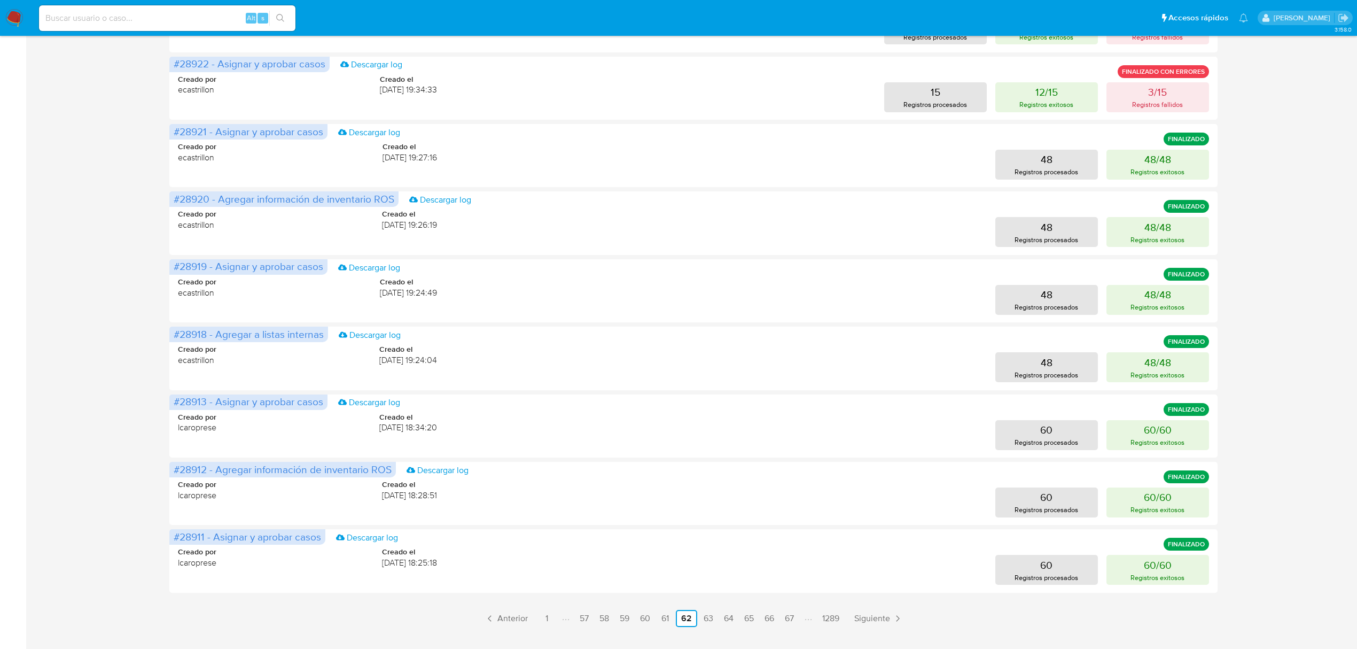
drag, startPoint x: 621, startPoint y: 620, endPoint x: 611, endPoint y: 616, distance: 10.8
click at [621, 621] on link "59" at bounding box center [625, 618] width 18 height 17
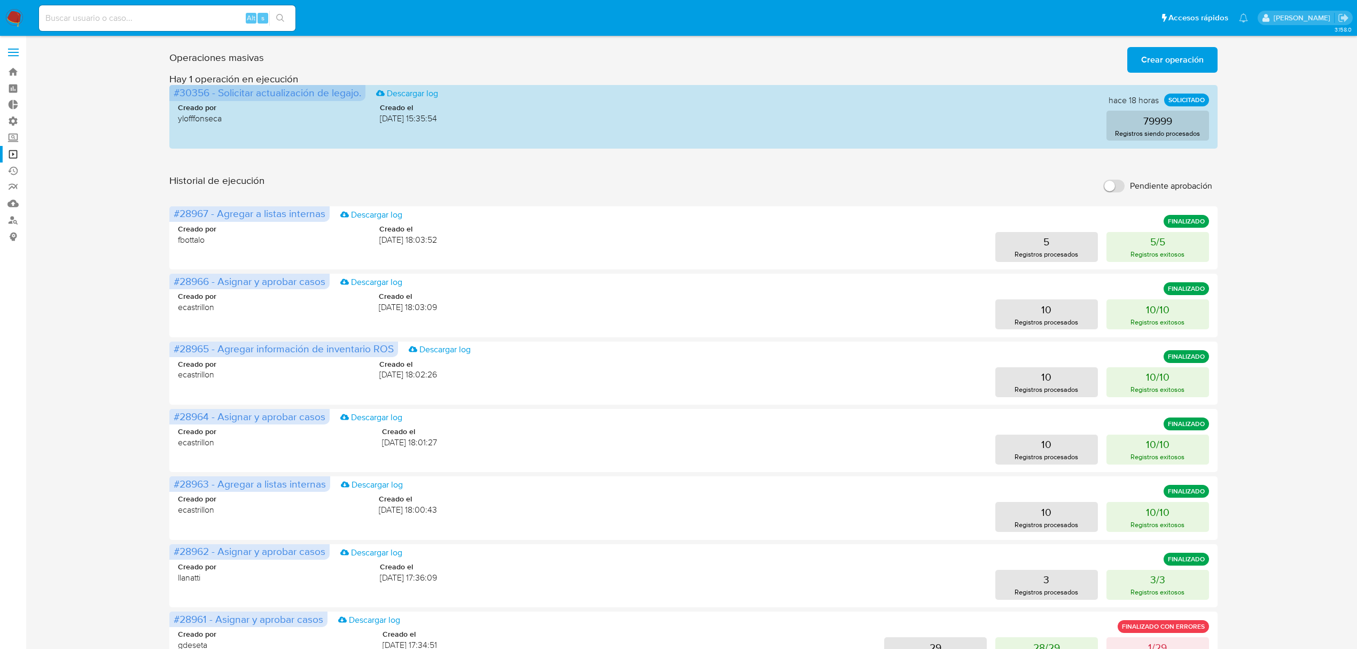
scroll to position [308, 0]
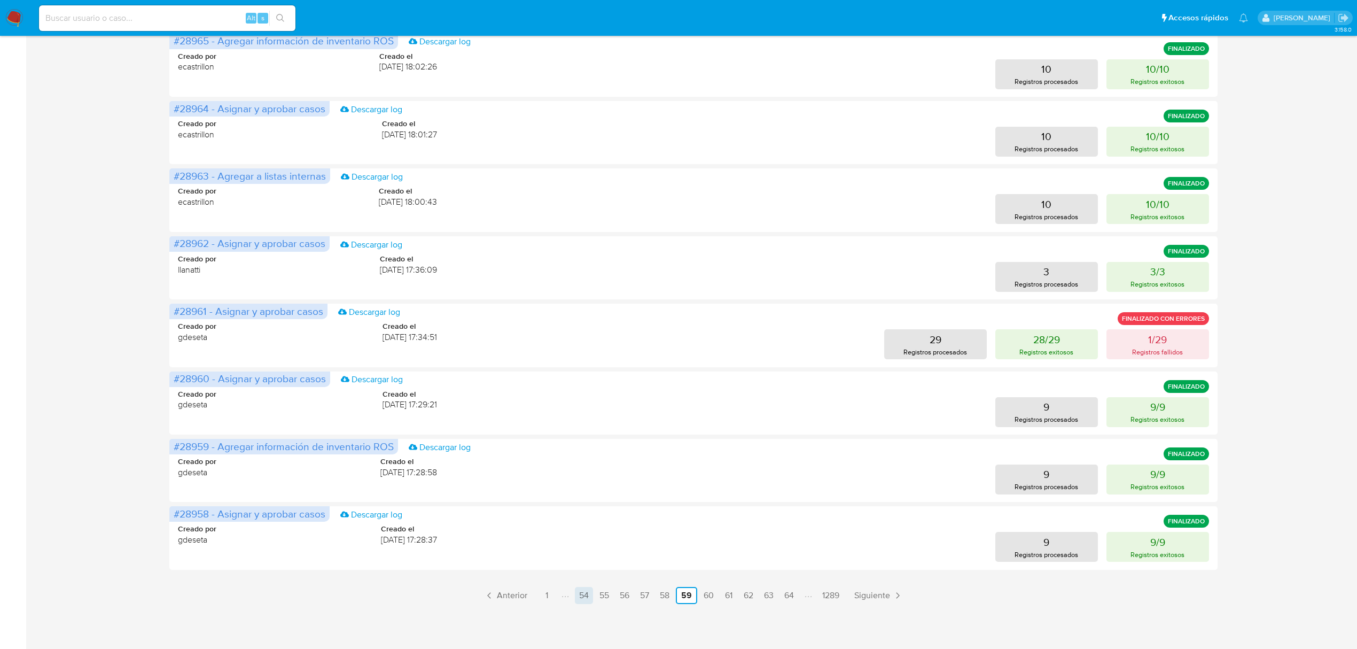
click at [588, 597] on link "54" at bounding box center [584, 595] width 18 height 17
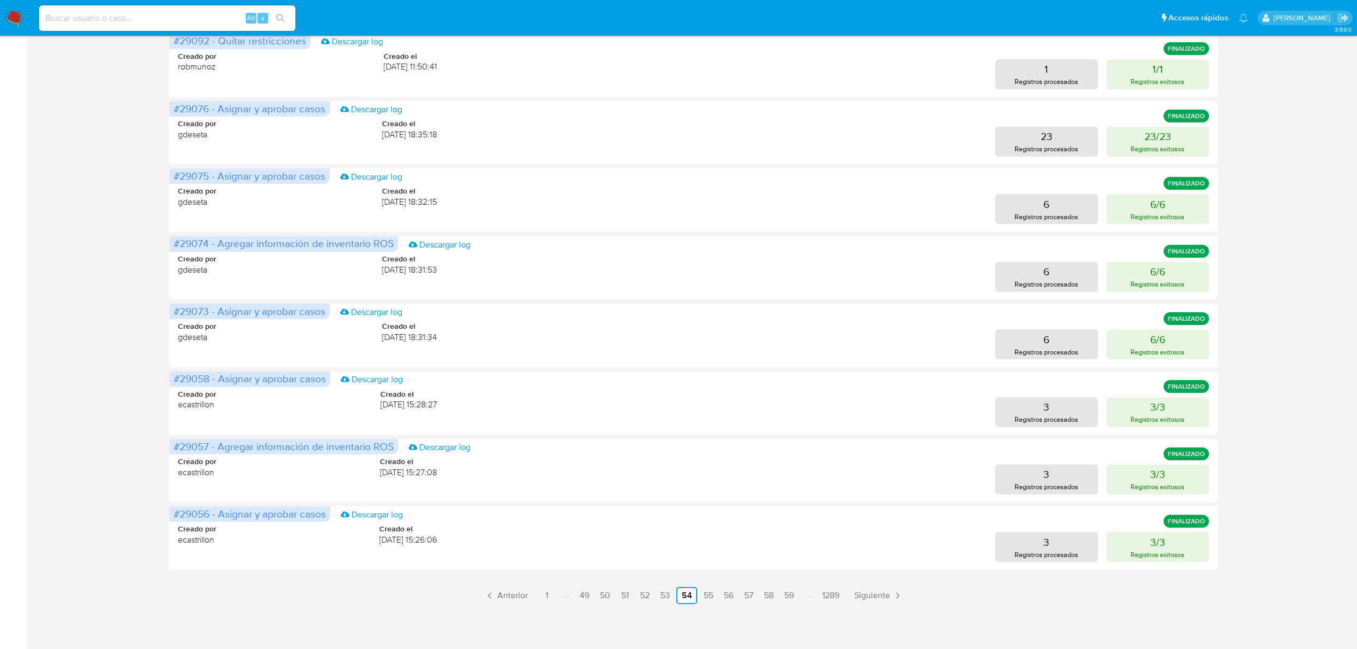
click at [586, 595] on link "49" at bounding box center [585, 595] width 18 height 17
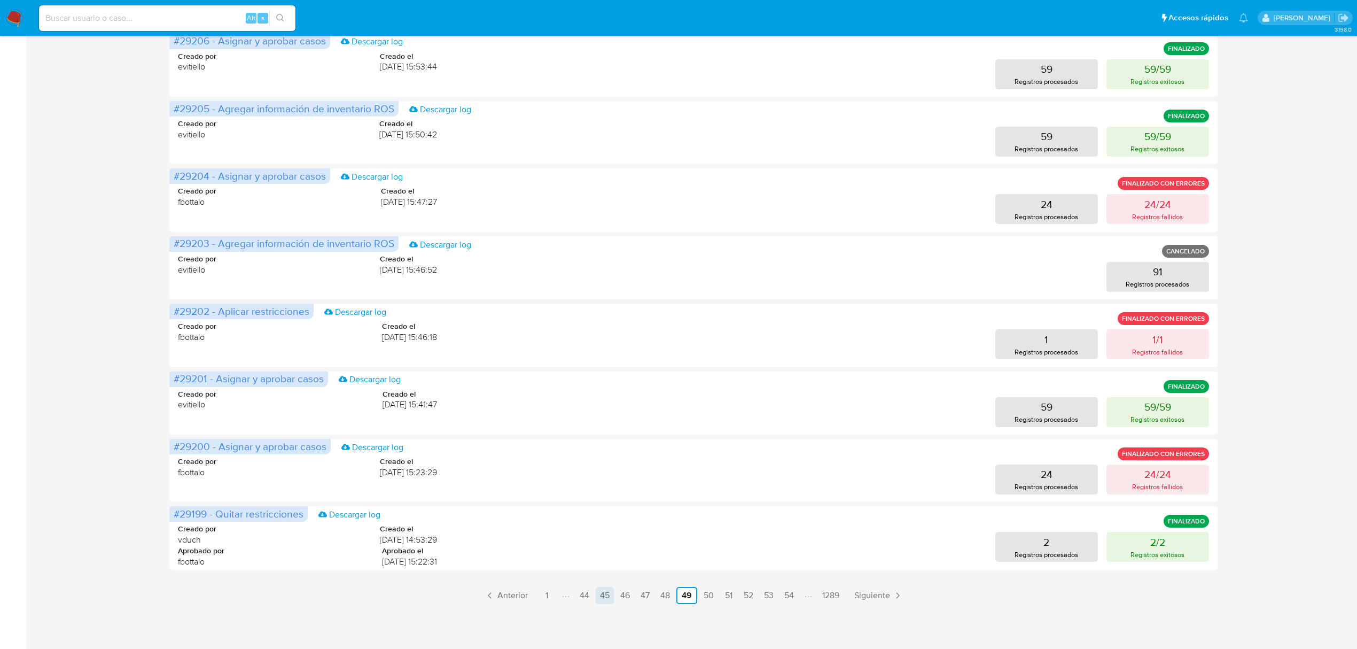
click at [596, 595] on link "45" at bounding box center [605, 595] width 18 height 17
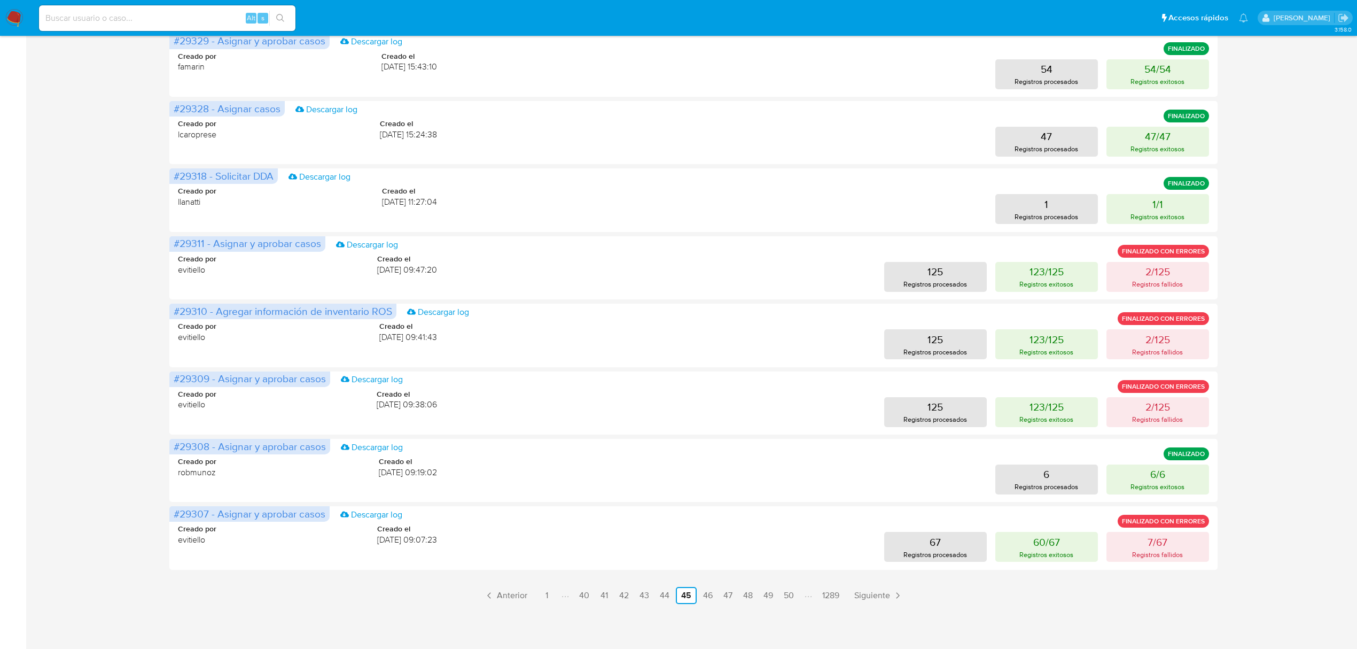
click at [667, 595] on link "44" at bounding box center [665, 595] width 18 height 17
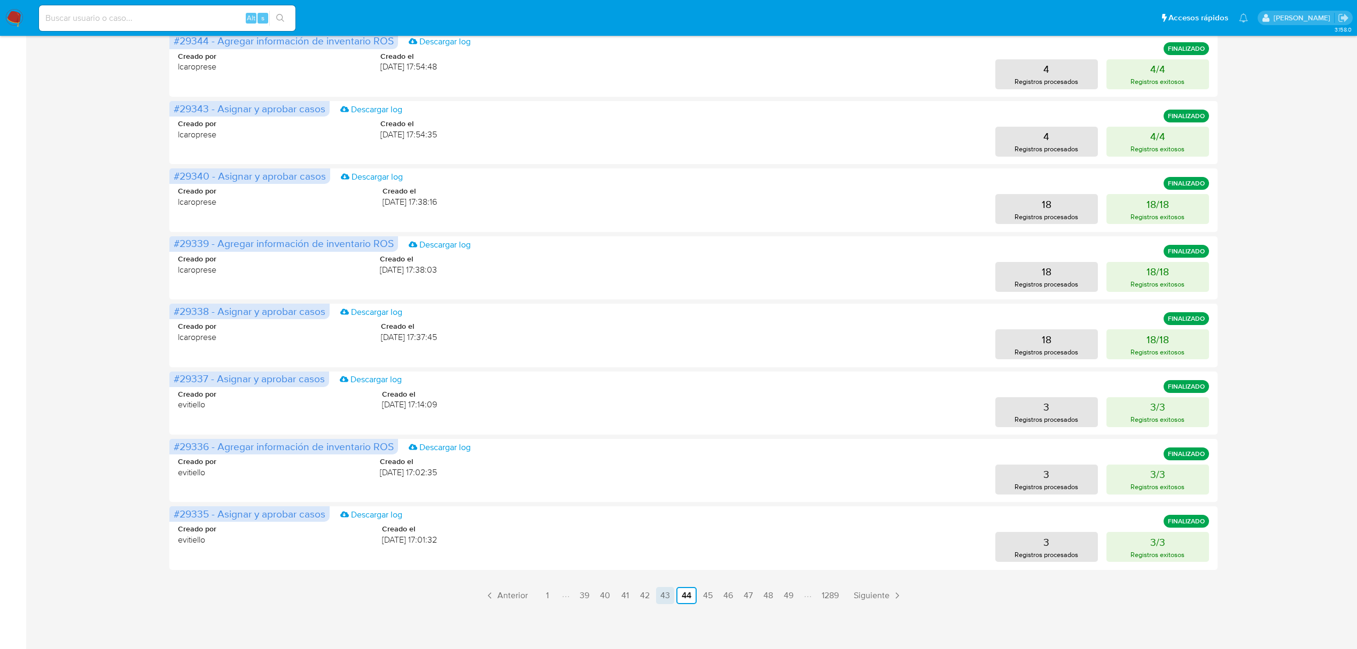
click at [656, 595] on link "43" at bounding box center [665, 595] width 18 height 17
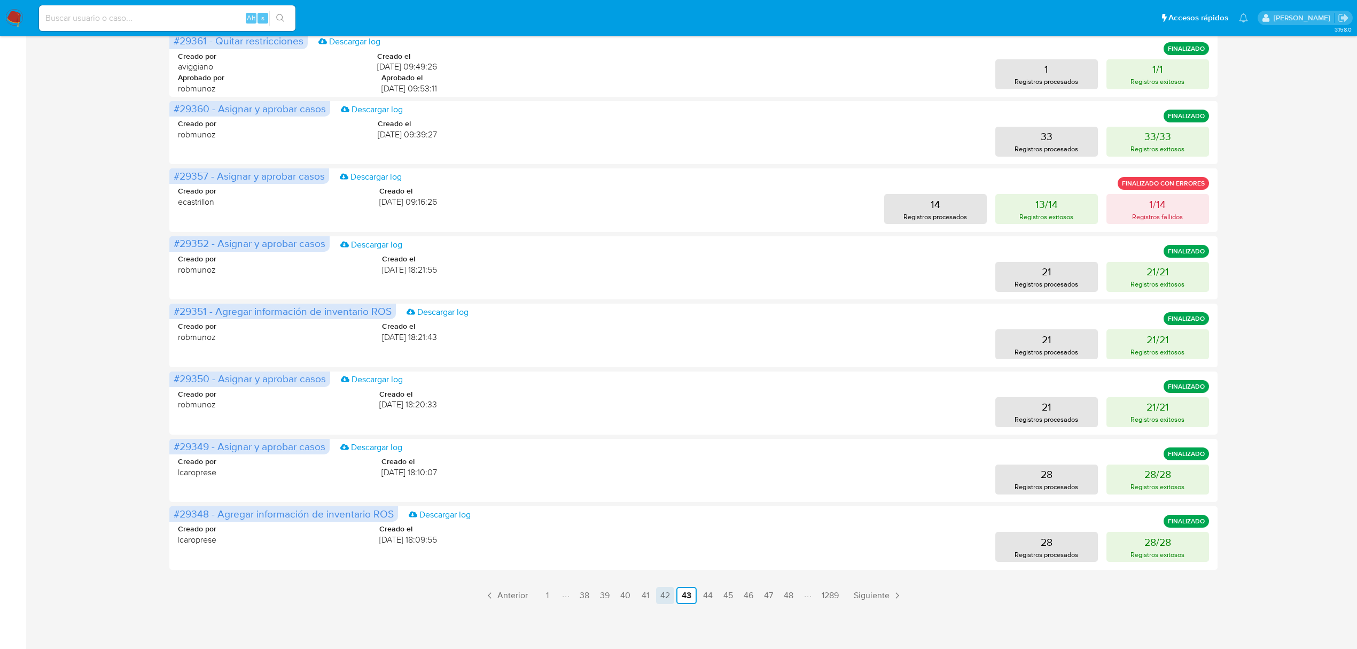
click at [661, 593] on link "42" at bounding box center [665, 595] width 18 height 17
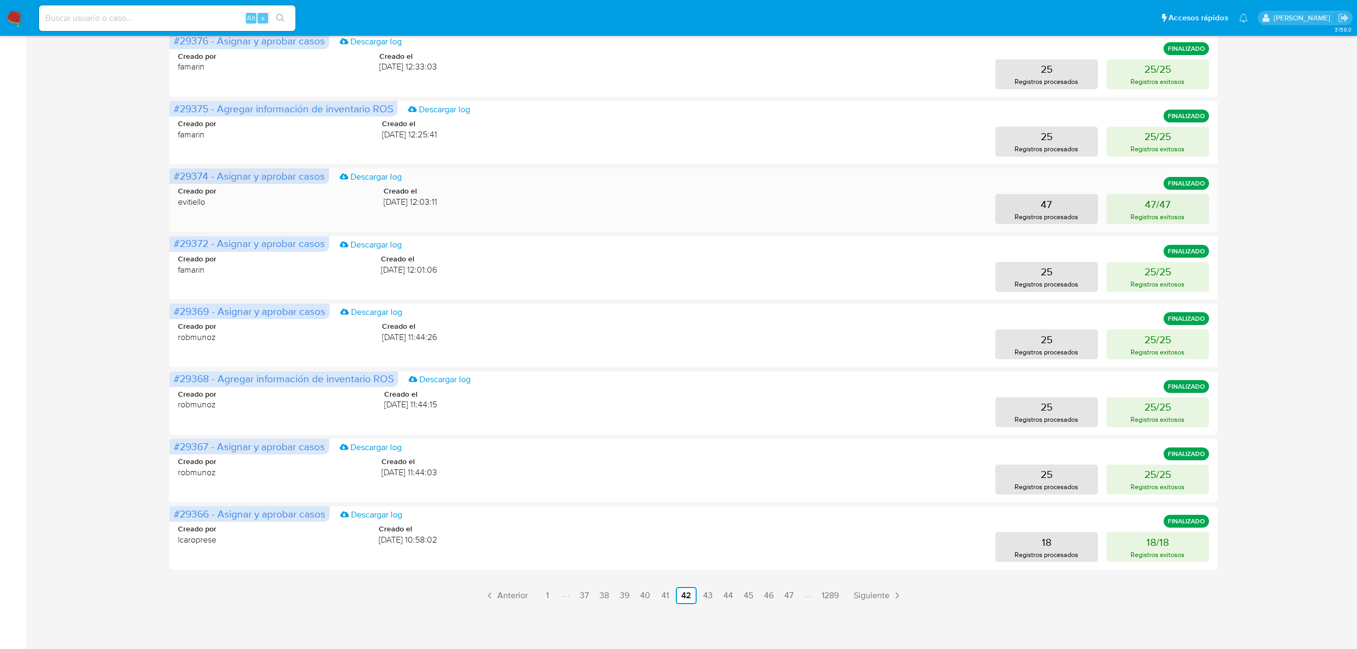
scroll to position [0, 0]
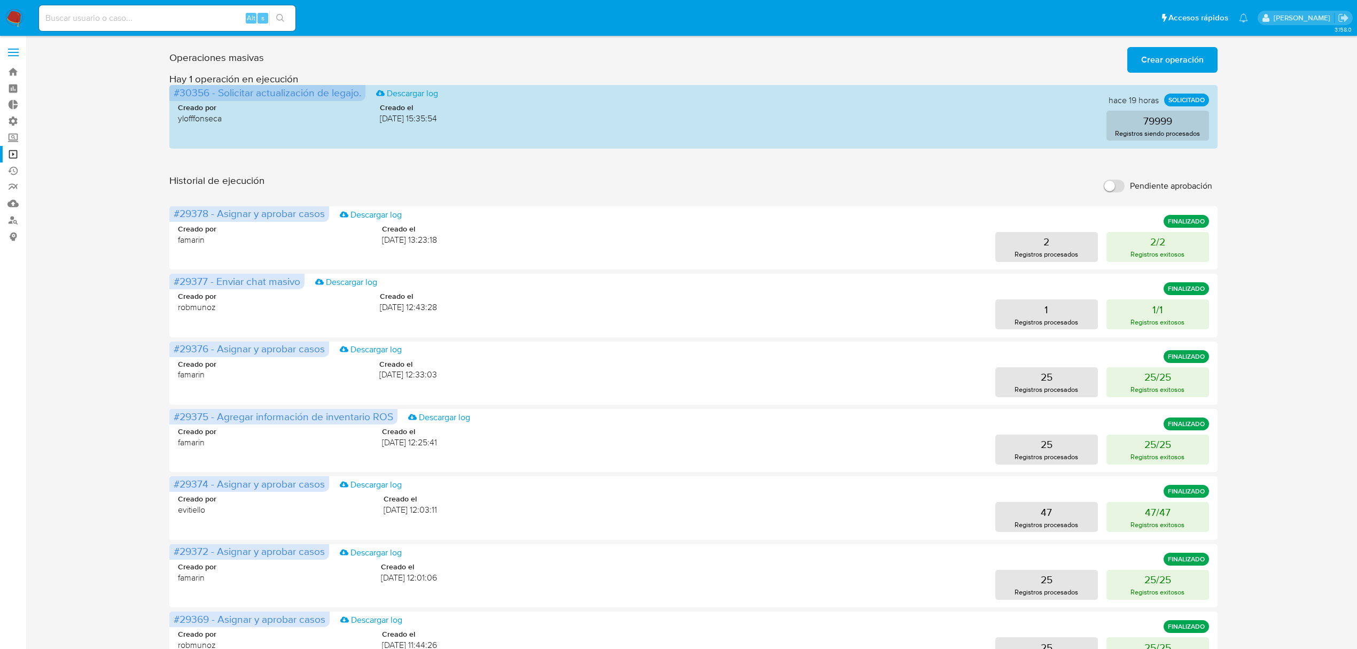
click at [118, 24] on input at bounding box center [167, 18] width 257 height 14
paste input "2591626563"
type input "2591626563"
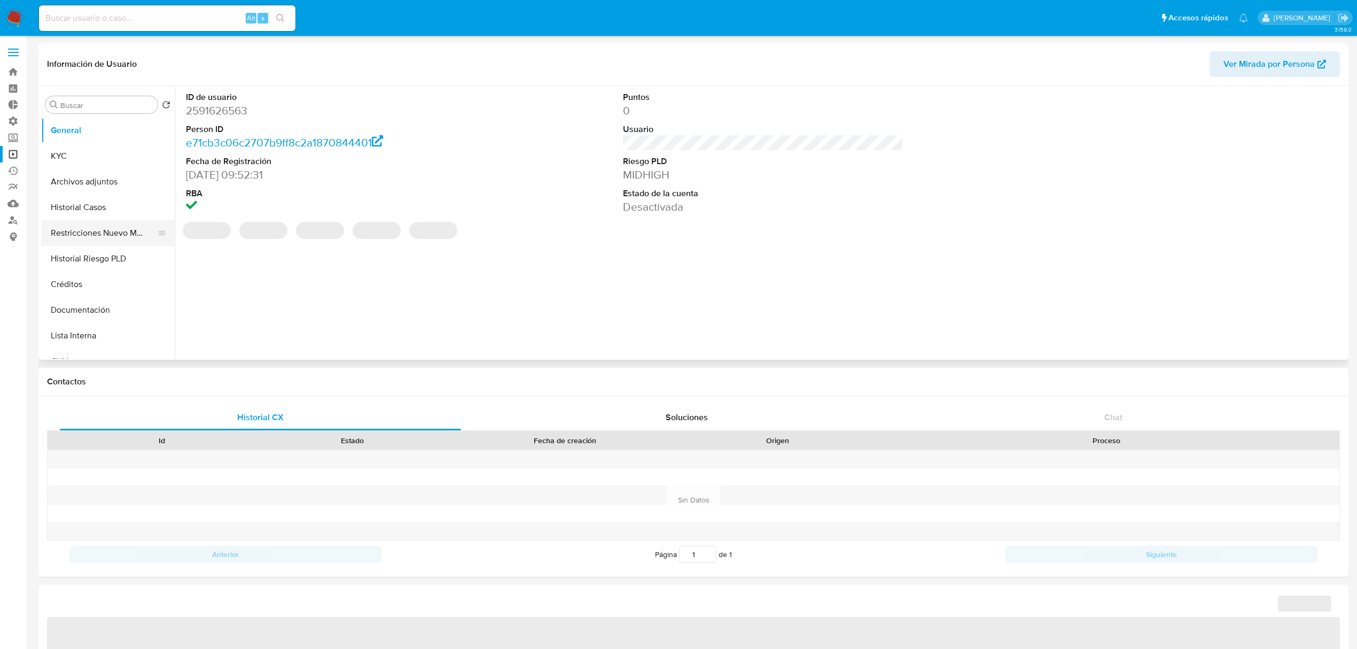
select select "10"
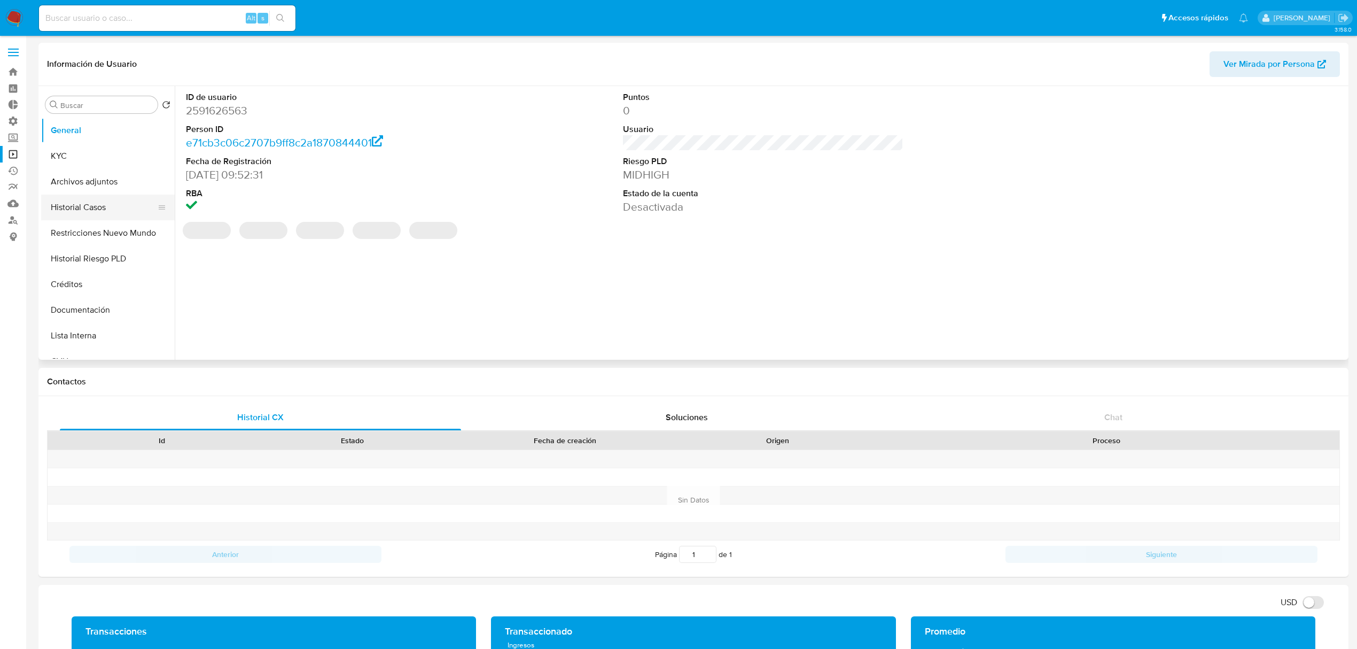
click at [86, 202] on button "Historial Casos" at bounding box center [103, 208] width 125 height 26
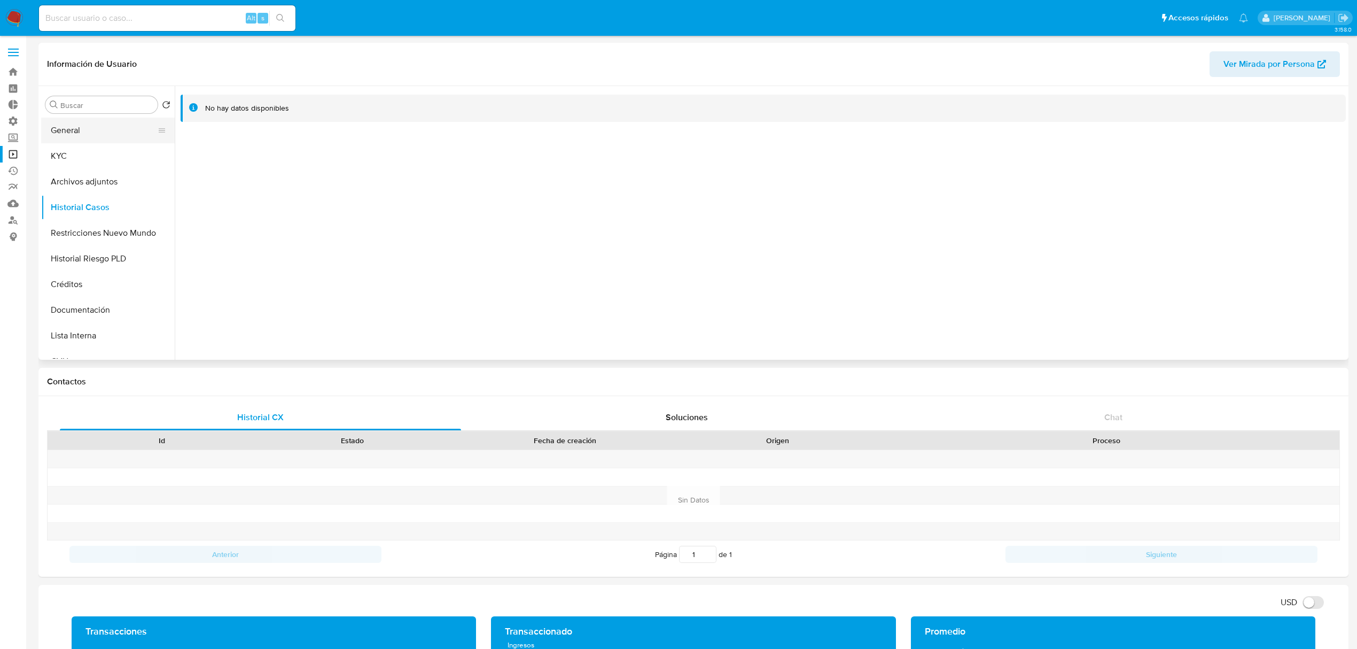
click at [98, 138] on button "General" at bounding box center [103, 131] width 125 height 26
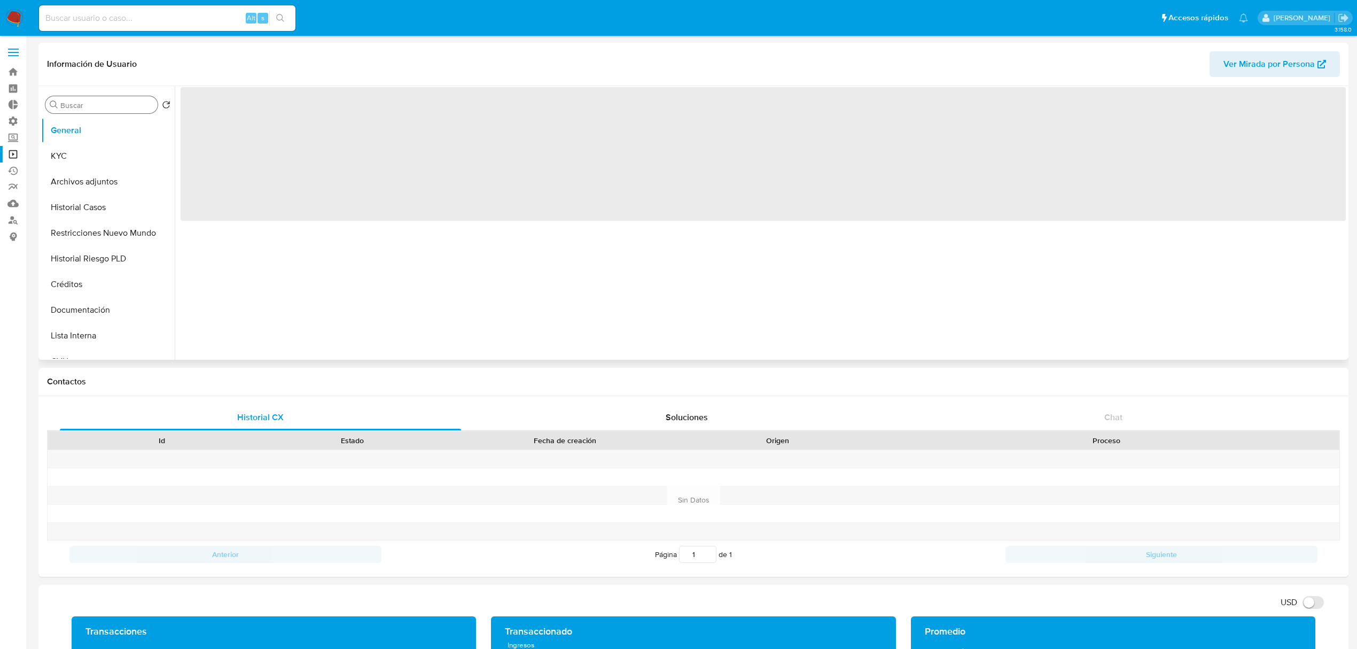
click at [97, 103] on input "Buscar" at bounding box center [106, 105] width 93 height 10
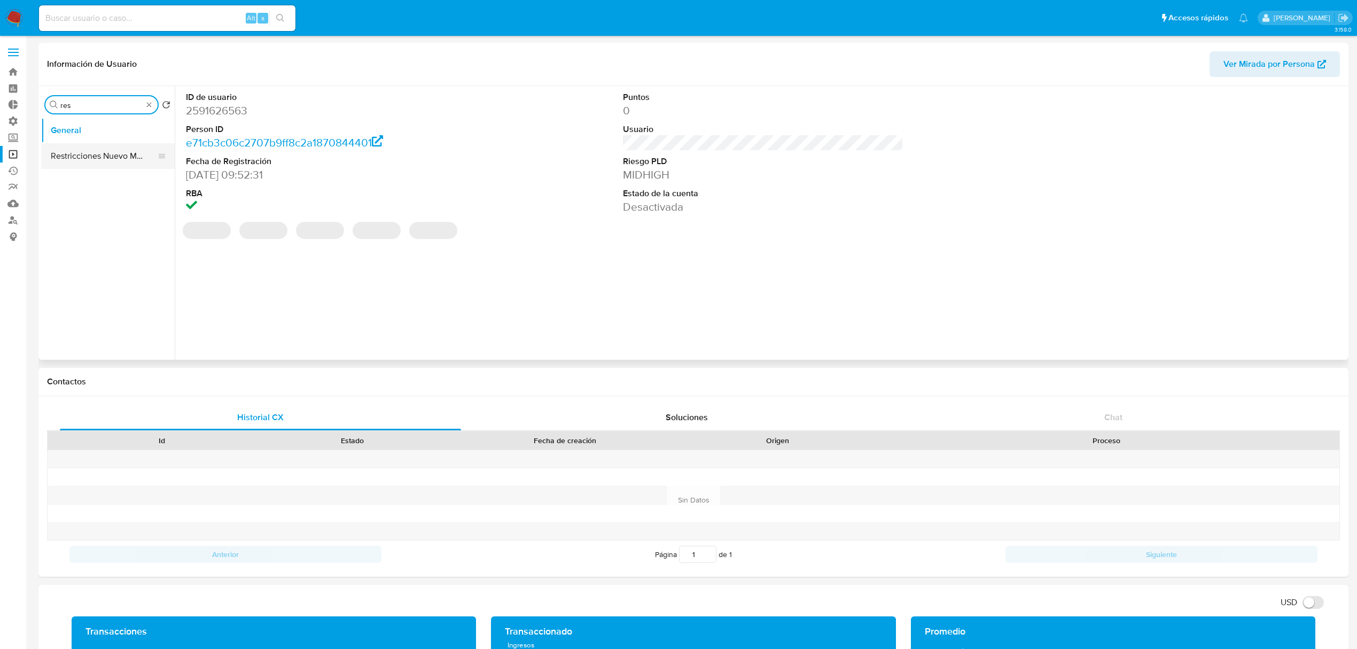
type input "res"
click at [100, 154] on button "Restricciones Nuevo Mundo" at bounding box center [103, 156] width 125 height 26
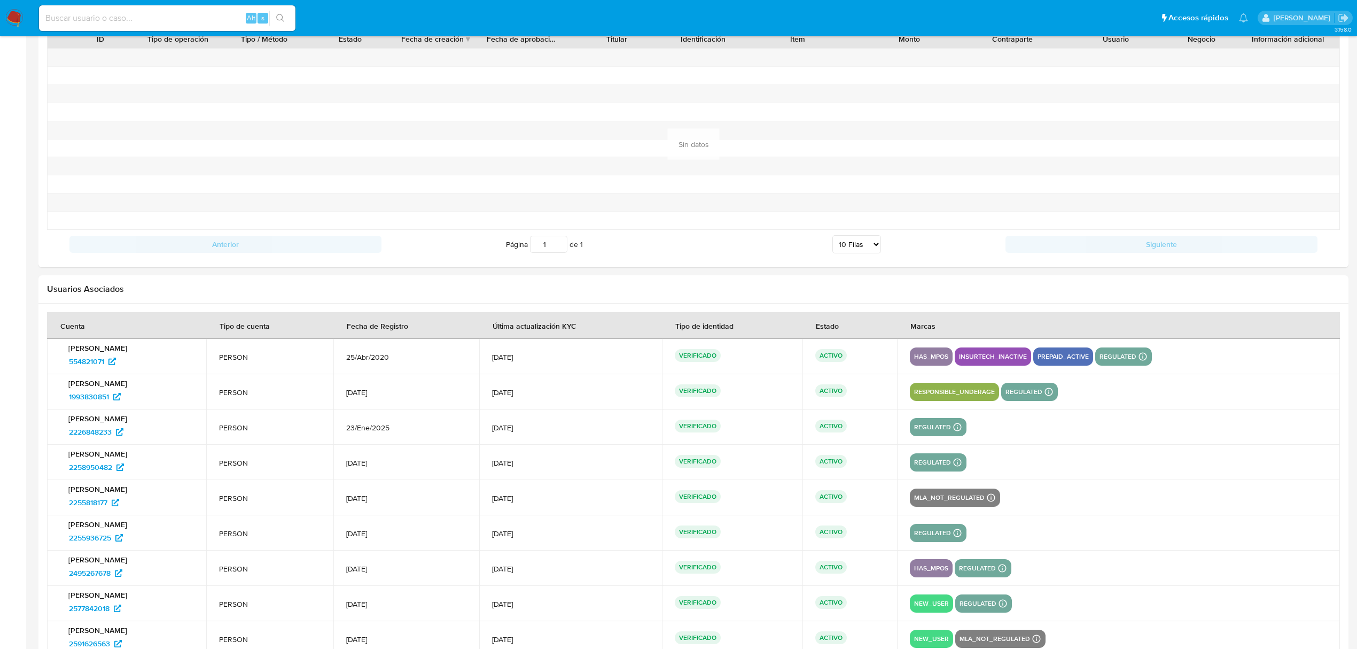
scroll to position [1217, 0]
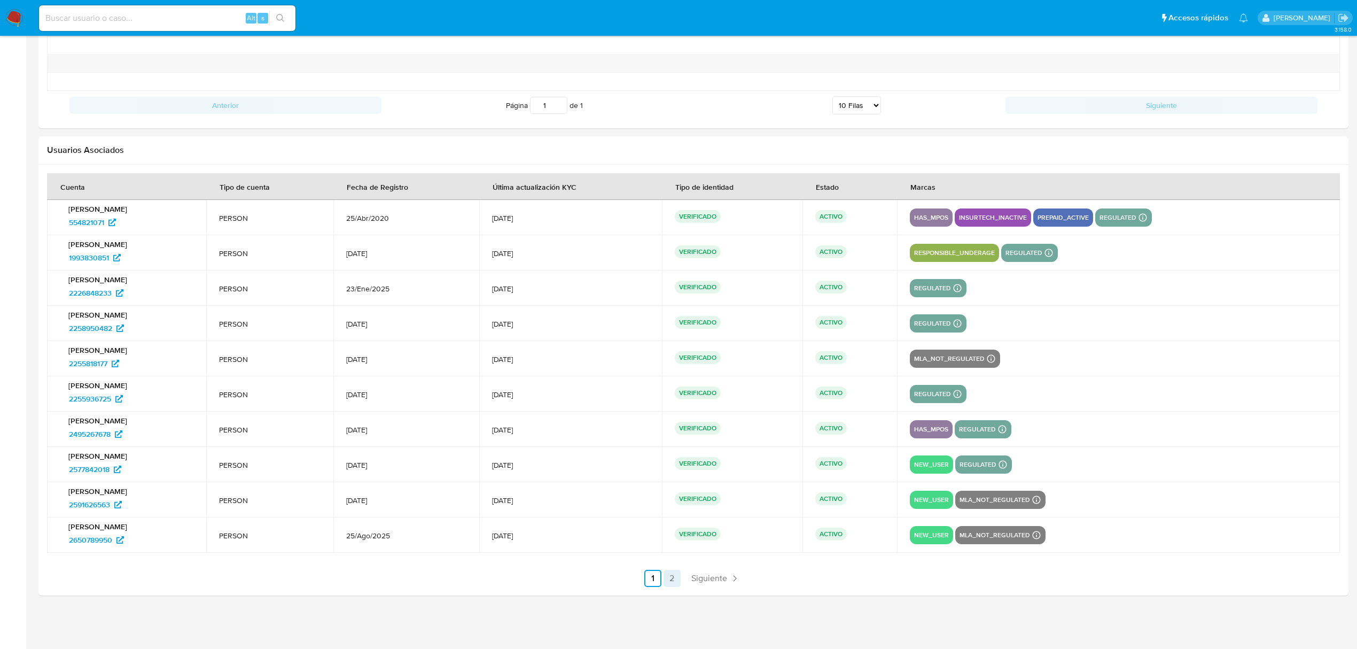
click at [672, 579] on link "2" at bounding box center [672, 578] width 17 height 17
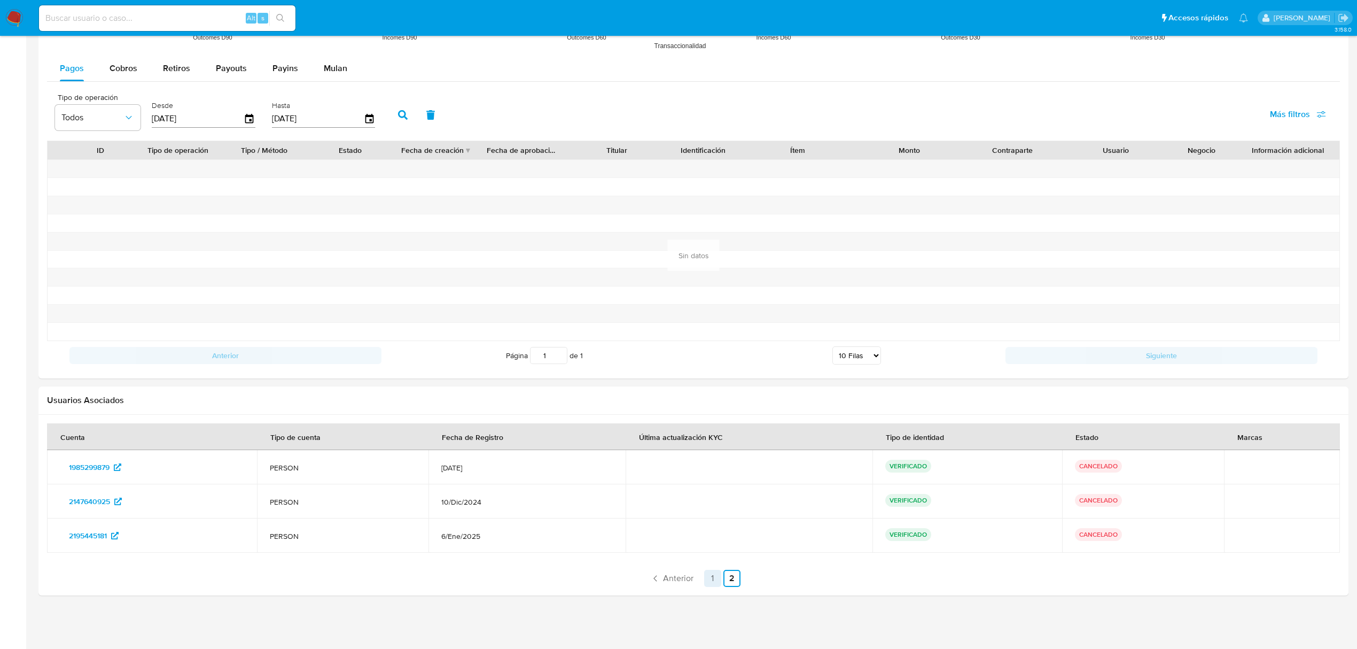
click at [717, 576] on link "1" at bounding box center [712, 578] width 17 height 17
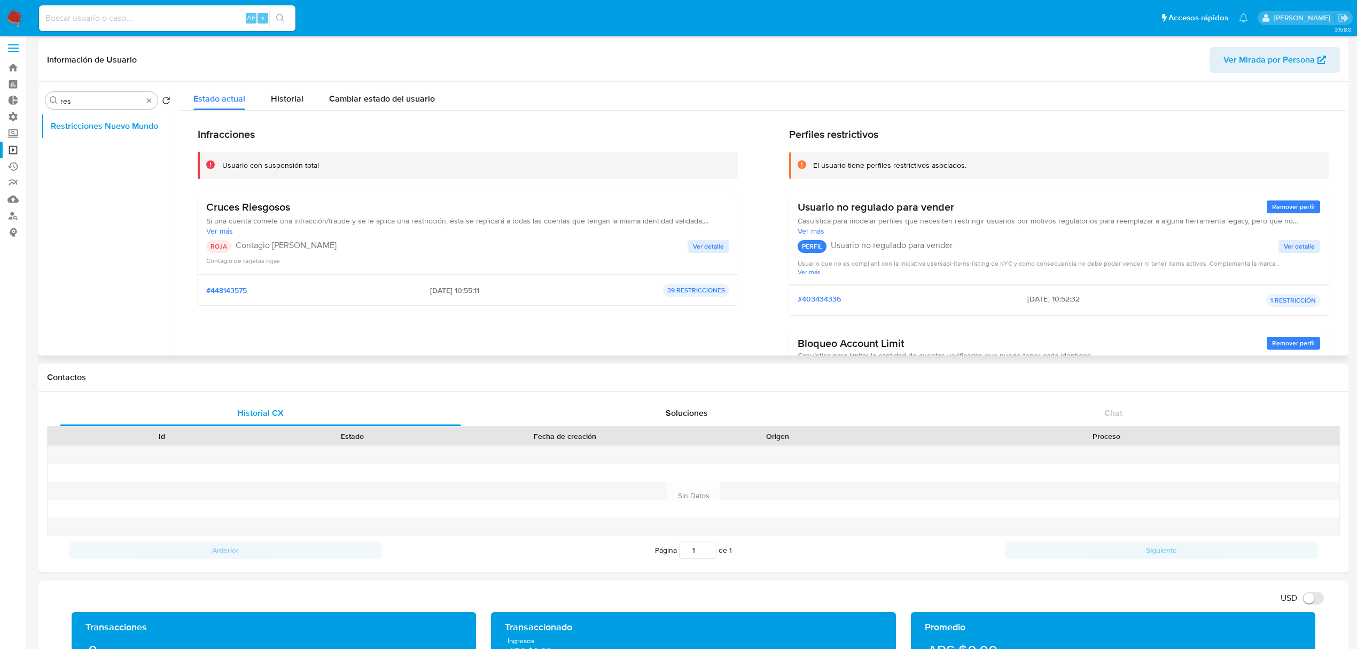
scroll to position [0, 0]
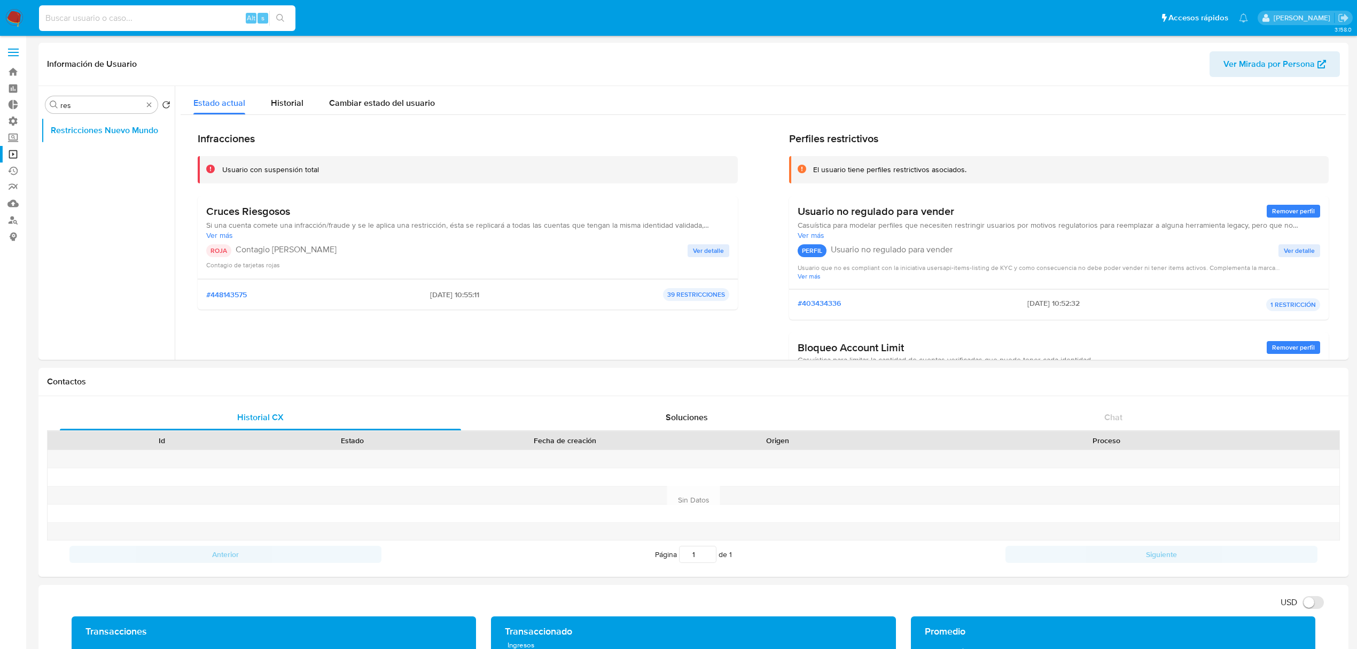
click at [125, 13] on input at bounding box center [167, 18] width 257 height 14
paste input "2477440674"
type input "2477440674"
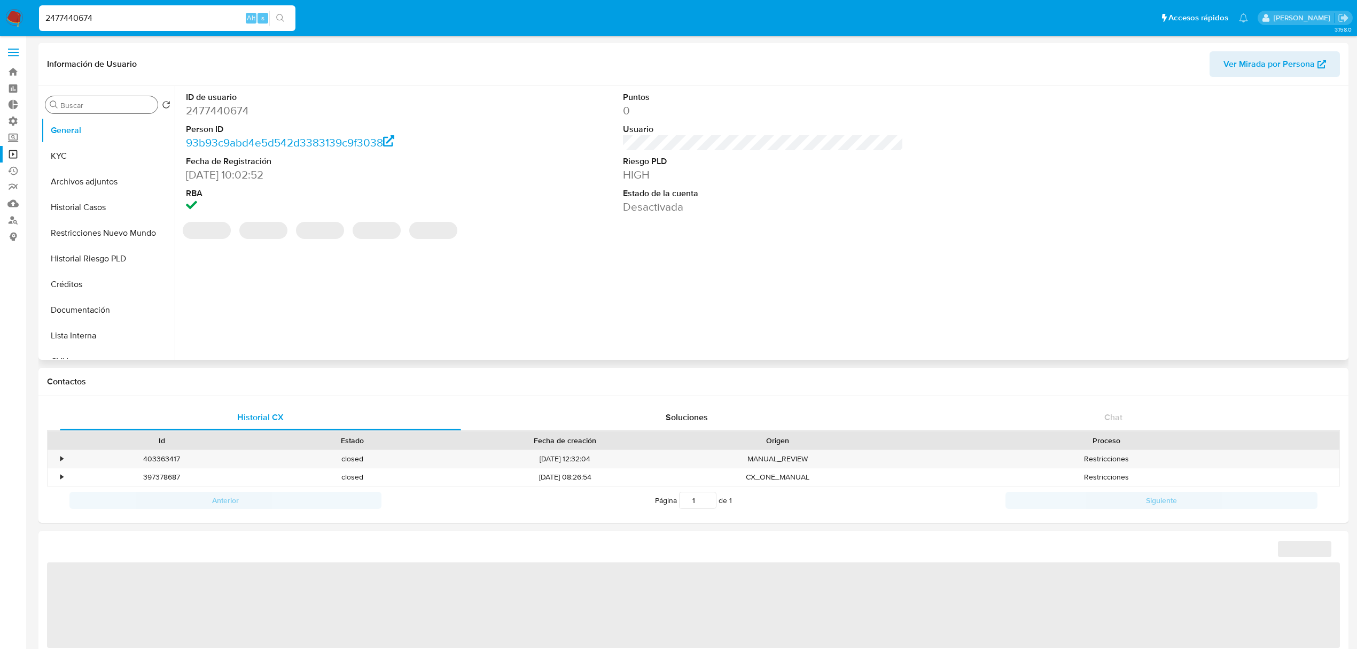
click at [97, 108] on input "Buscar" at bounding box center [106, 105] width 93 height 10
type input "r"
select select "10"
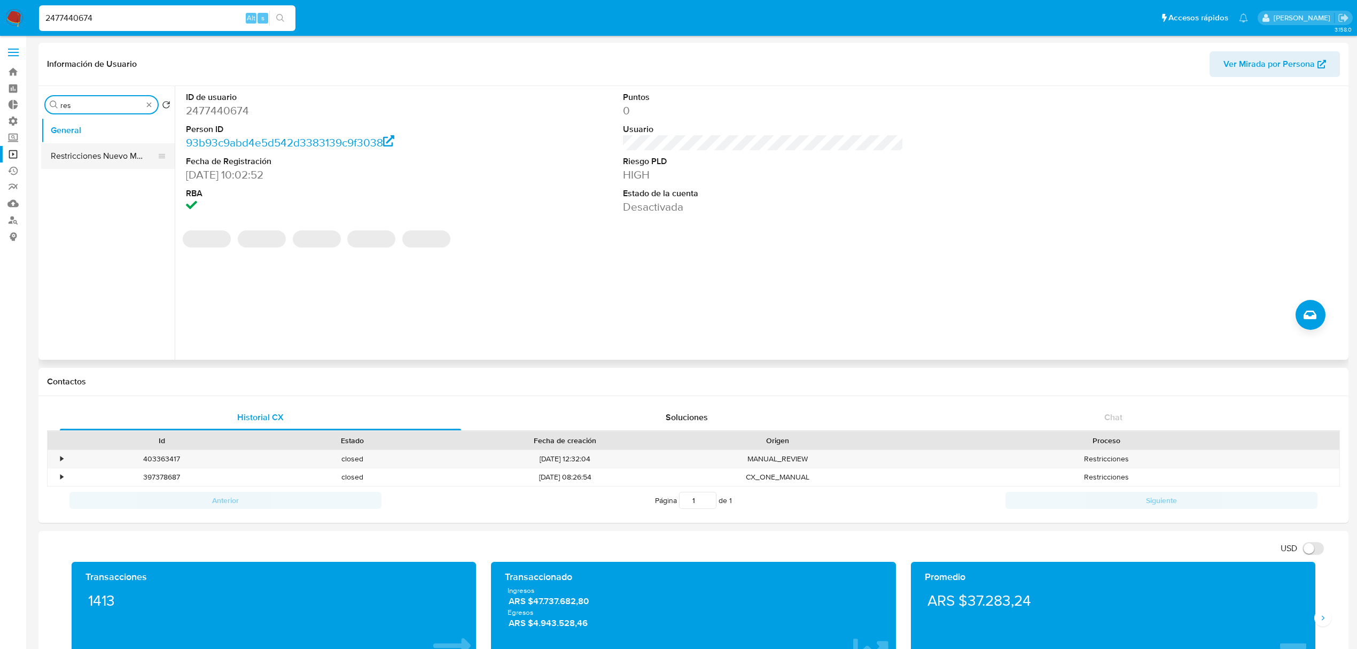
type input "res"
click at [103, 159] on button "Restricciones Nuevo Mundo" at bounding box center [108, 156] width 134 height 26
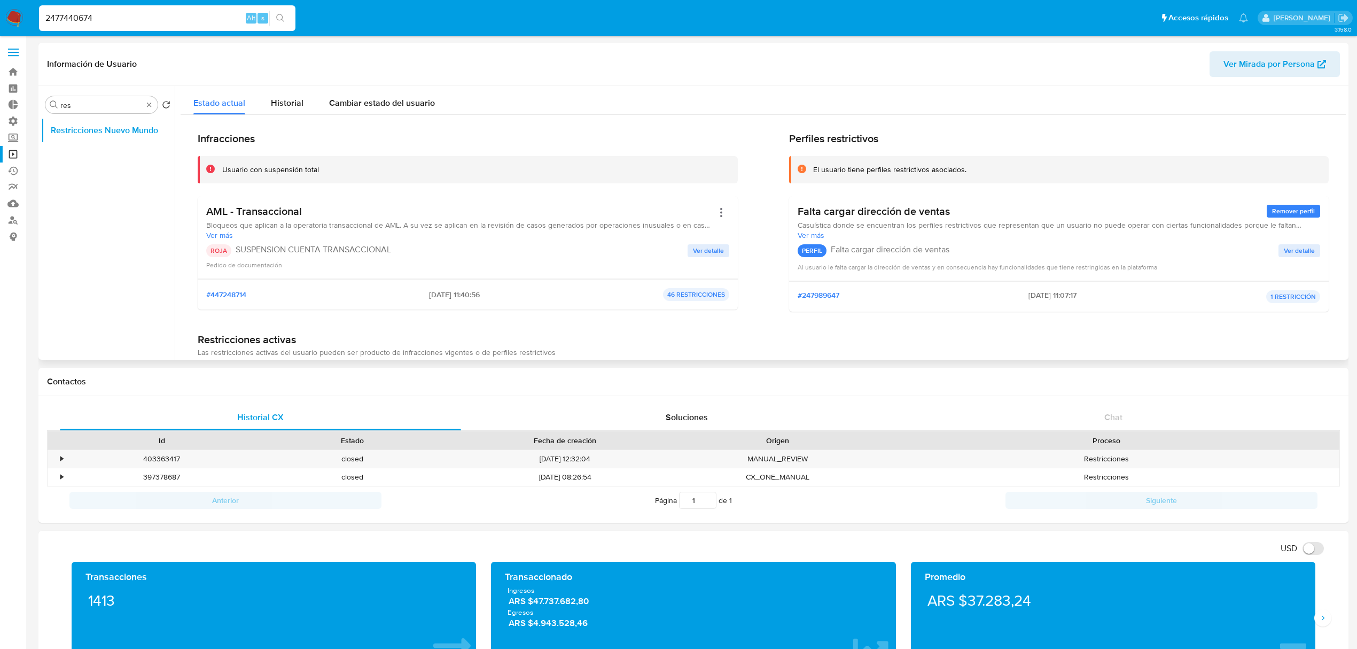
click at [157, 103] on div "Buscar res" at bounding box center [101, 104] width 112 height 17
click at [96, 208] on button "Historial Casos" at bounding box center [103, 208] width 125 height 26
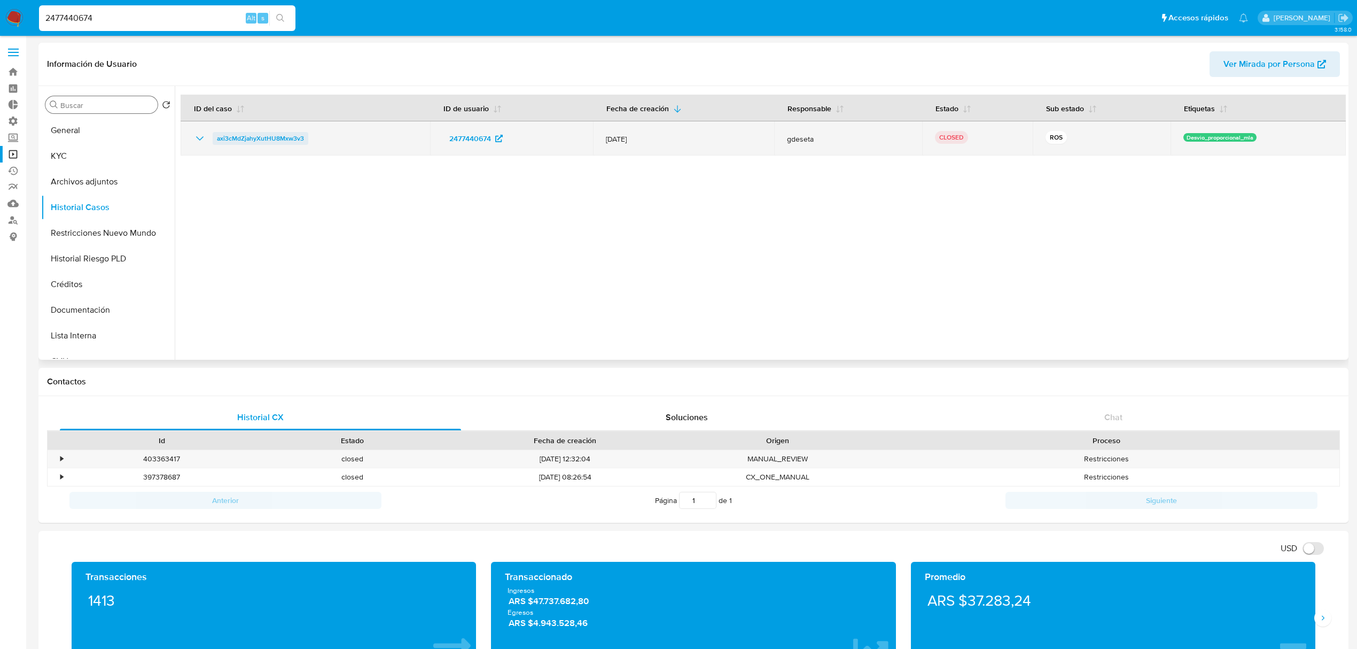
click at [239, 133] on span "axi3cMdZjahyXutHU8Mxw3v3" at bounding box center [260, 138] width 87 height 13
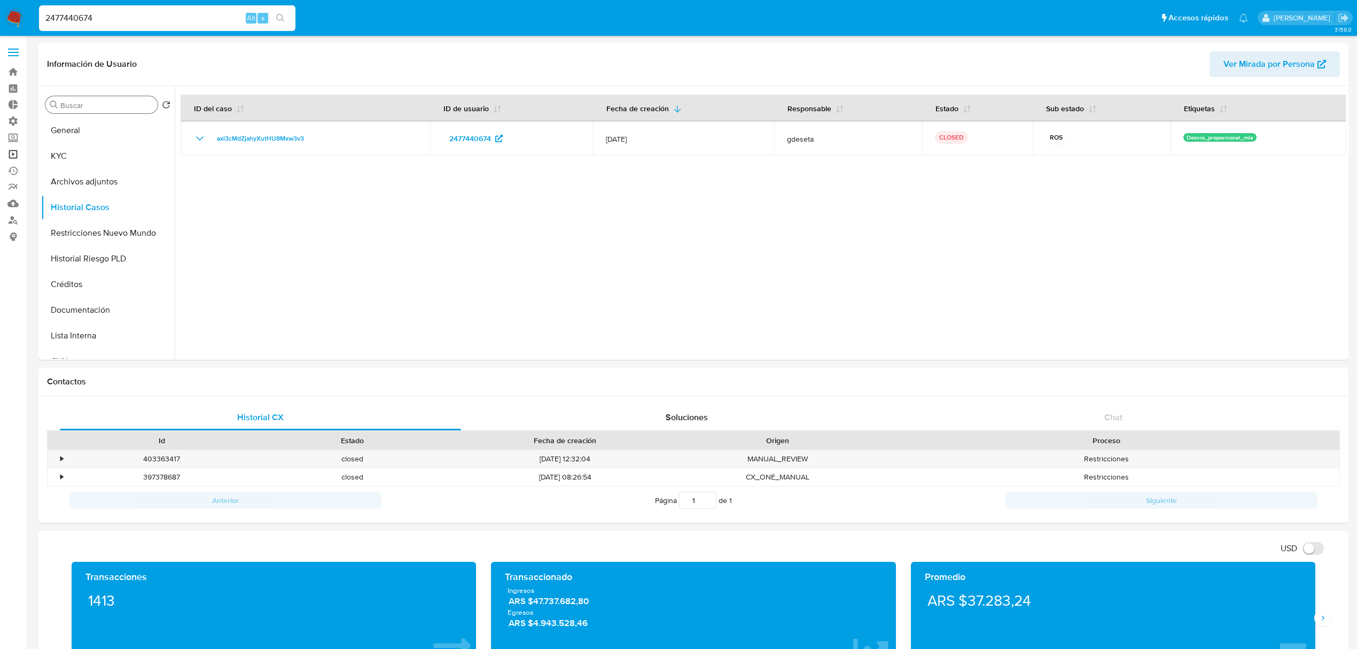
click at [14, 152] on link "Operaciones masivas" at bounding box center [63, 154] width 127 height 17
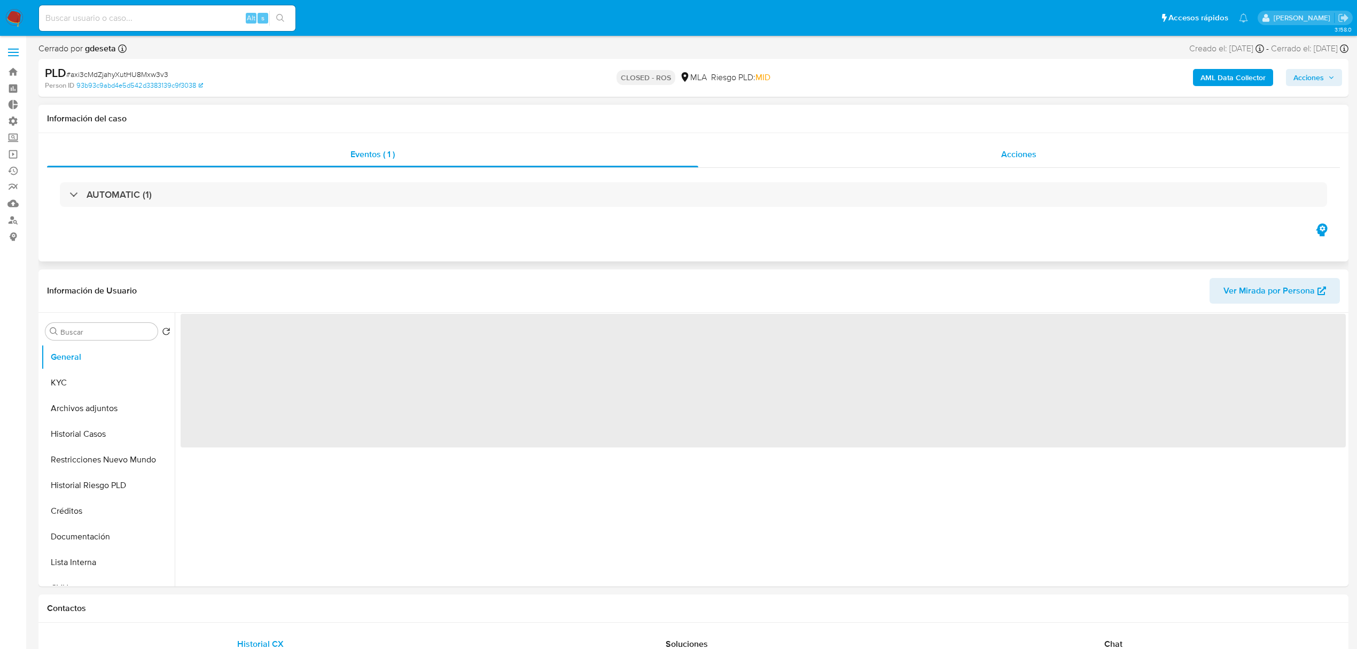
click at [1012, 159] on span "Acciones" at bounding box center [1018, 154] width 35 height 12
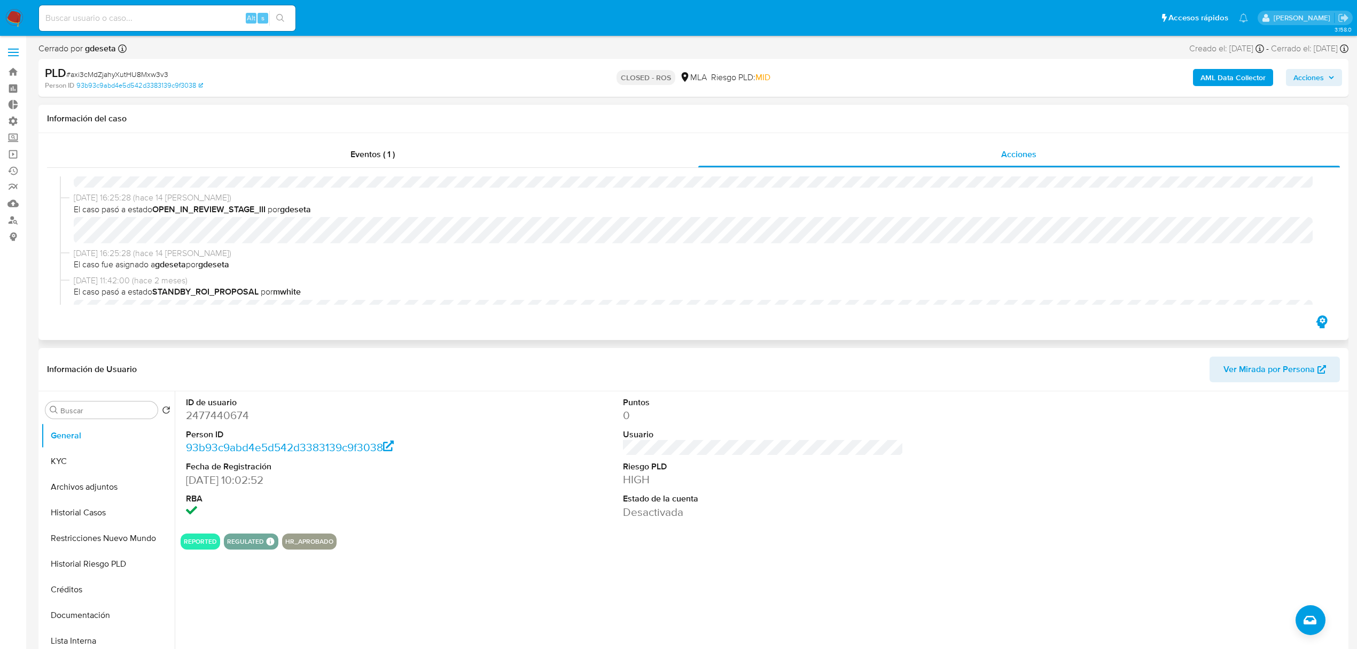
select select "10"
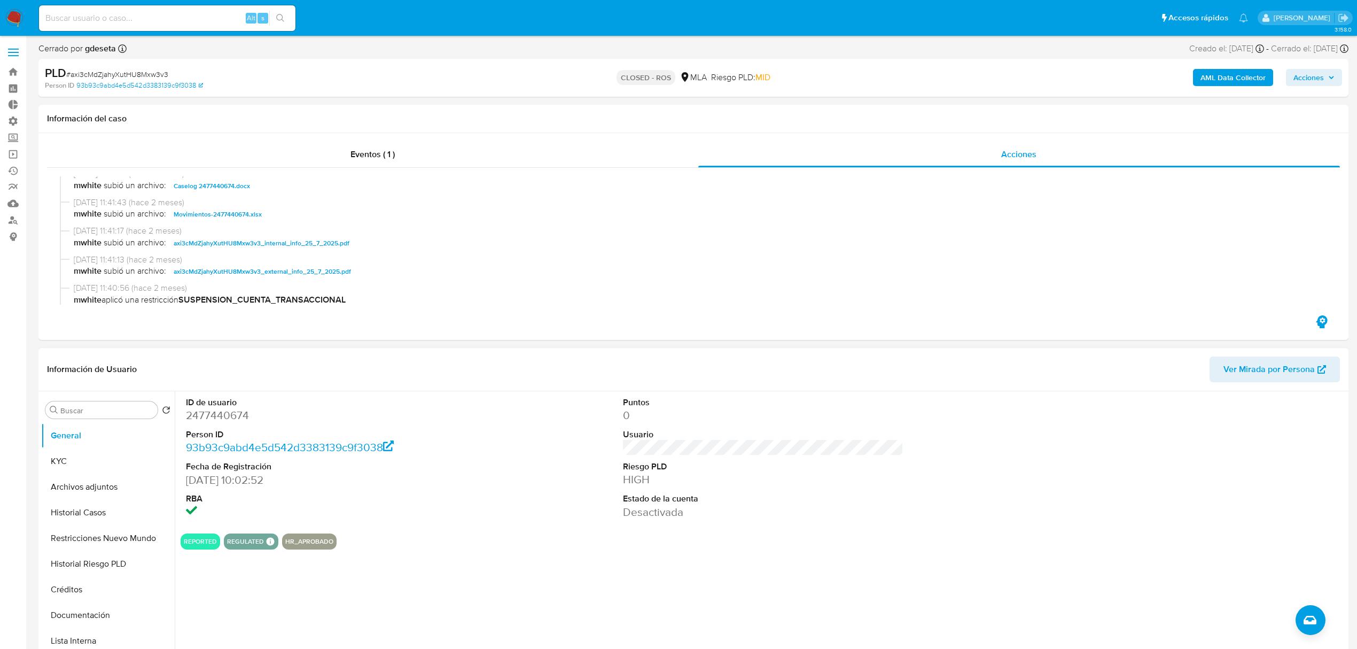
scroll to position [499, 0]
click at [9, 151] on link "Operaciones masivas" at bounding box center [63, 154] width 127 height 17
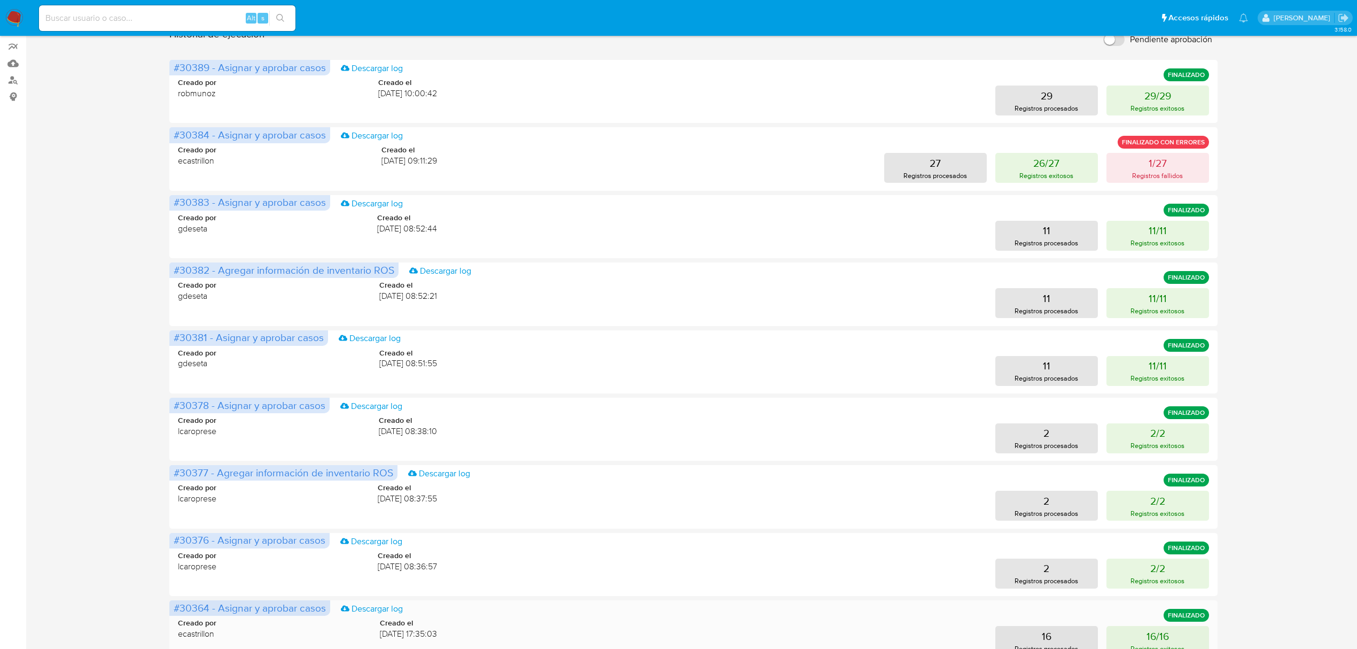
scroll to position [302, 0]
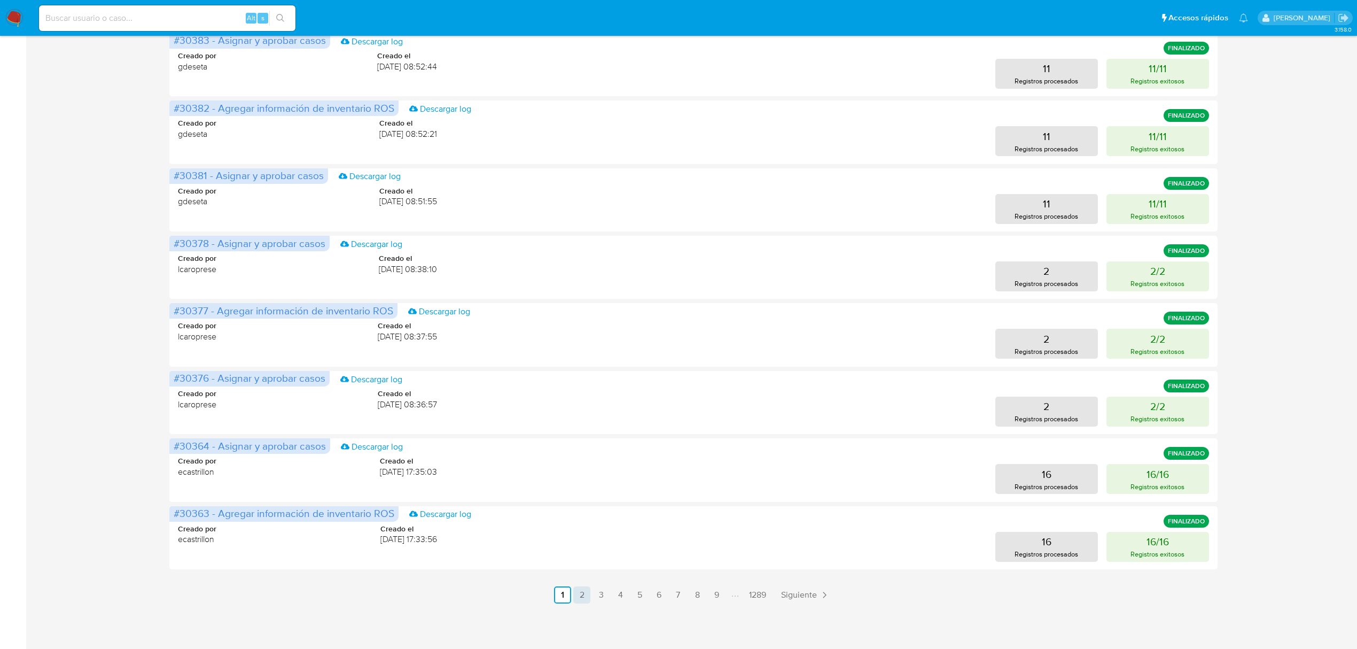
click at [587, 593] on link "2" at bounding box center [581, 594] width 17 height 17
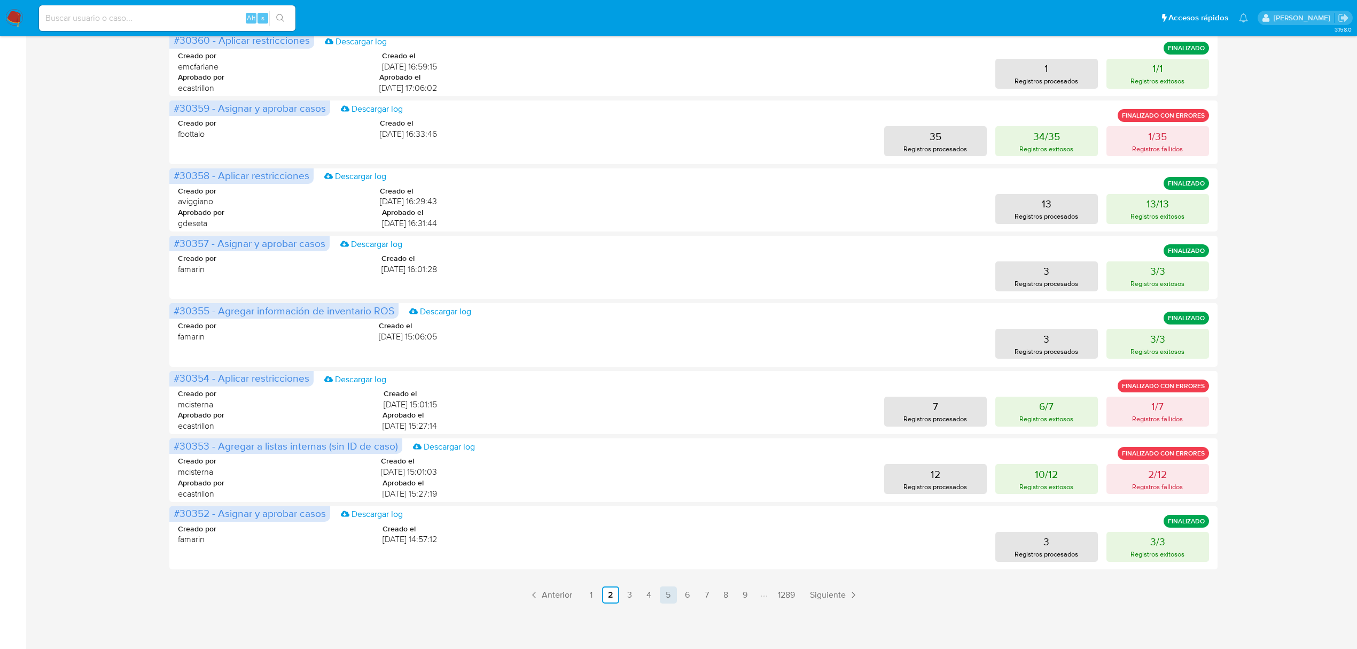
click at [667, 595] on link "5" at bounding box center [668, 594] width 17 height 17
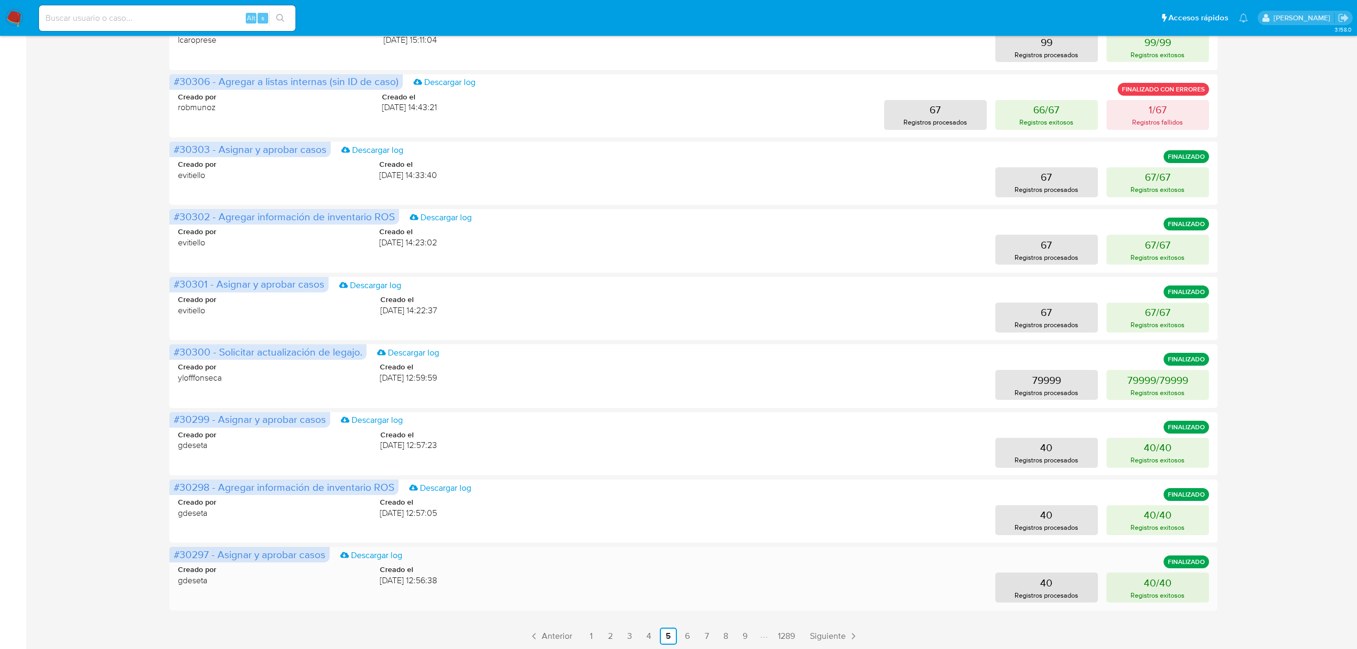
scroll to position [285, 0]
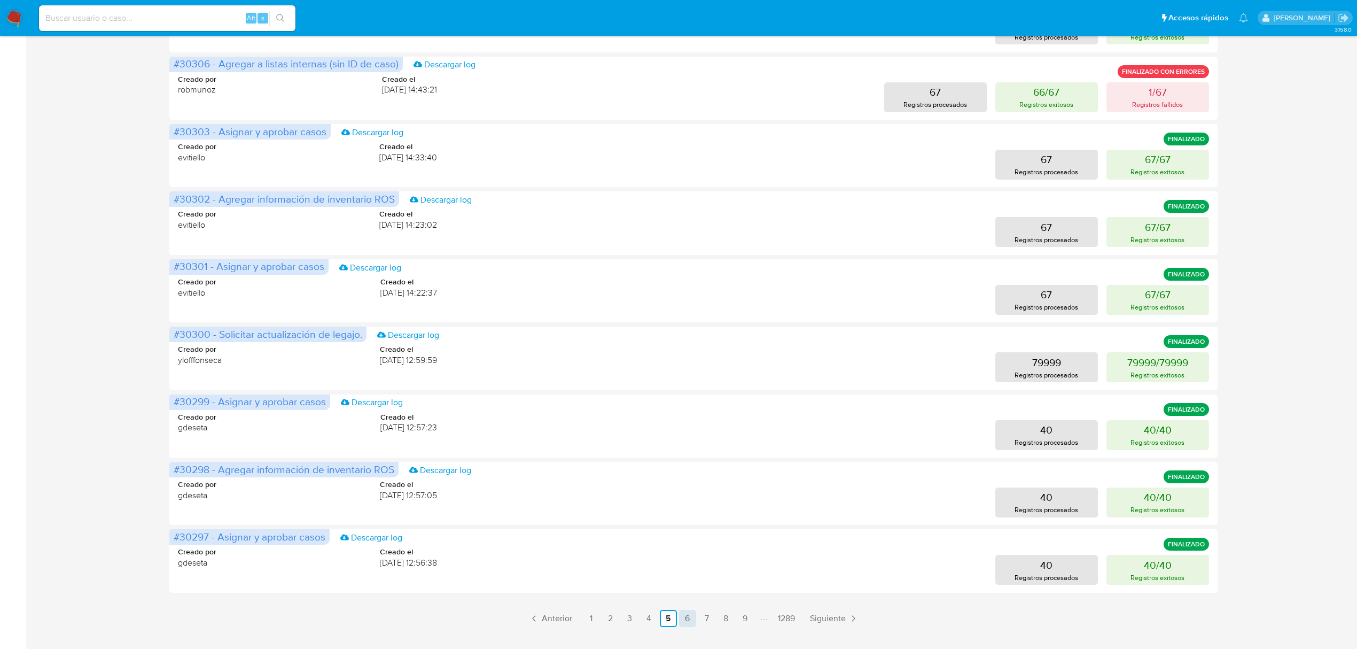
click at [689, 612] on link "6" at bounding box center [687, 618] width 17 height 17
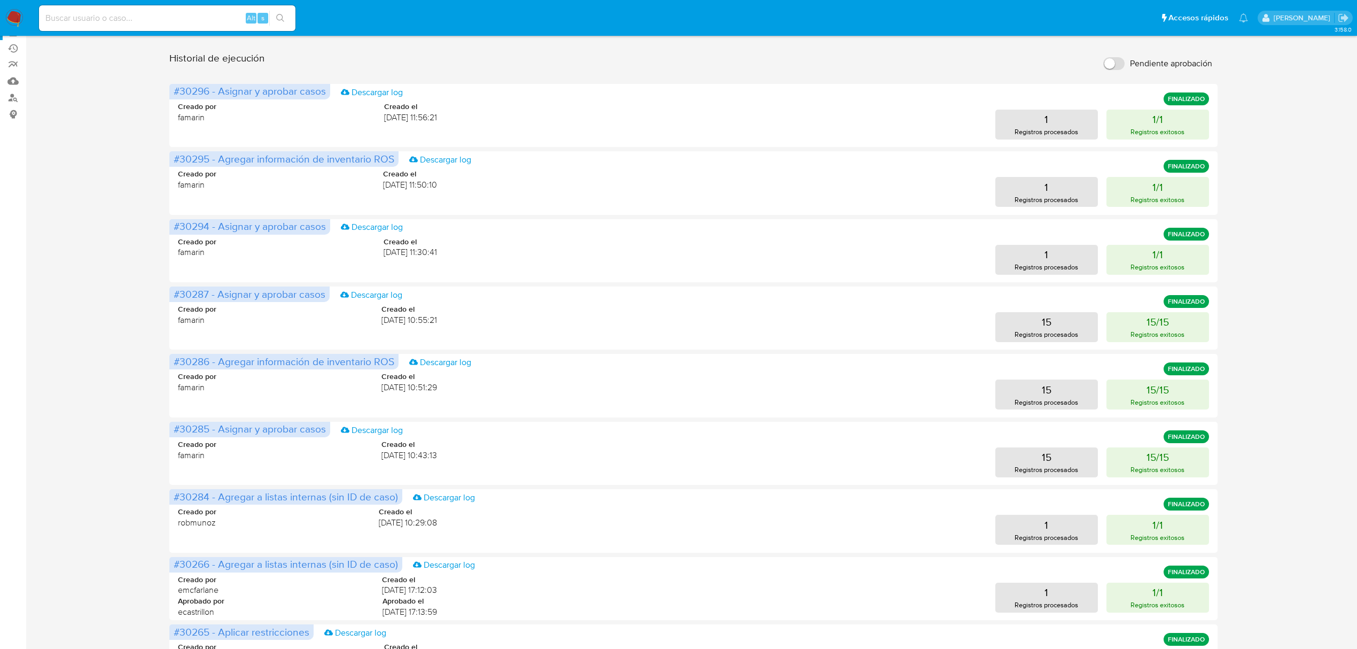
scroll to position [308, 0]
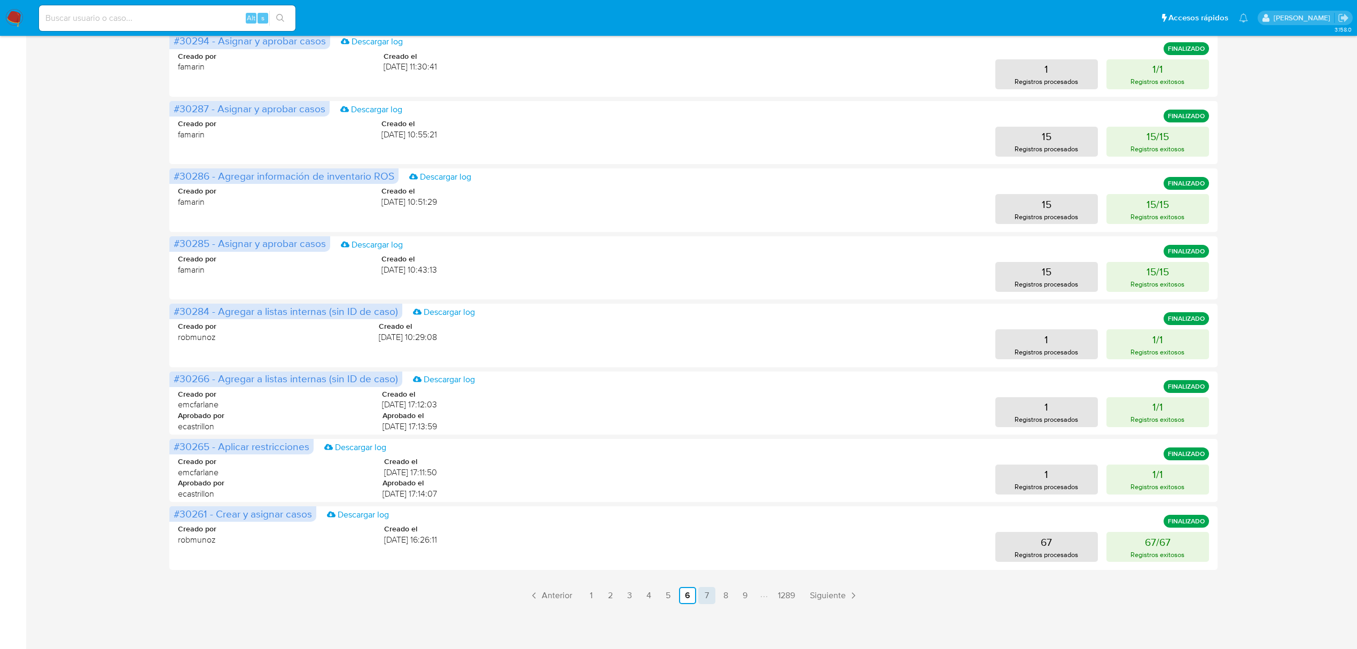
click at [706, 597] on link "7" at bounding box center [706, 595] width 17 height 17
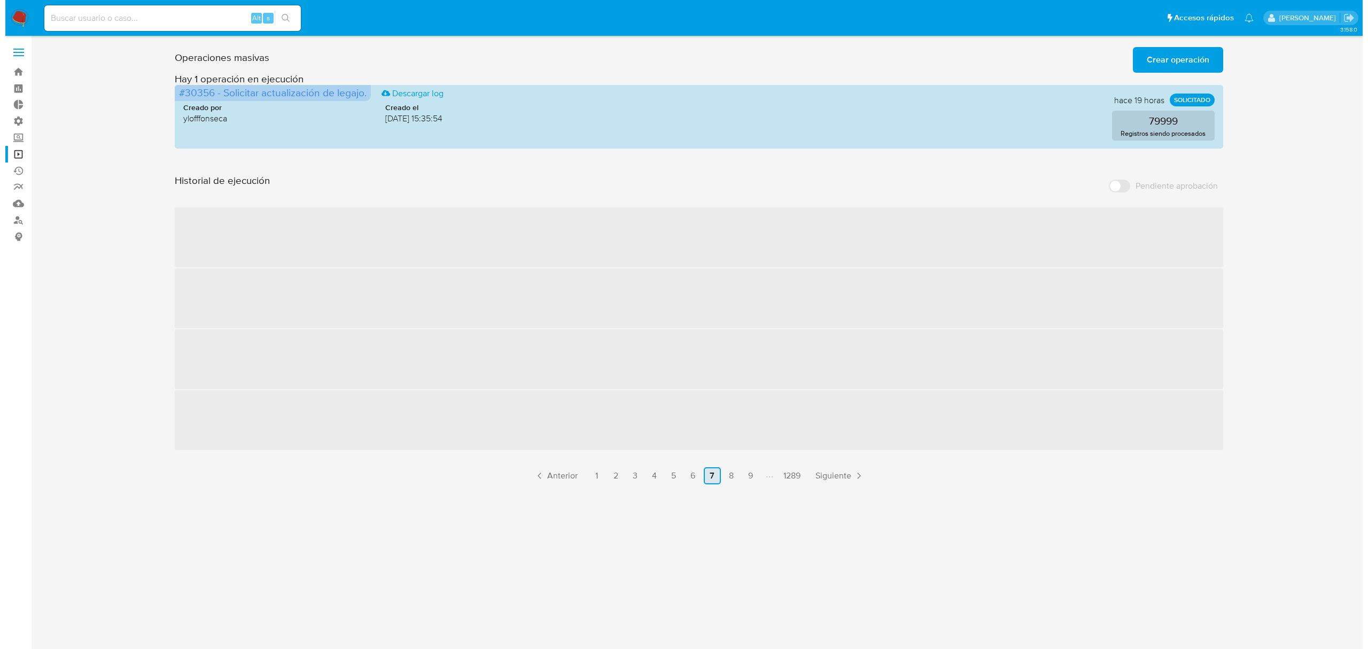
scroll to position [0, 0]
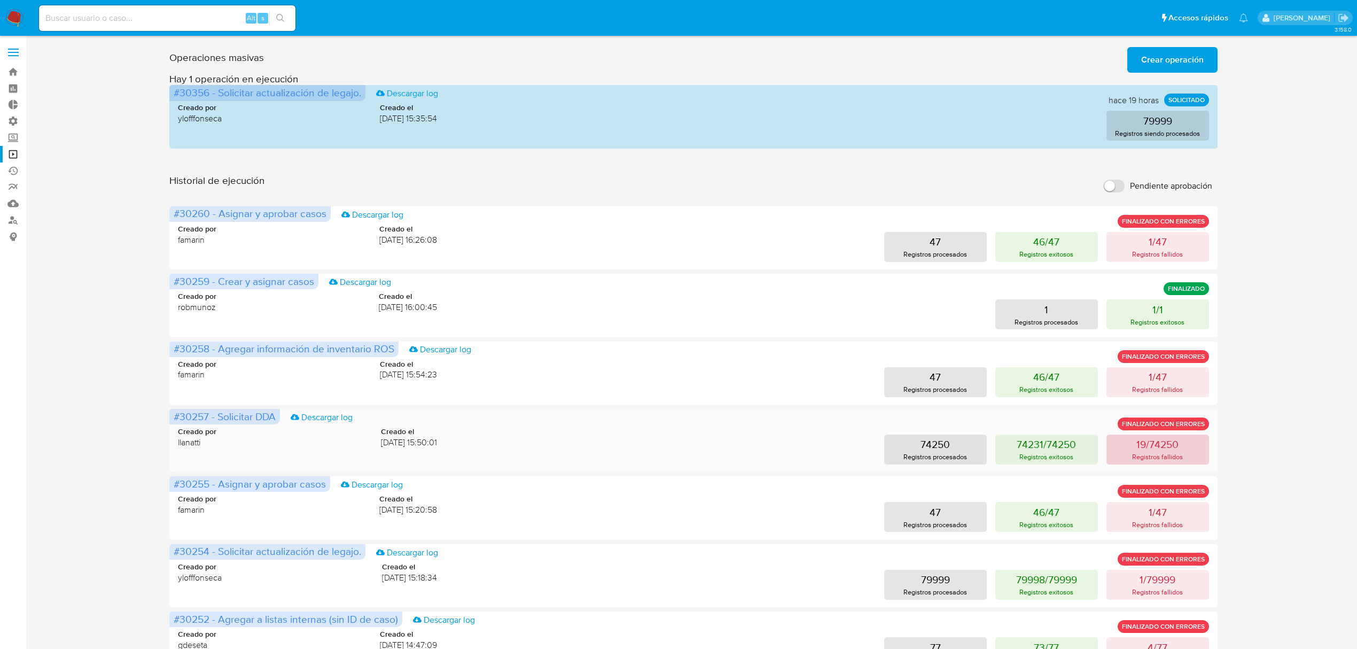
click at [1171, 451] on p "19/74250" at bounding box center [1158, 444] width 42 height 15
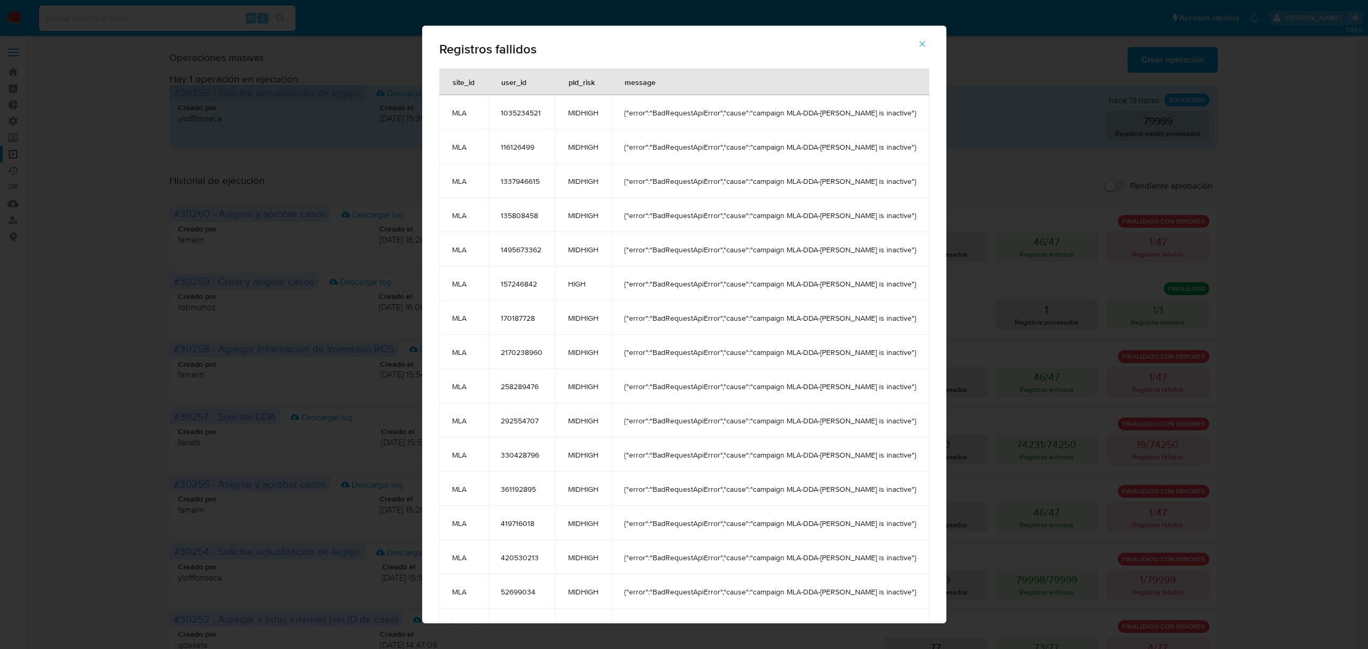
click at [918, 41] on icon "button" at bounding box center [923, 44] width 10 height 10
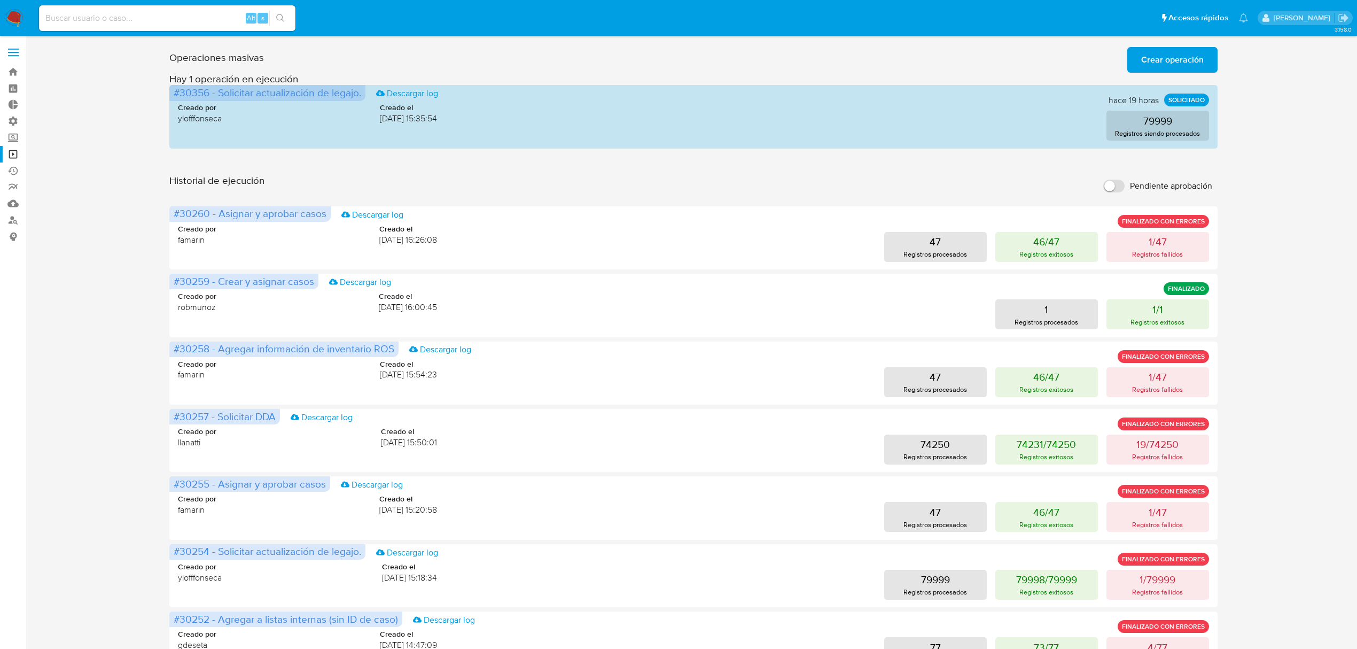
click at [191, 14] on input at bounding box center [167, 18] width 257 height 14
paste input "2606907485"
type input "2606907485"
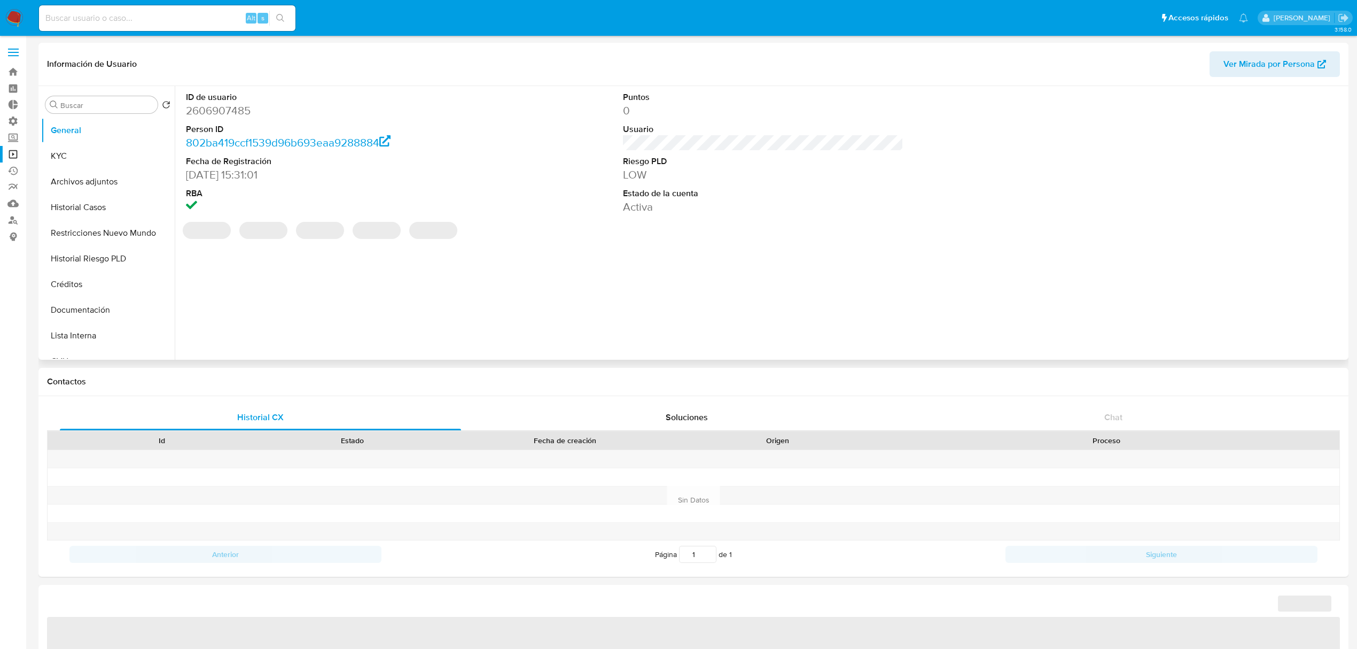
select select "10"
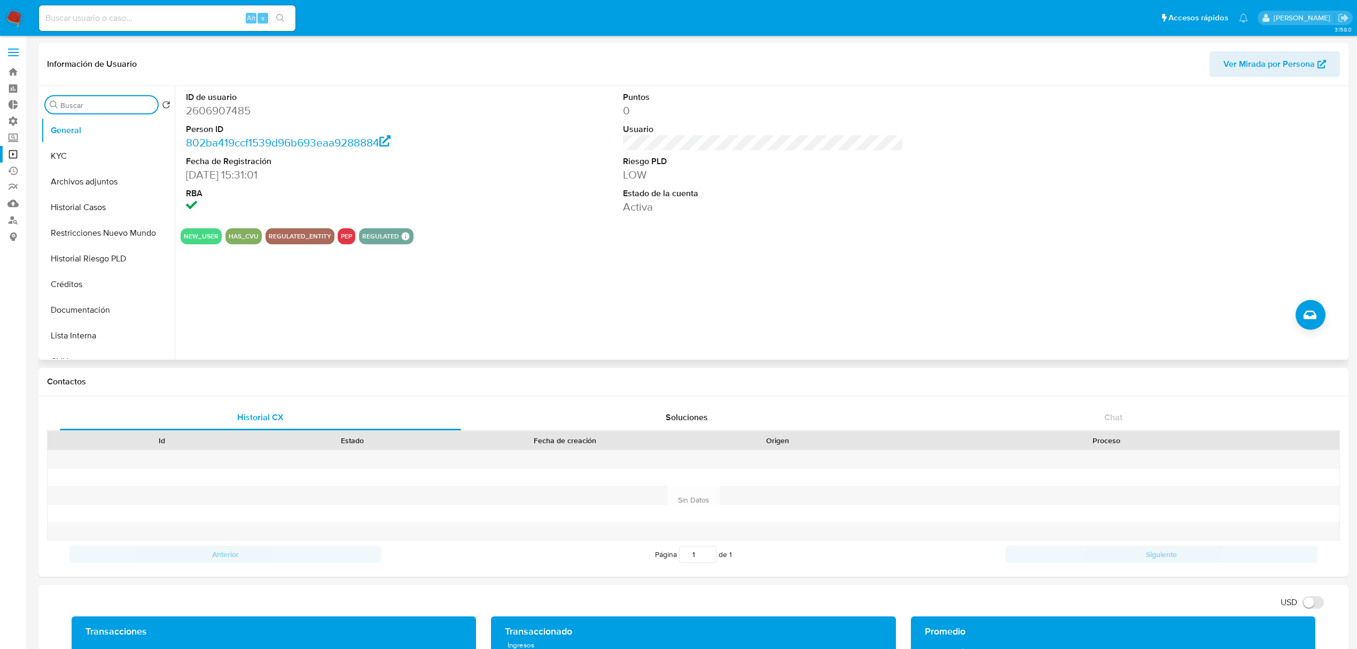
click at [86, 102] on input "Buscar" at bounding box center [106, 105] width 93 height 10
type input "ries"
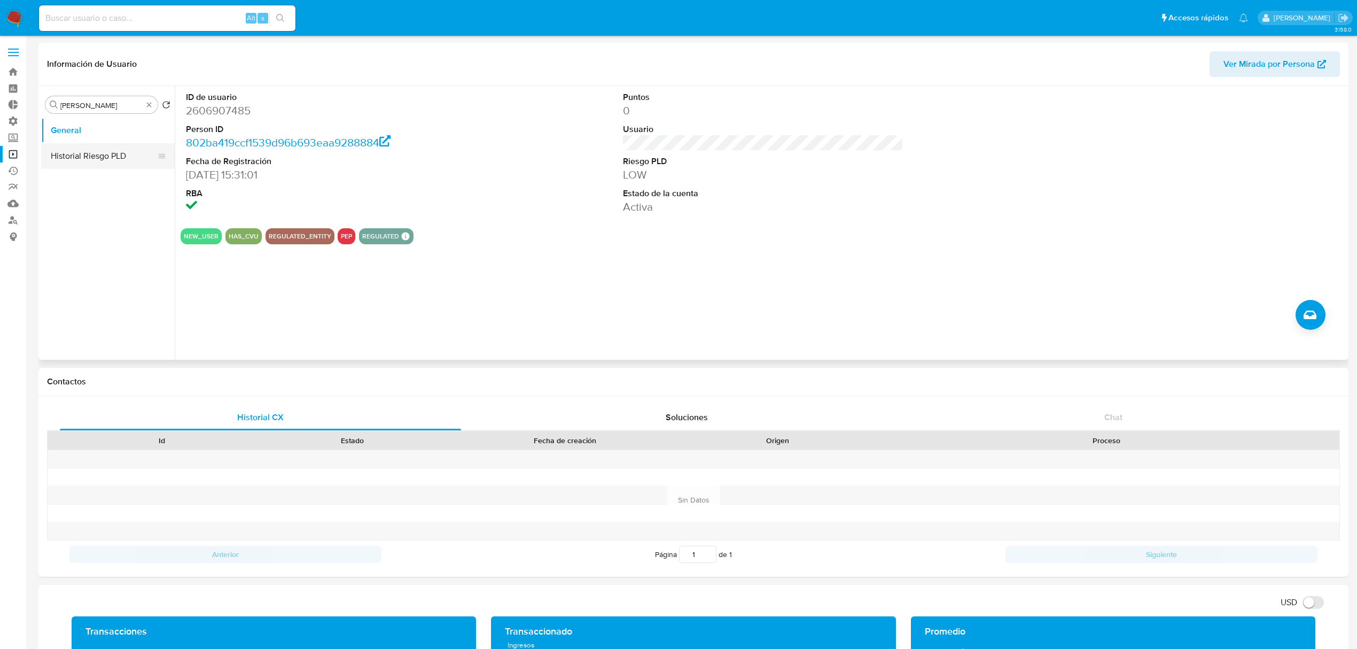
click at [90, 147] on button "Historial Riesgo PLD" at bounding box center [103, 156] width 125 height 26
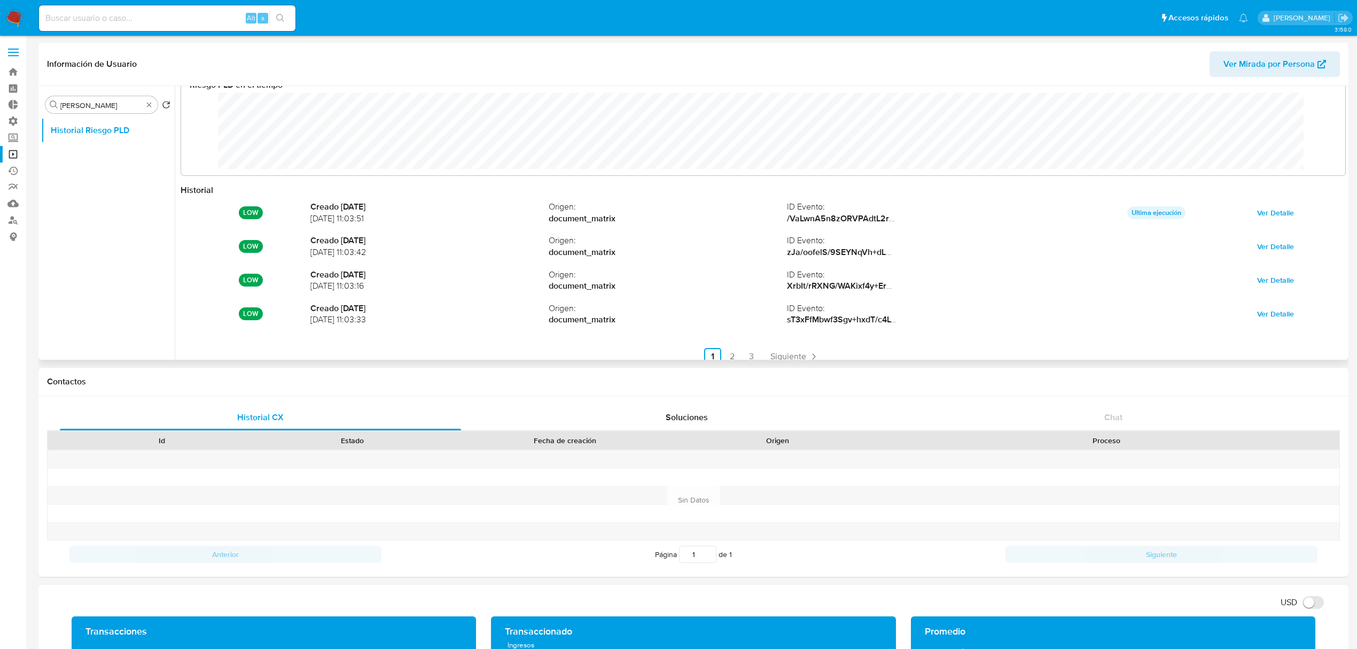
scroll to position [57, 0]
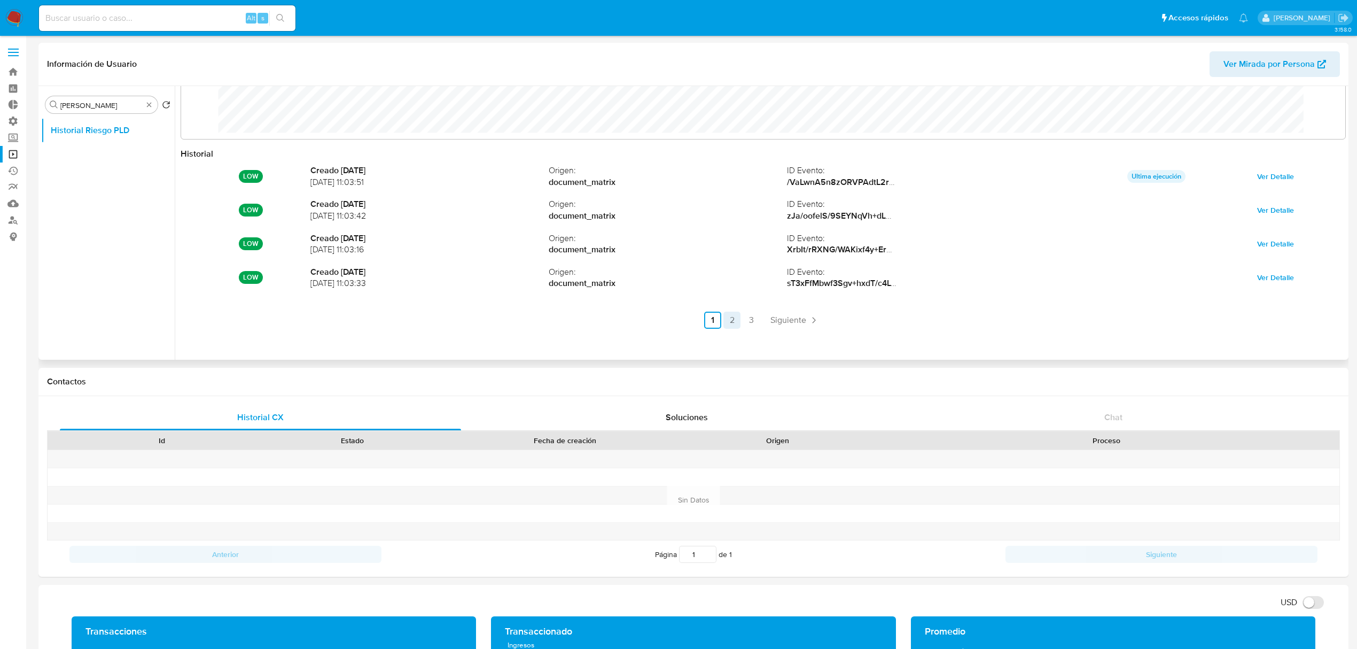
click at [738, 319] on link "2" at bounding box center [732, 320] width 17 height 17
click at [773, 321] on link "3" at bounding box center [780, 320] width 17 height 17
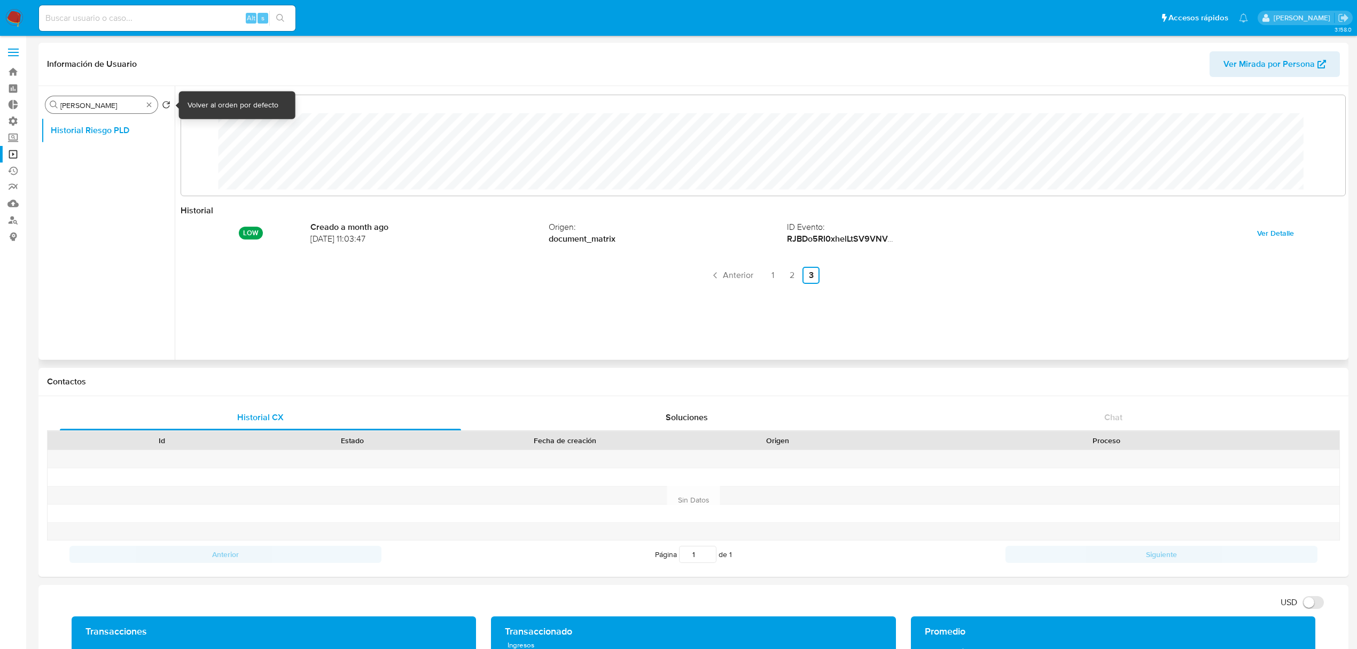
click at [146, 99] on div "Buscar ries" at bounding box center [101, 104] width 112 height 17
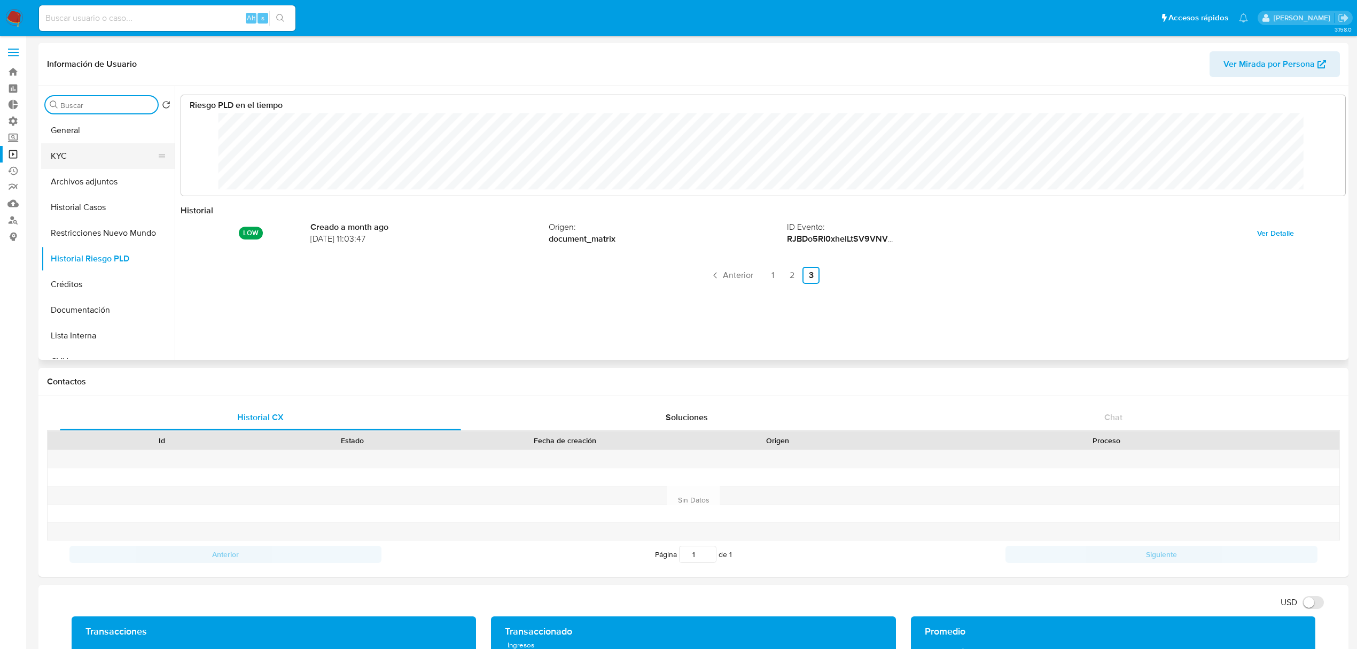
click at [89, 154] on button "KYC" at bounding box center [103, 156] width 125 height 26
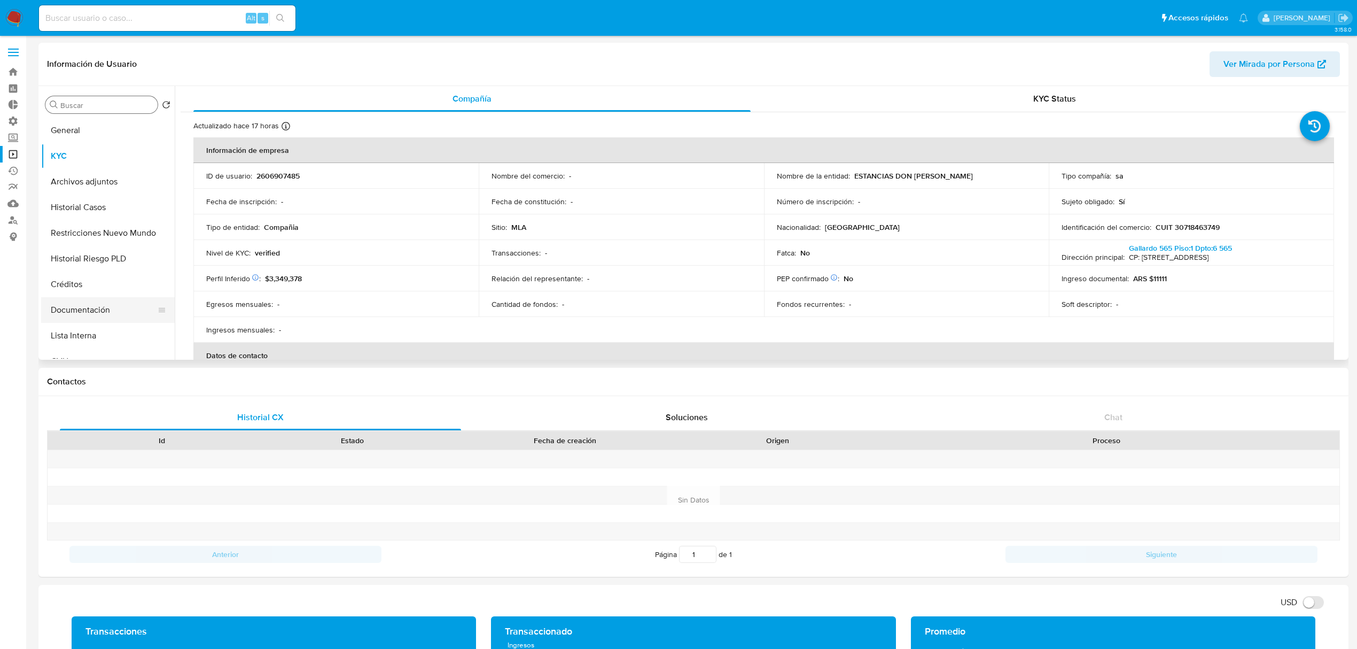
click at [104, 313] on button "Documentación" at bounding box center [103, 310] width 125 height 26
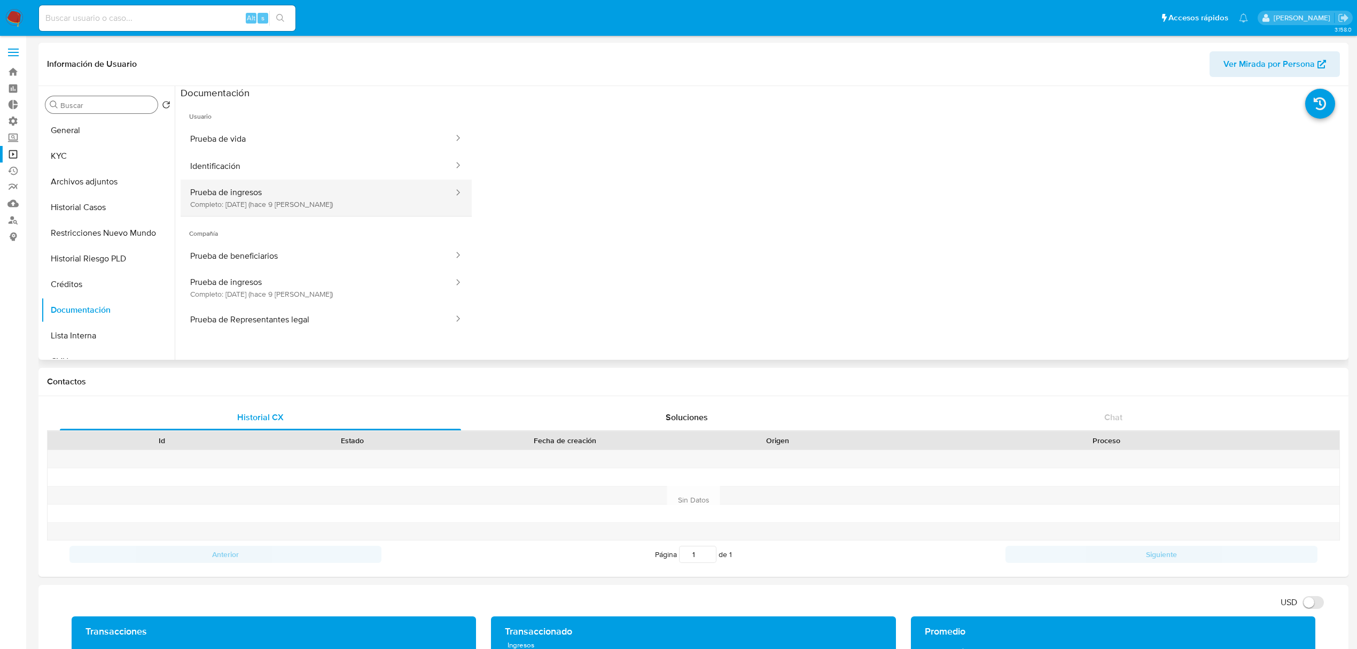
click at [351, 193] on button "Prueba de ingresos Completo: 03/09/2025 (hace 9 días)" at bounding box center [318, 198] width 274 height 36
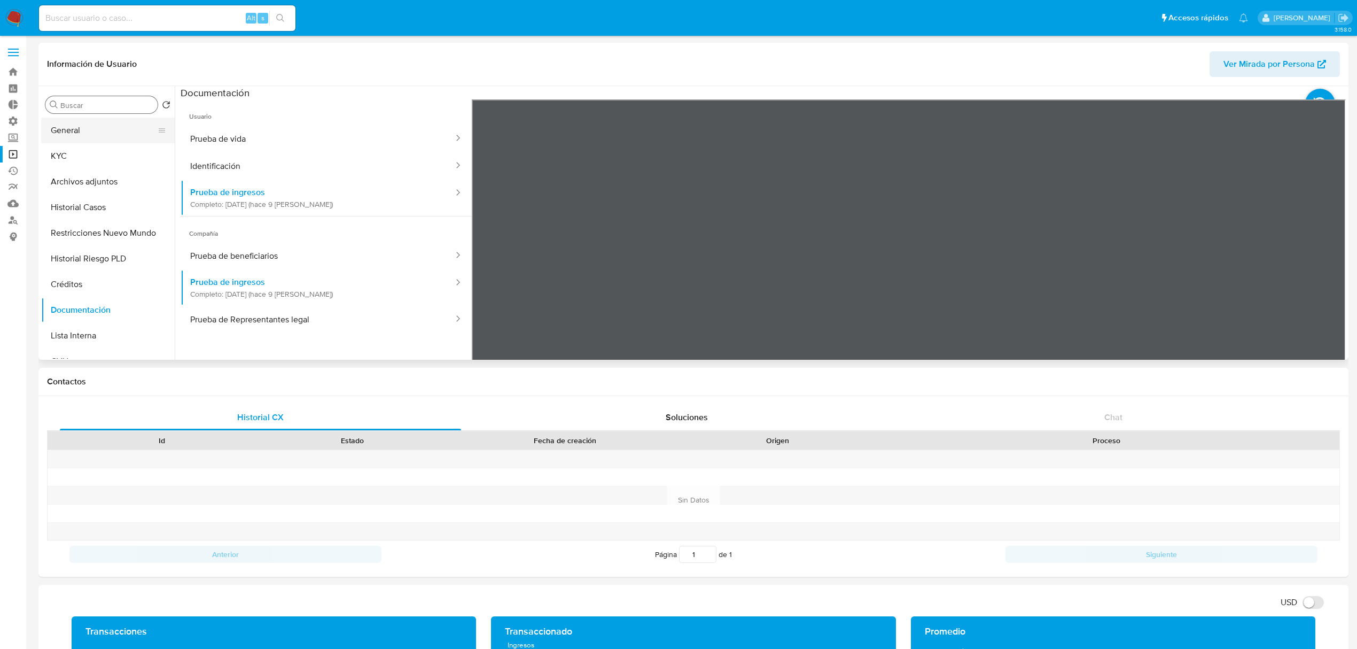
click at [97, 139] on button "General" at bounding box center [103, 131] width 125 height 26
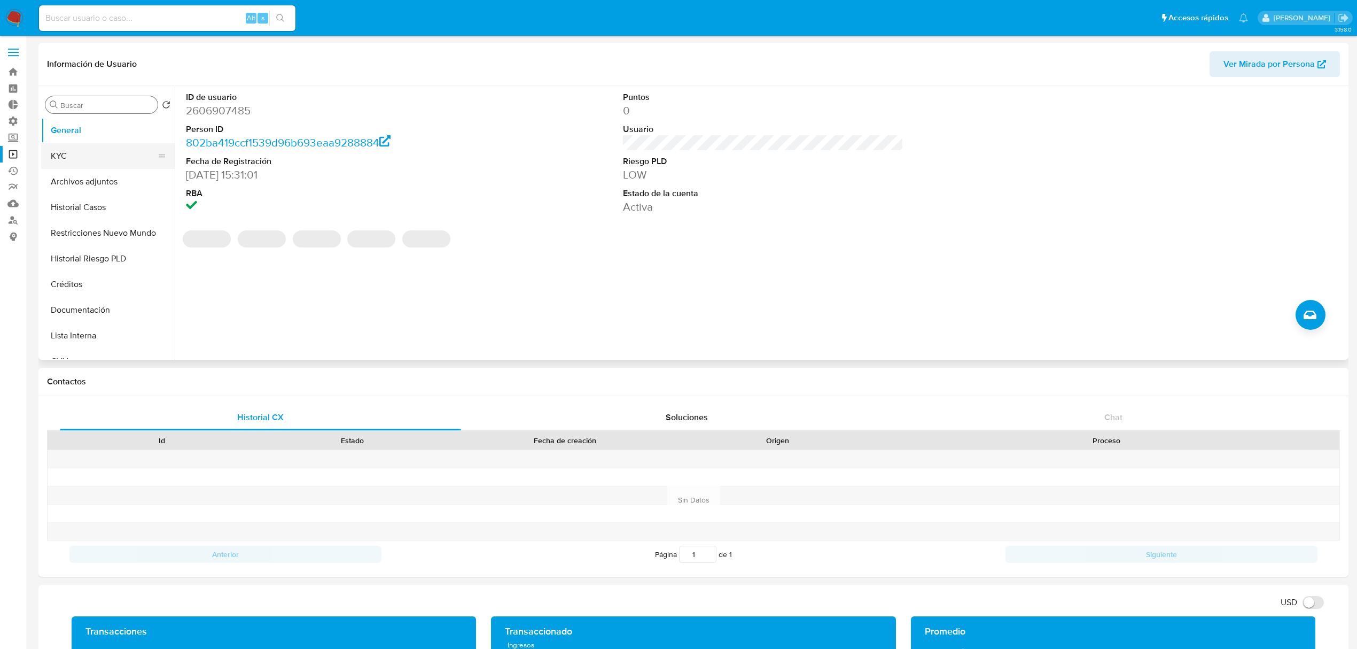
click at [88, 157] on button "KYC" at bounding box center [103, 156] width 125 height 26
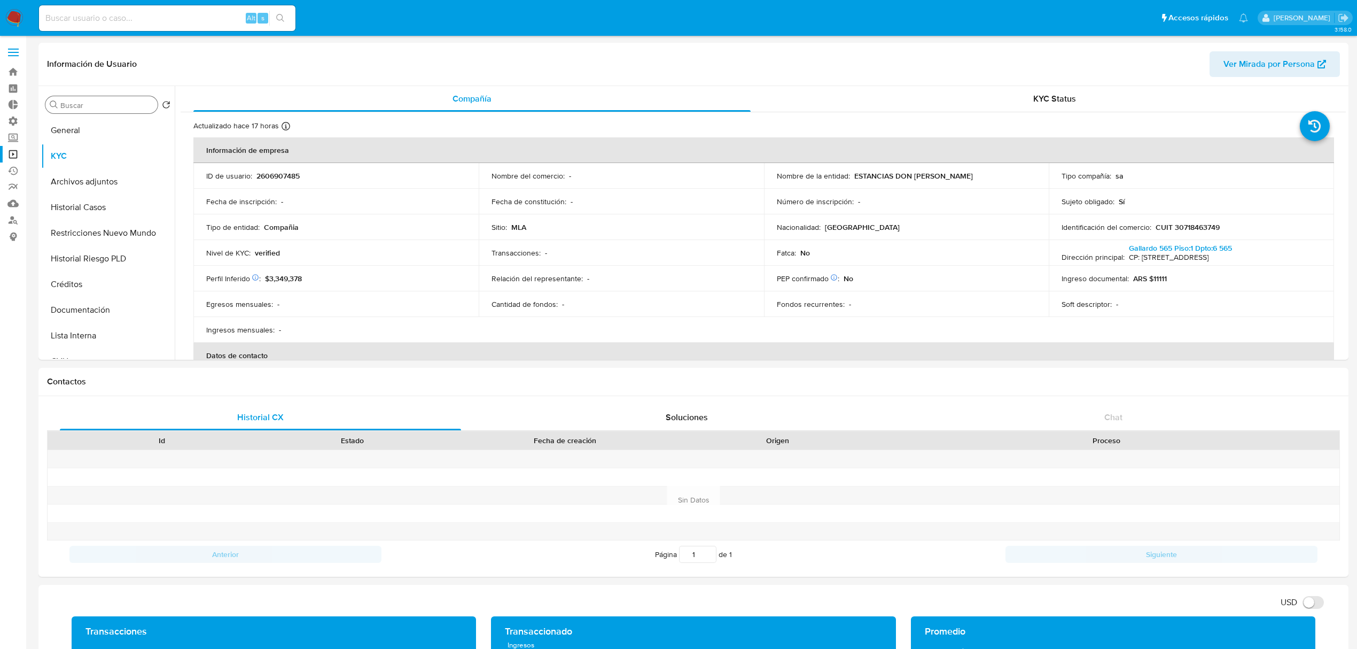
click at [13, 15] on img at bounding box center [14, 18] width 18 height 18
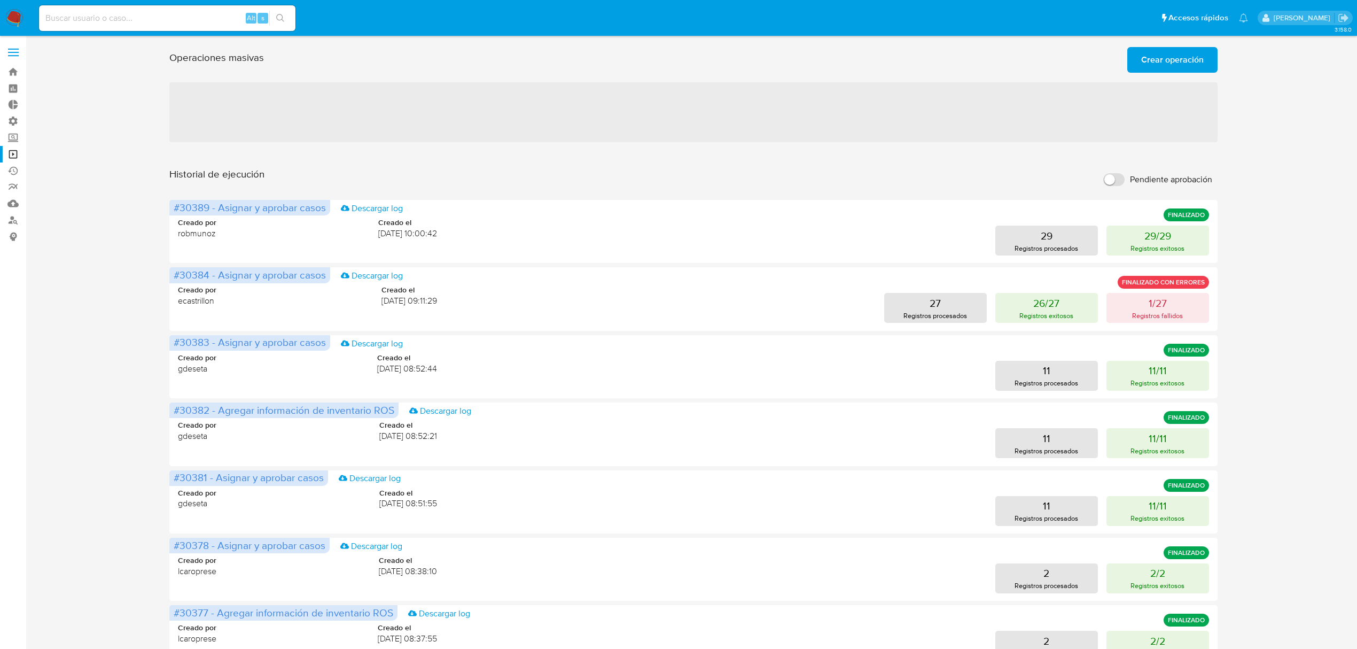
click at [1157, 54] on span "Crear operación" at bounding box center [1173, 60] width 63 height 24
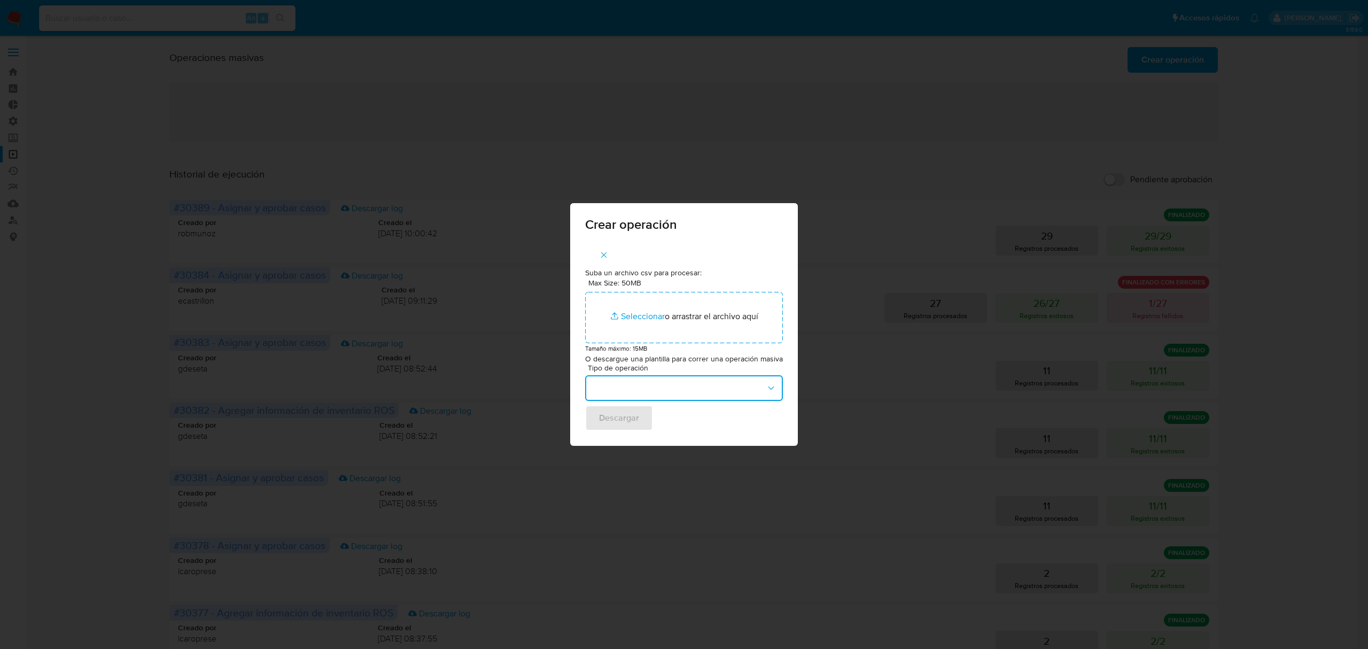
click at [636, 381] on button "button" at bounding box center [684, 388] width 198 height 26
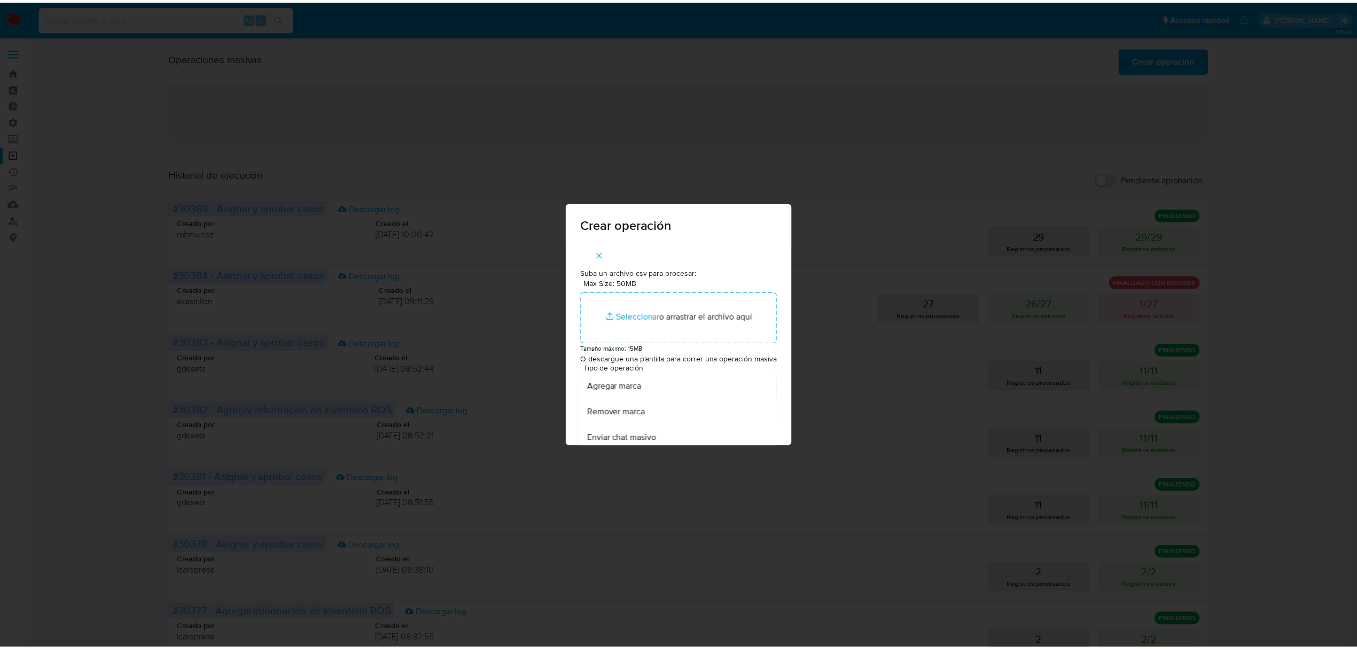
scroll to position [428, 0]
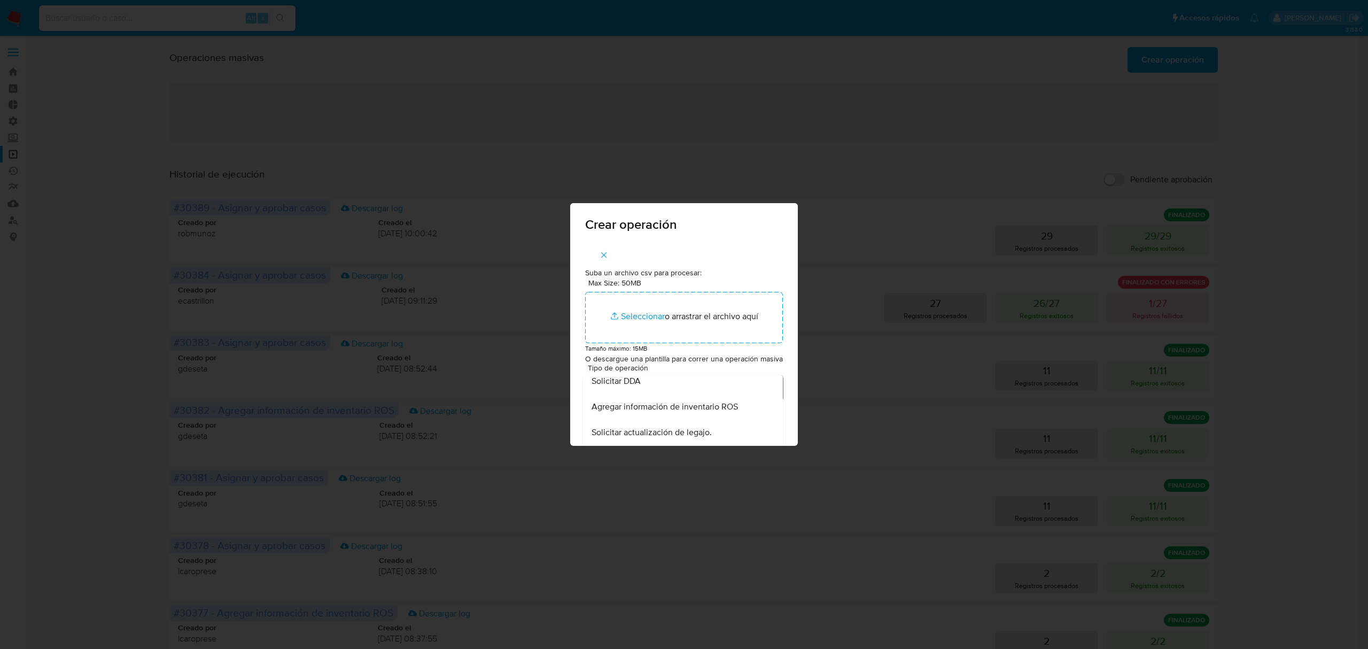
click at [656, 394] on div "Solicitar DDA" at bounding box center [680, 381] width 176 height 26
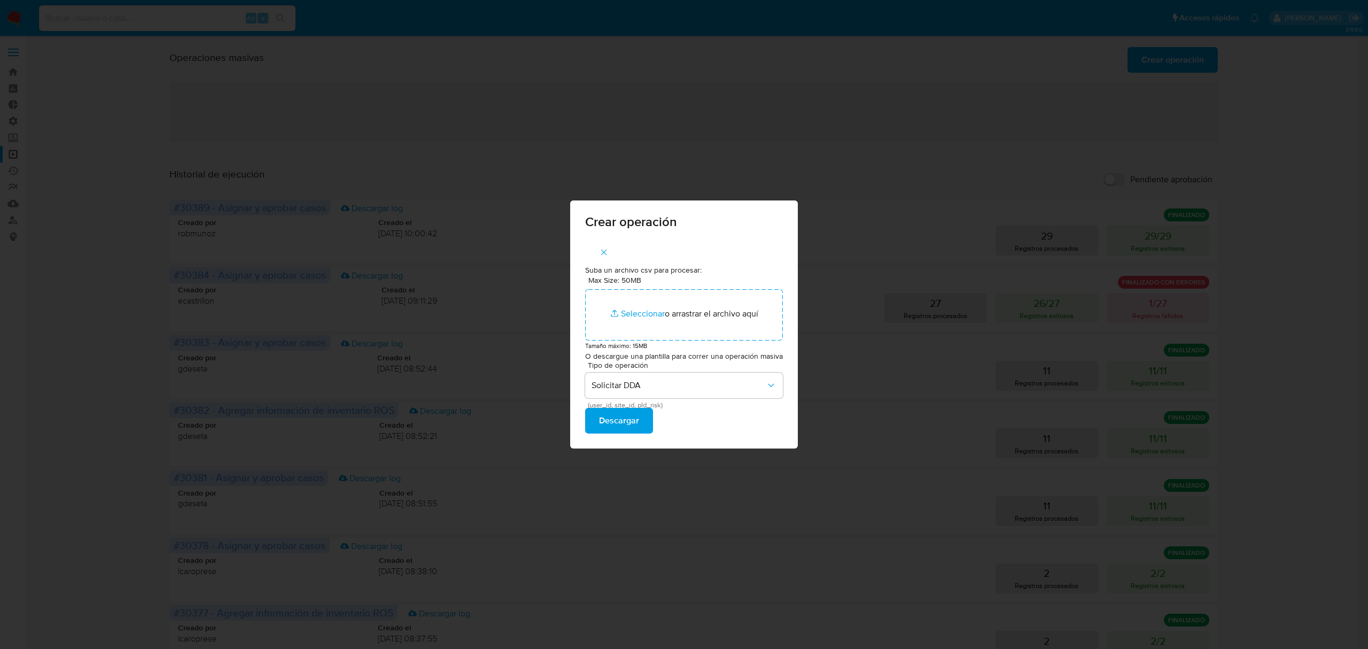
click at [621, 417] on span "Descargar" at bounding box center [619, 421] width 40 height 24
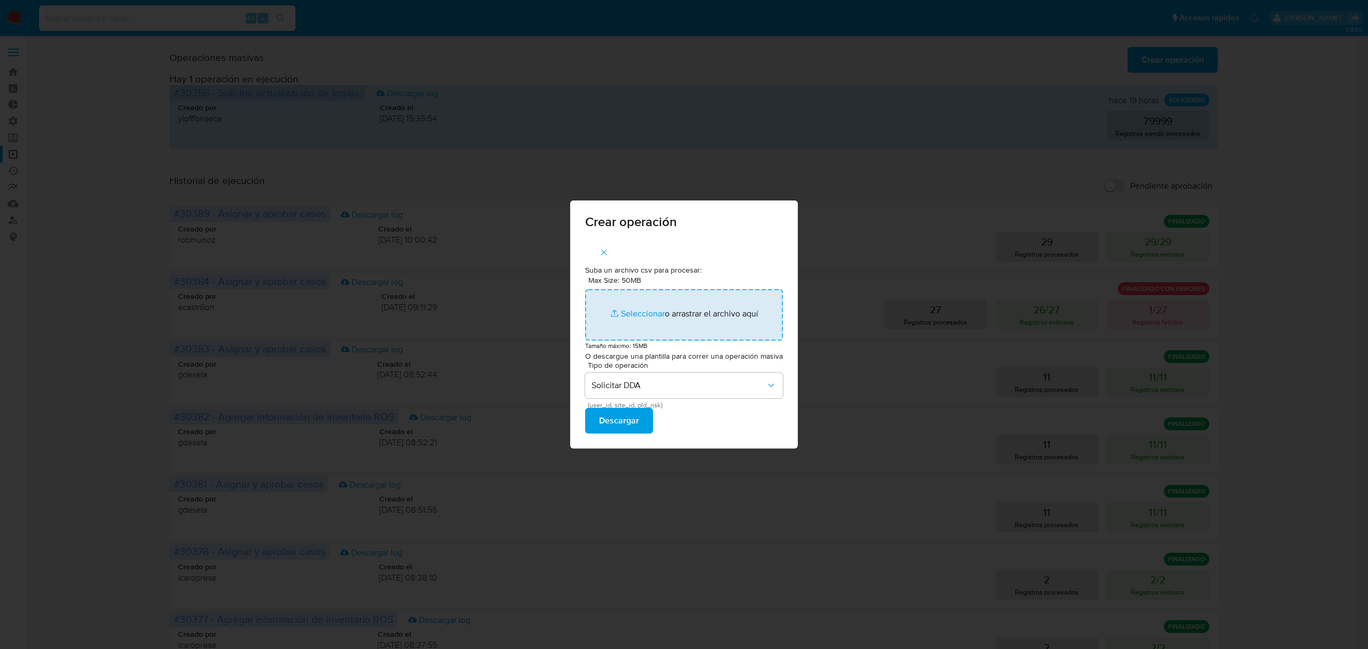
click at [635, 315] on input "Max Size: 50MB Seleccionar archivos" at bounding box center [684, 314] width 198 height 51
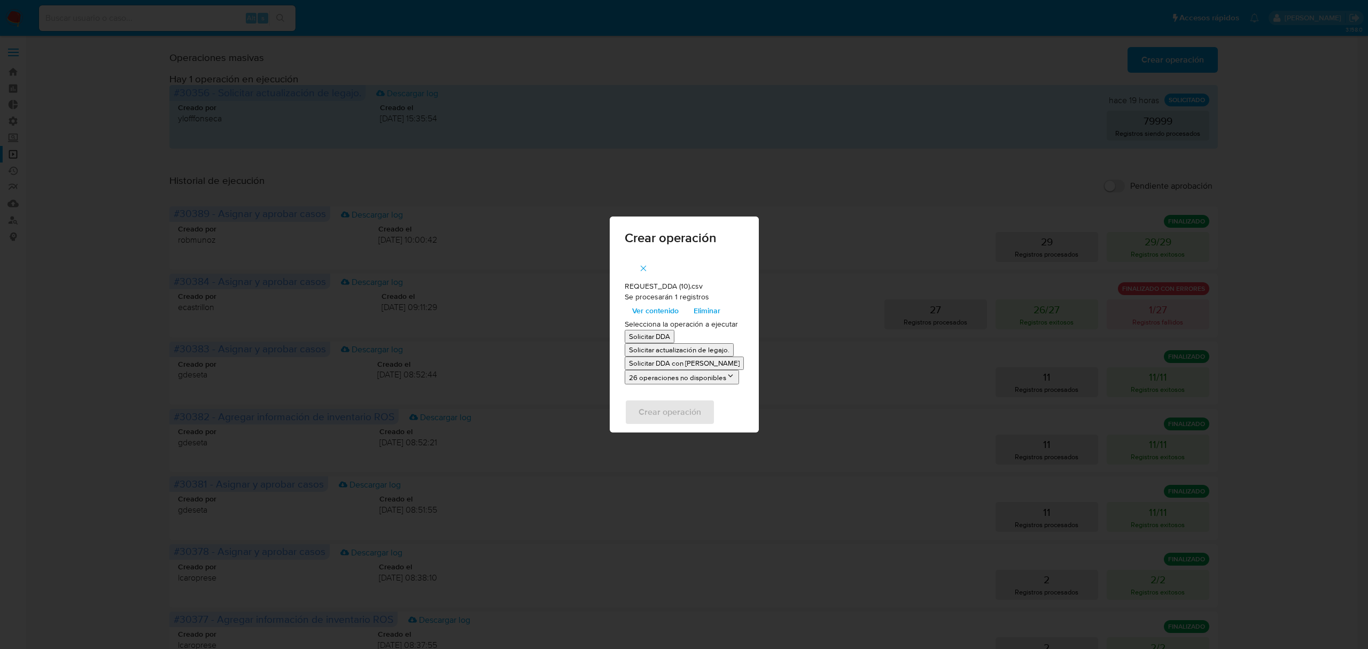
click at [635, 336] on p "Solicitar DDA" at bounding box center [649, 336] width 41 height 10
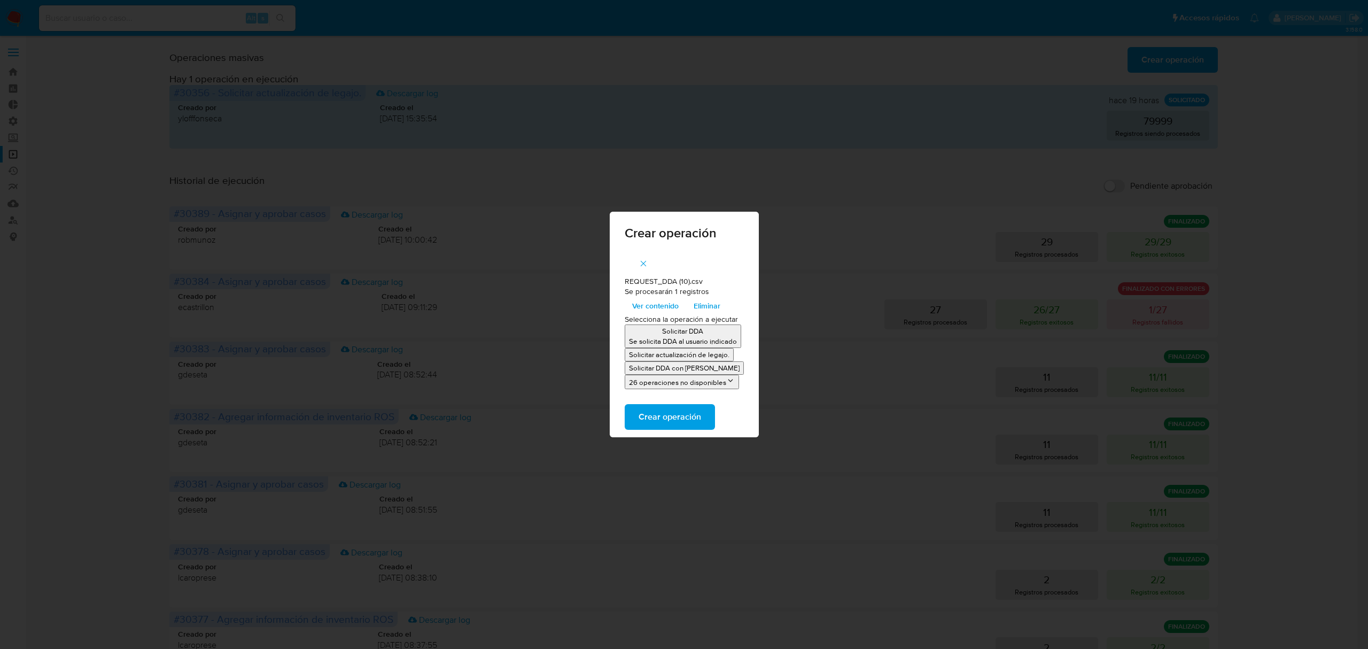
click at [654, 302] on span "Ver contenido" at bounding box center [655, 305] width 46 height 15
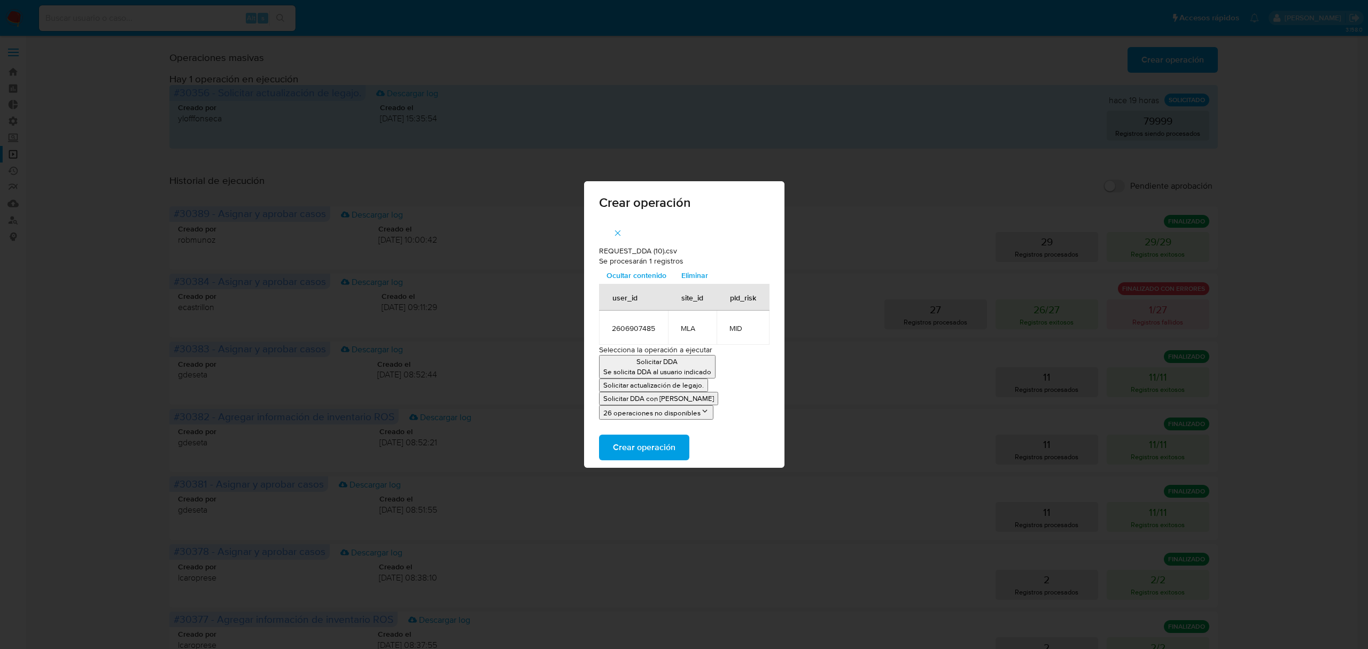
click at [653, 448] on span "Crear operación" at bounding box center [644, 448] width 63 height 24
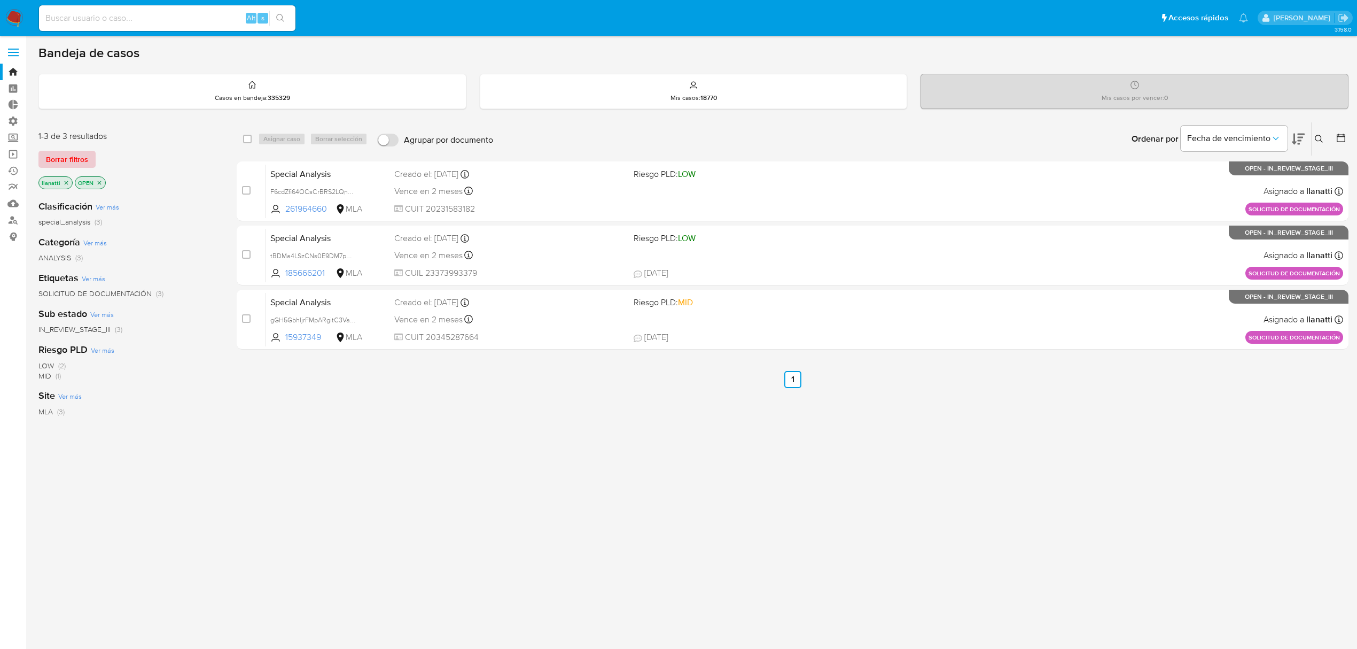
click at [74, 159] on span "Borrar filtros" at bounding box center [67, 159] width 42 height 15
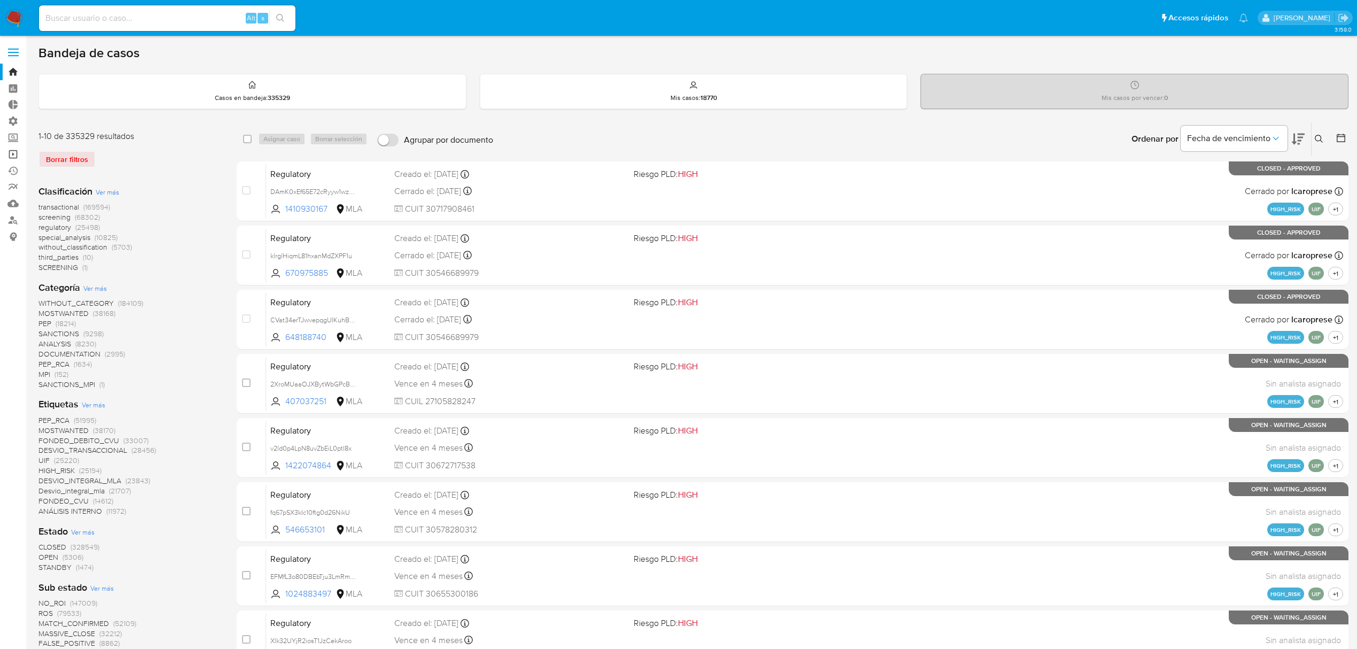
click at [9, 152] on link "Operaciones masivas" at bounding box center [63, 154] width 127 height 17
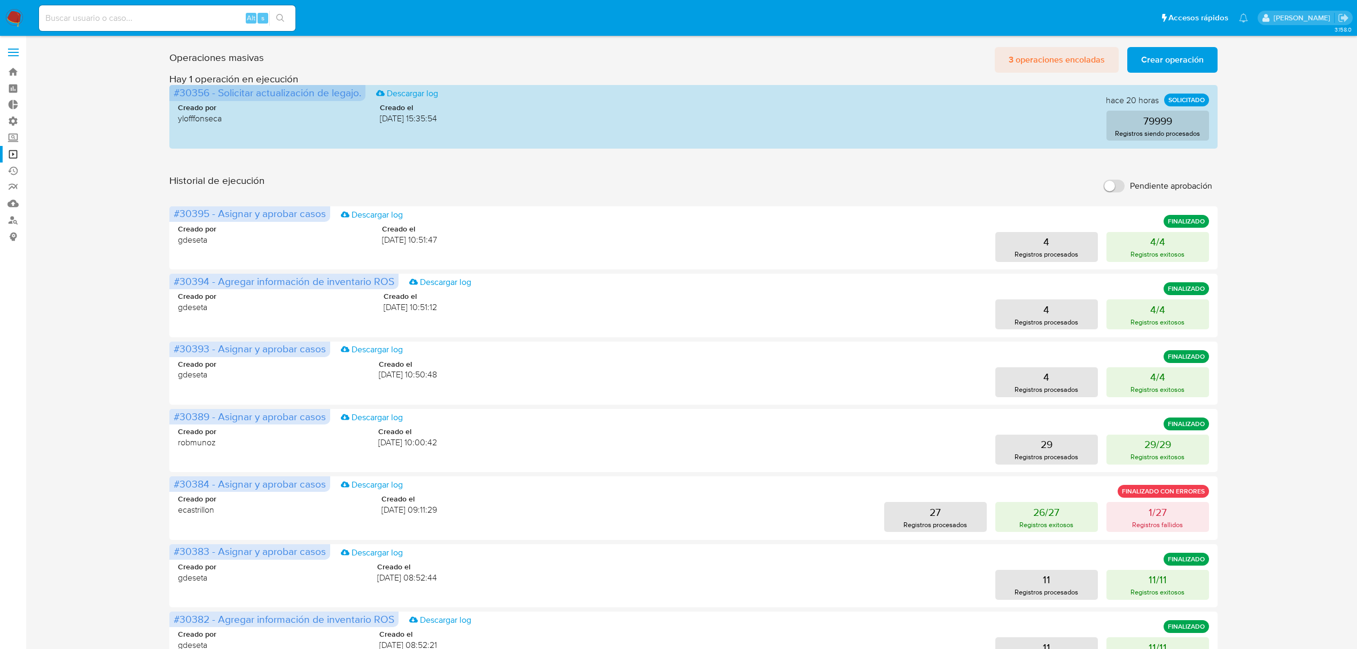
click at [1054, 52] on span "3 operaciones encoladas" at bounding box center [1057, 60] width 96 height 24
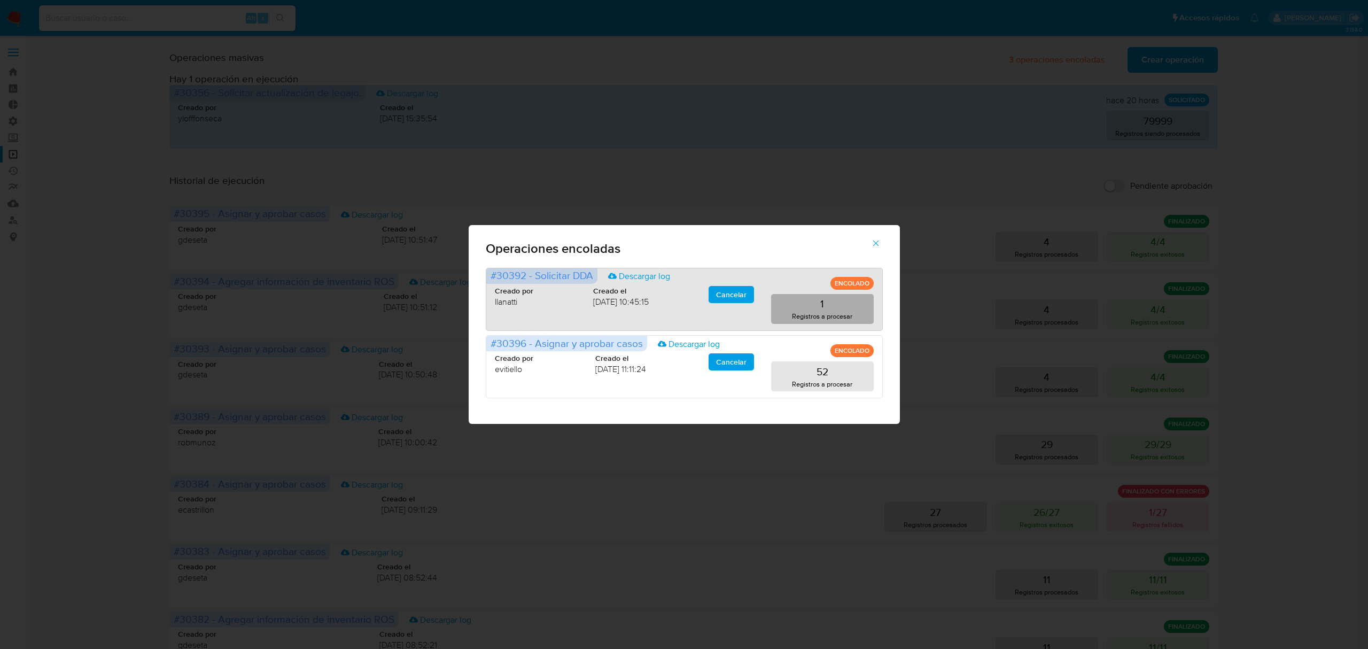
click at [841, 306] on button "1 Registros a procesar" at bounding box center [822, 309] width 103 height 30
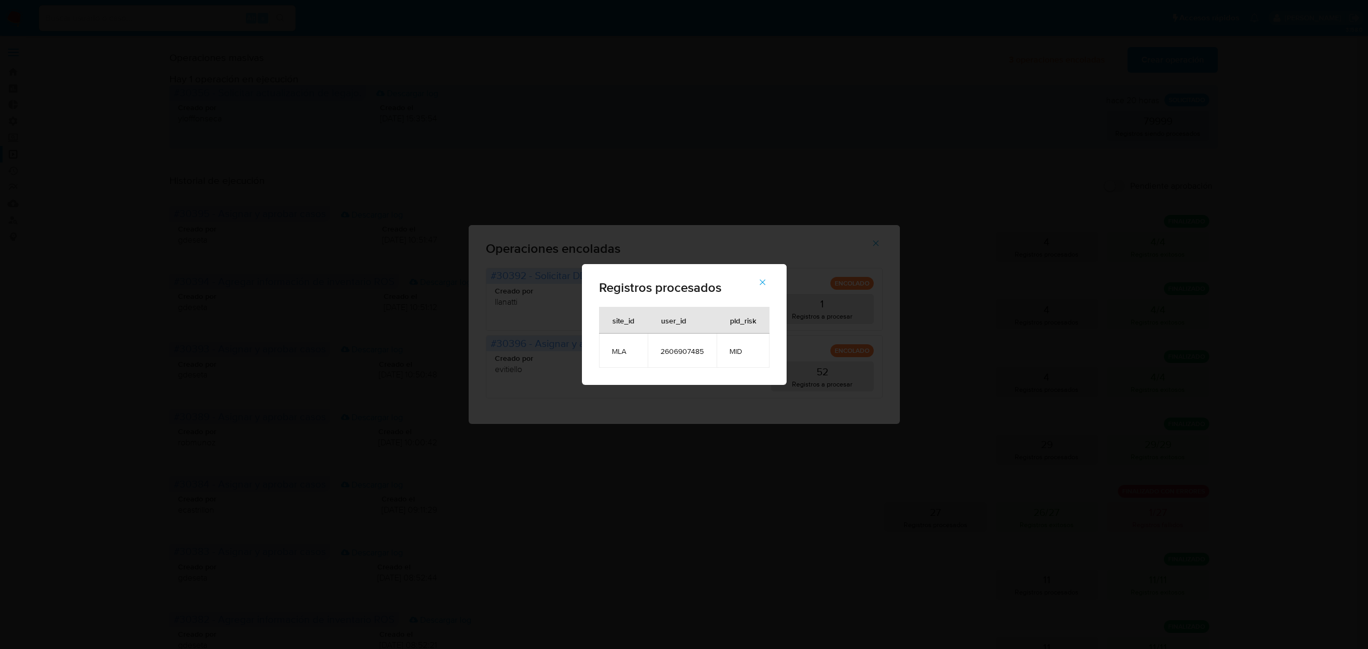
click at [767, 279] on icon "button" at bounding box center [763, 282] width 10 height 10
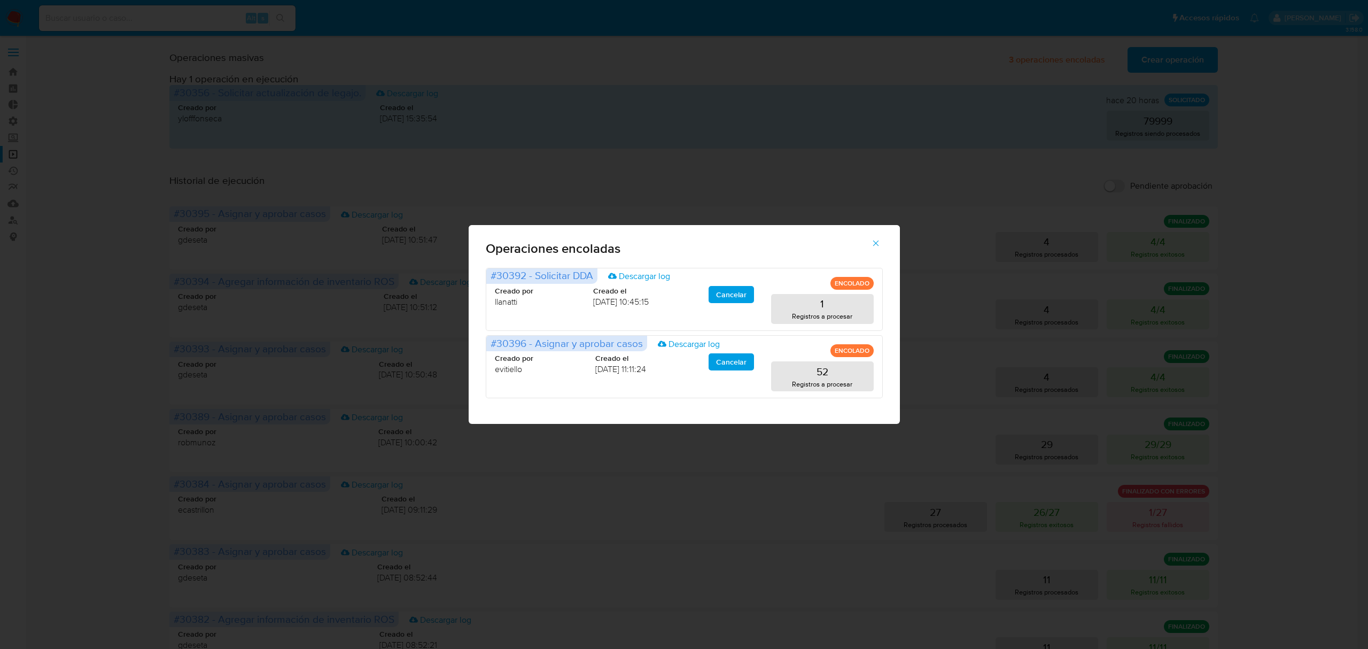
click at [873, 240] on icon "button" at bounding box center [876, 243] width 6 height 6
